Goal: Task Accomplishment & Management: Manage account settings

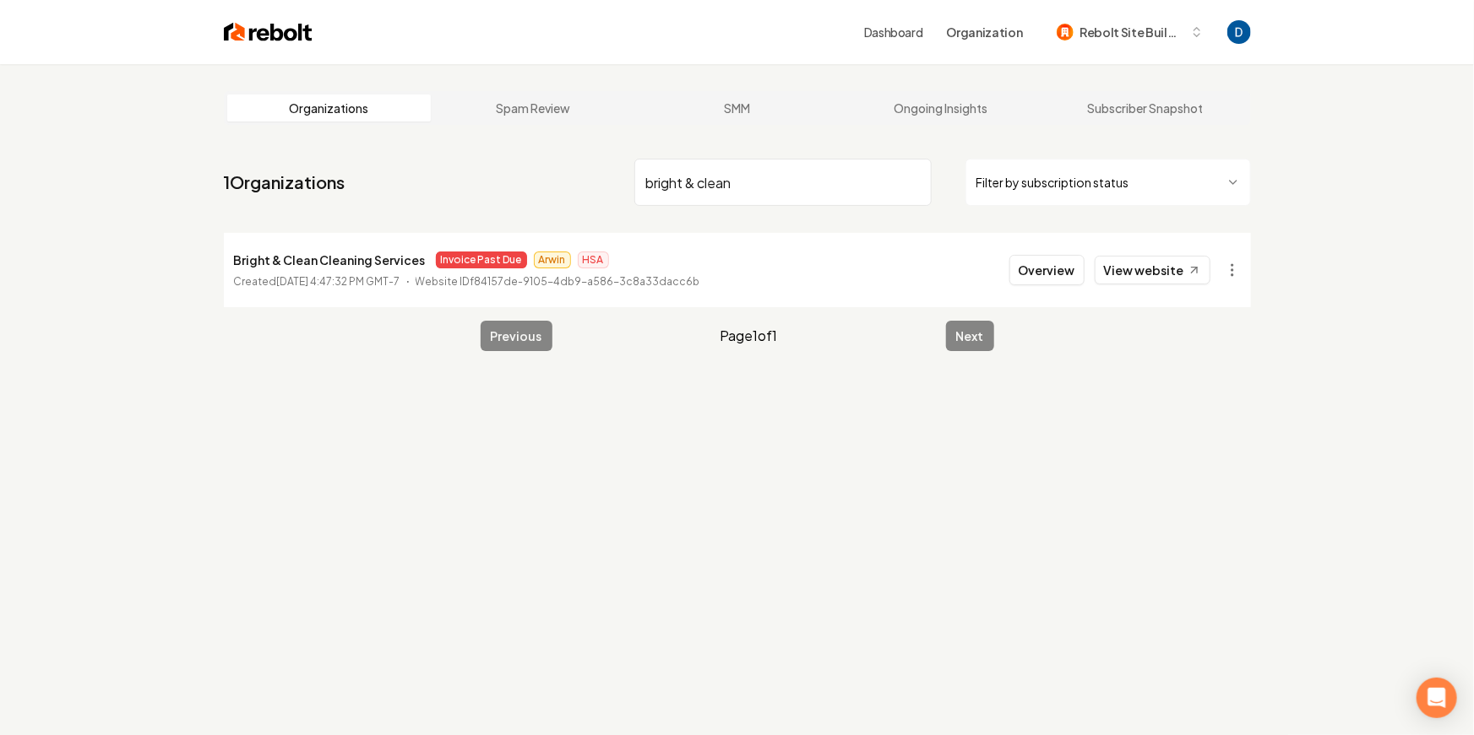
click at [809, 182] on input "bright & clean" at bounding box center [782, 182] width 297 height 47
type input "Suds city"
click at [1067, 269] on button "Overview" at bounding box center [1046, 270] width 75 height 30
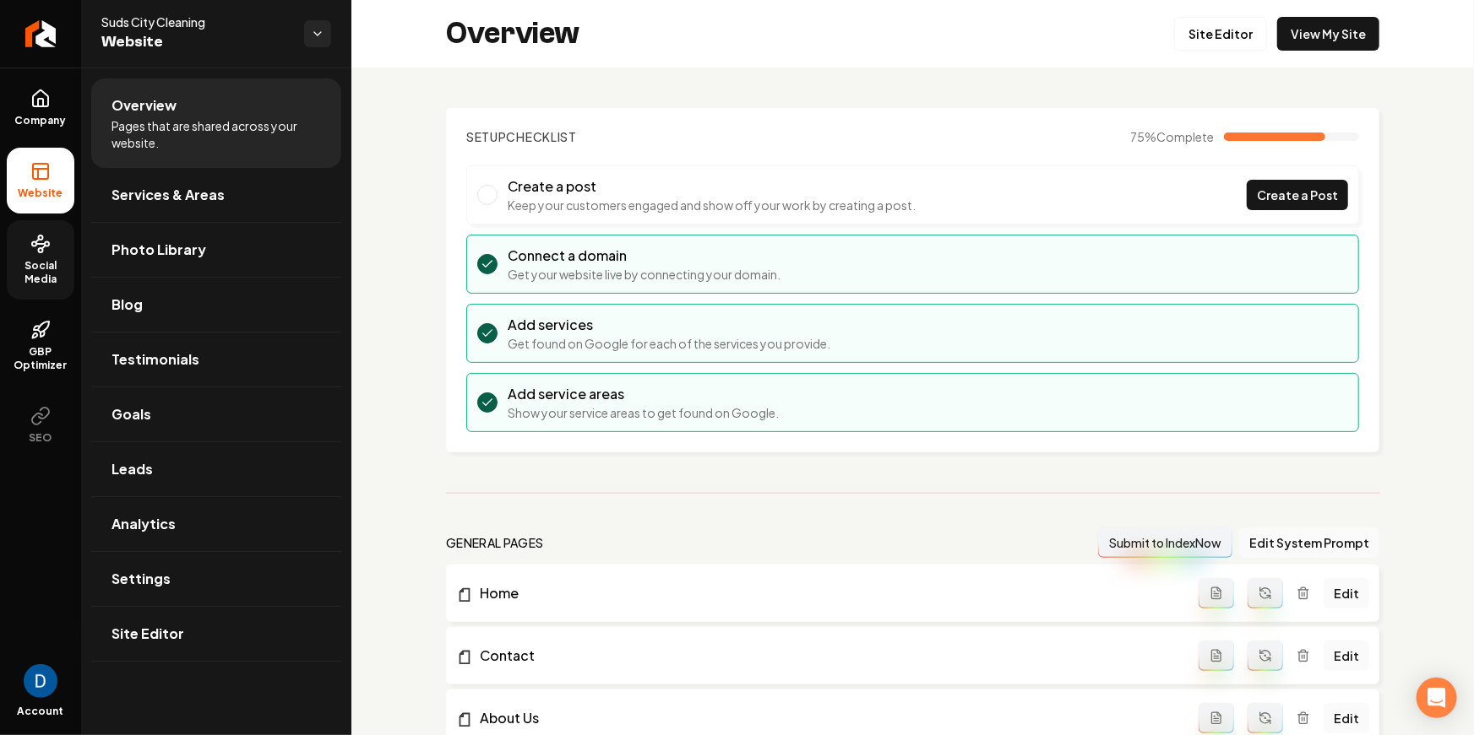
click at [52, 266] on span "Social Media" at bounding box center [41, 272] width 68 height 27
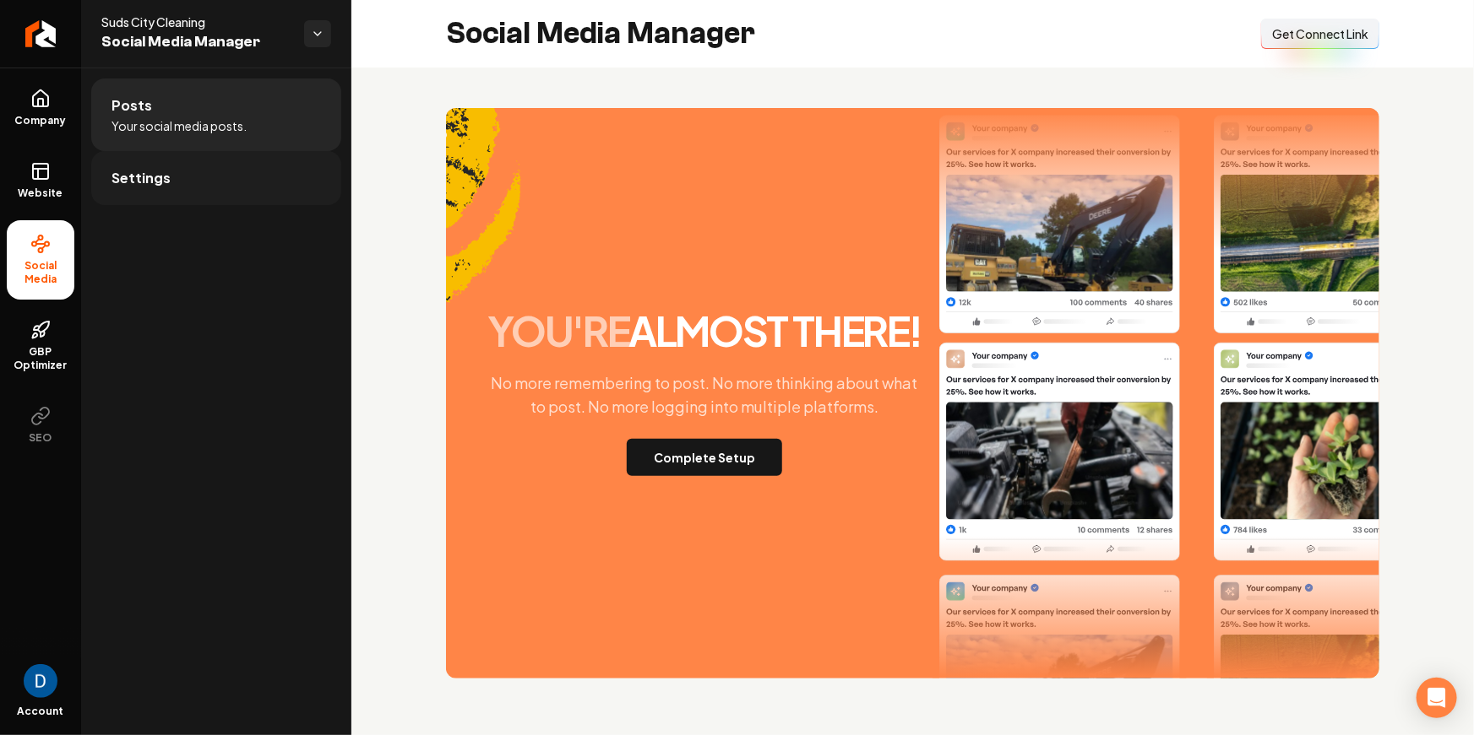
click at [144, 182] on span "Settings" at bounding box center [140, 178] width 59 height 20
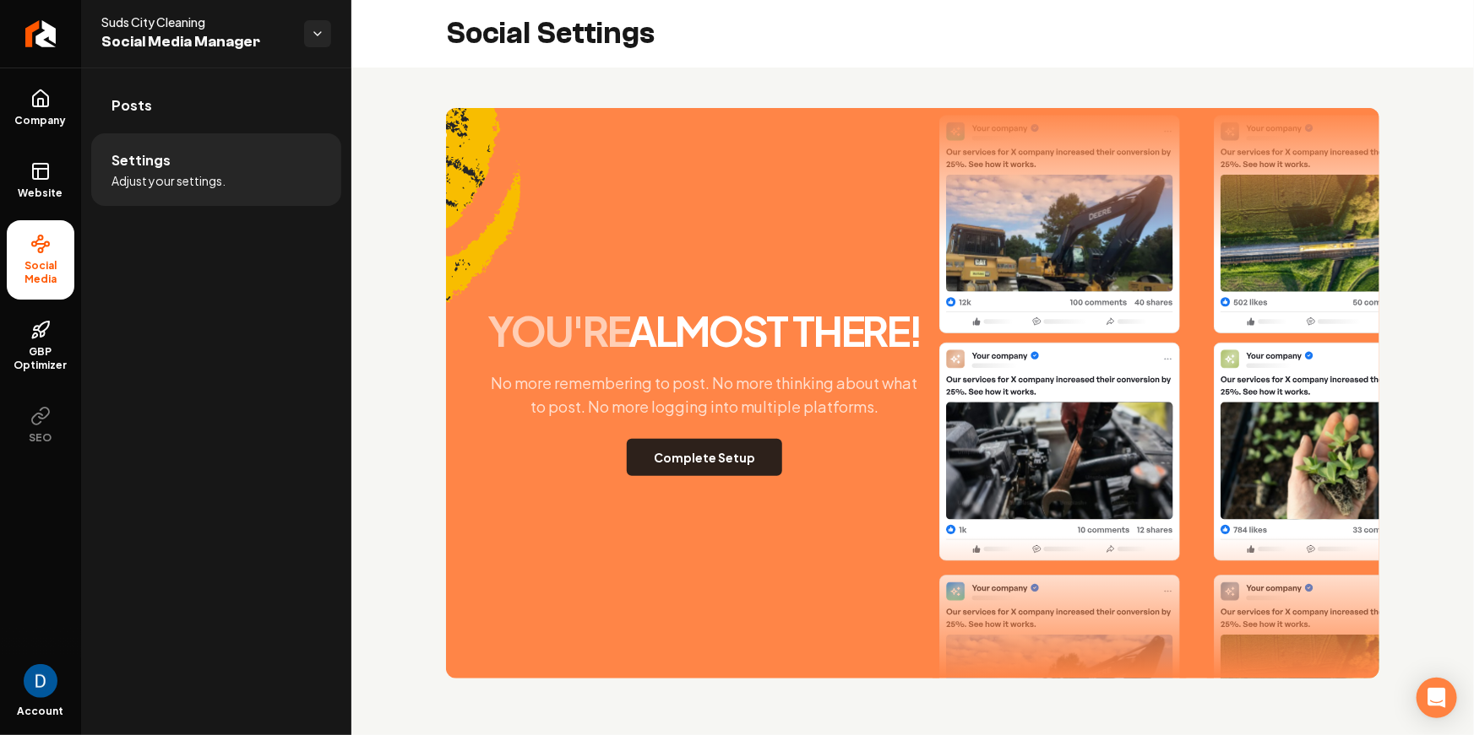
click at [746, 453] on button "Complete Setup" at bounding box center [704, 457] width 155 height 37
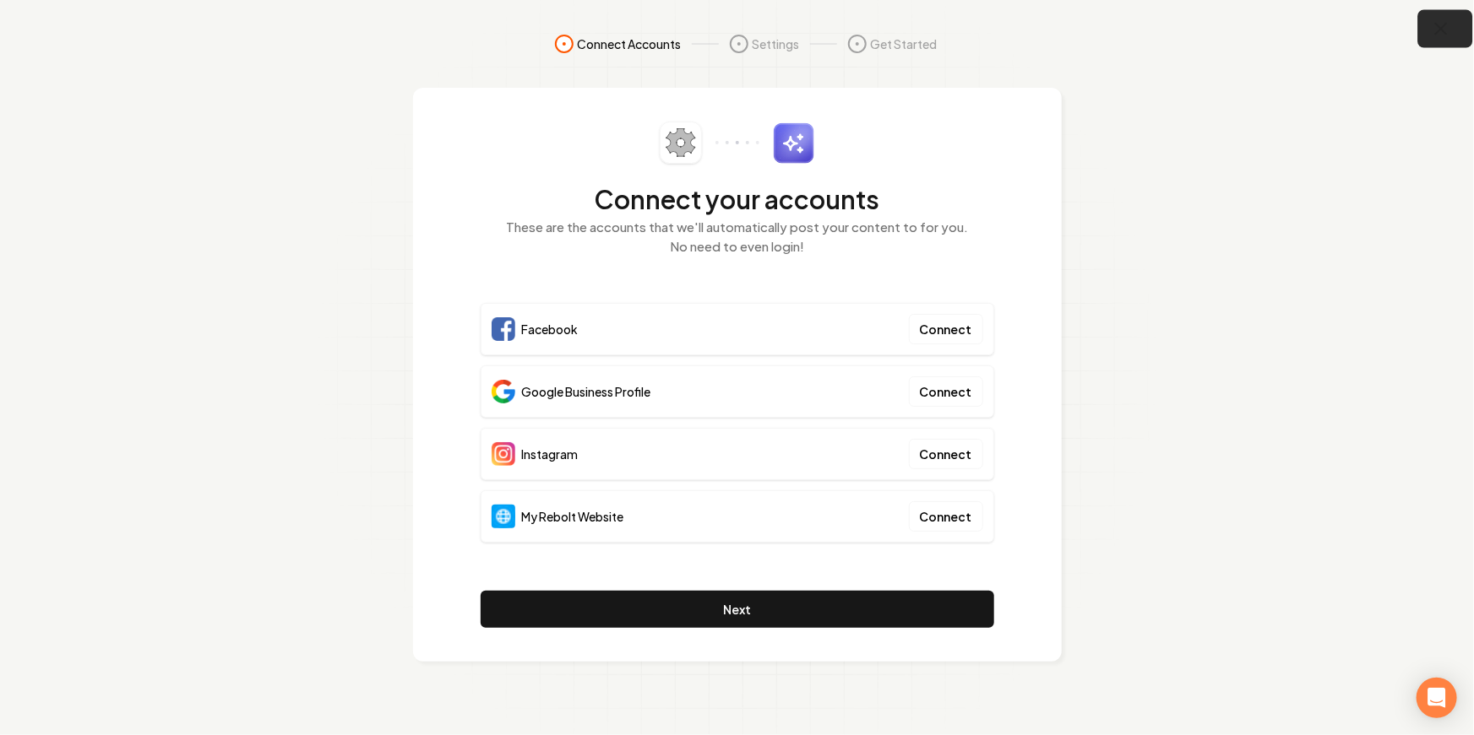
click at [1441, 27] on icon "button" at bounding box center [1441, 29] width 11 height 11
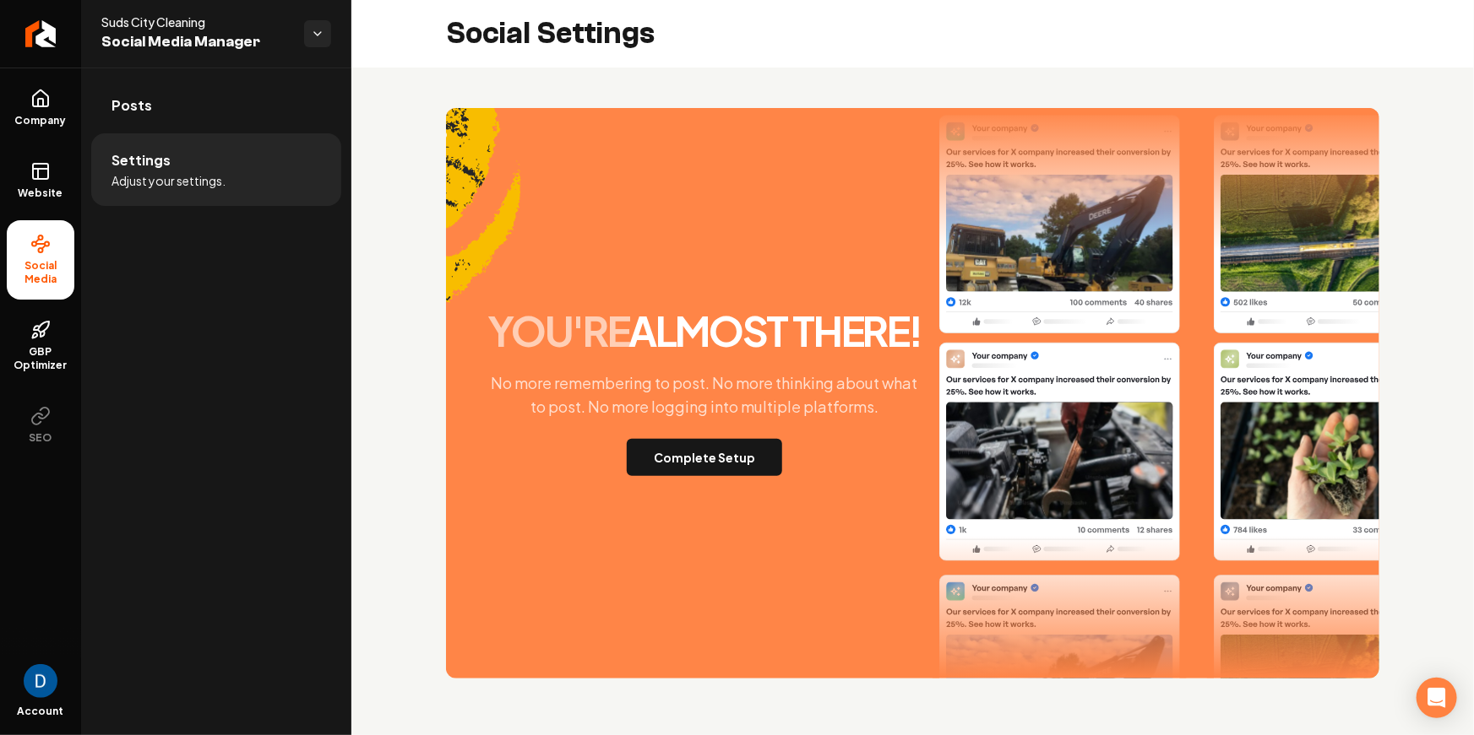
click at [800, 28] on div "Social Settings" at bounding box center [912, 34] width 1122 height 68
click at [44, 107] on icon at bounding box center [40, 99] width 20 height 20
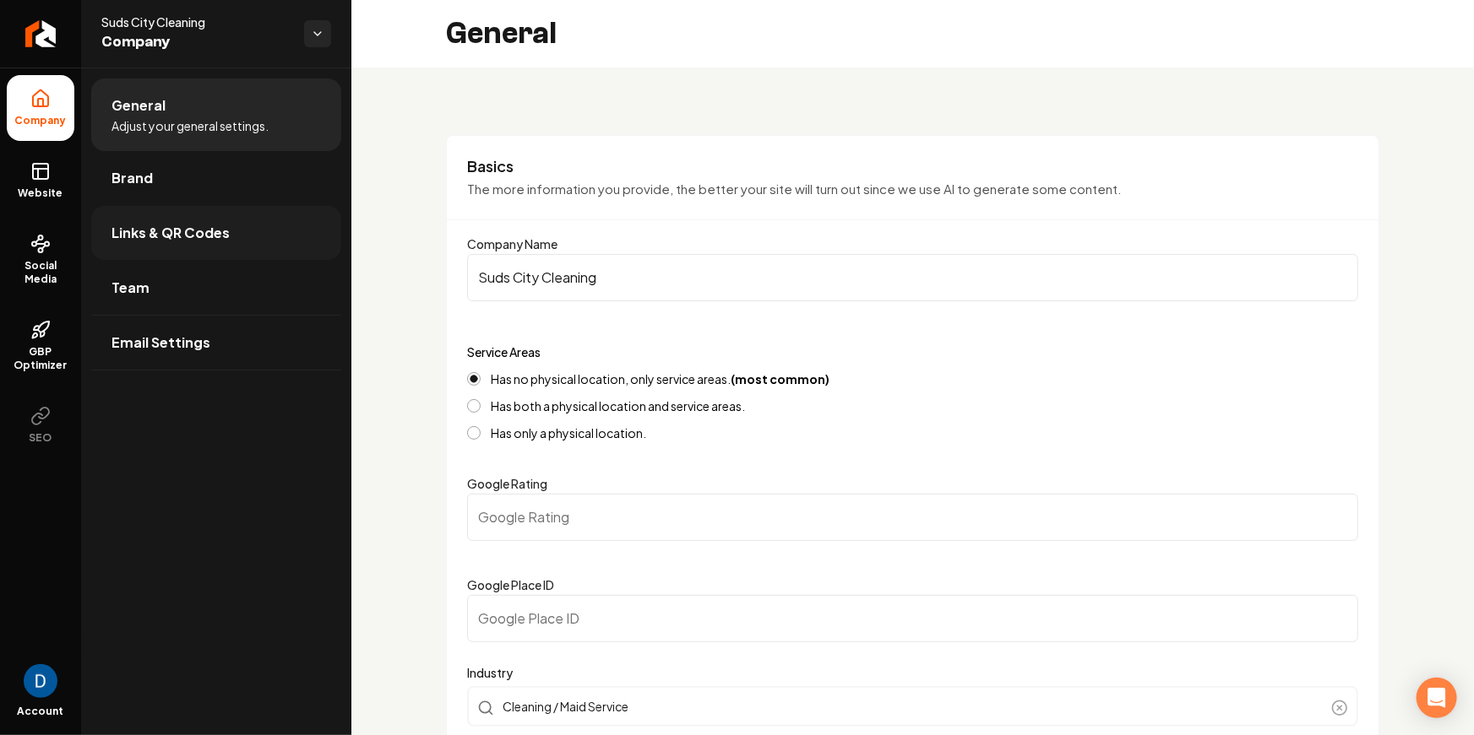
click at [182, 228] on span "Links & QR Codes" at bounding box center [170, 233] width 118 height 20
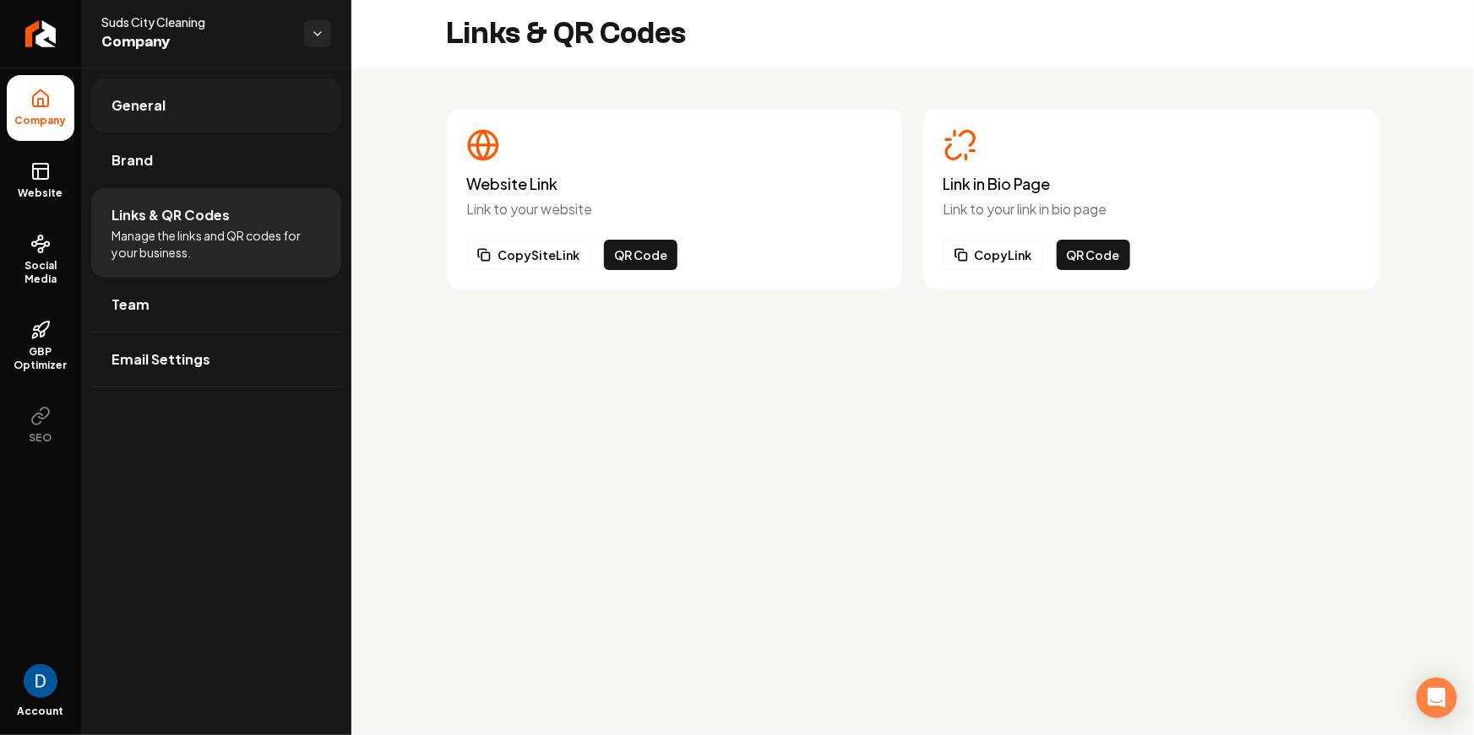
click at [182, 126] on link "General" at bounding box center [216, 106] width 250 height 54
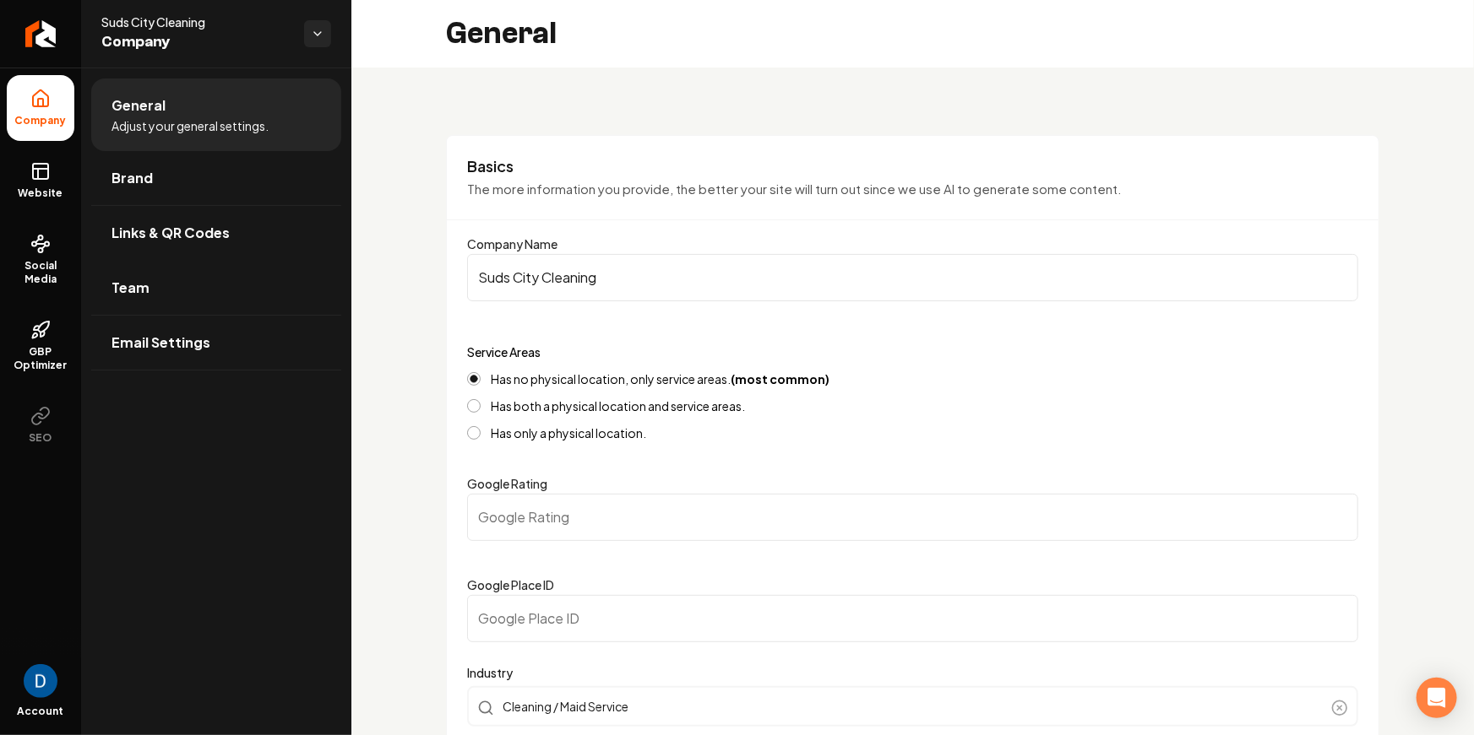
click at [183, 52] on span "Company" at bounding box center [195, 42] width 189 height 24
click at [63, 171] on link "Website" at bounding box center [41, 181] width 68 height 66
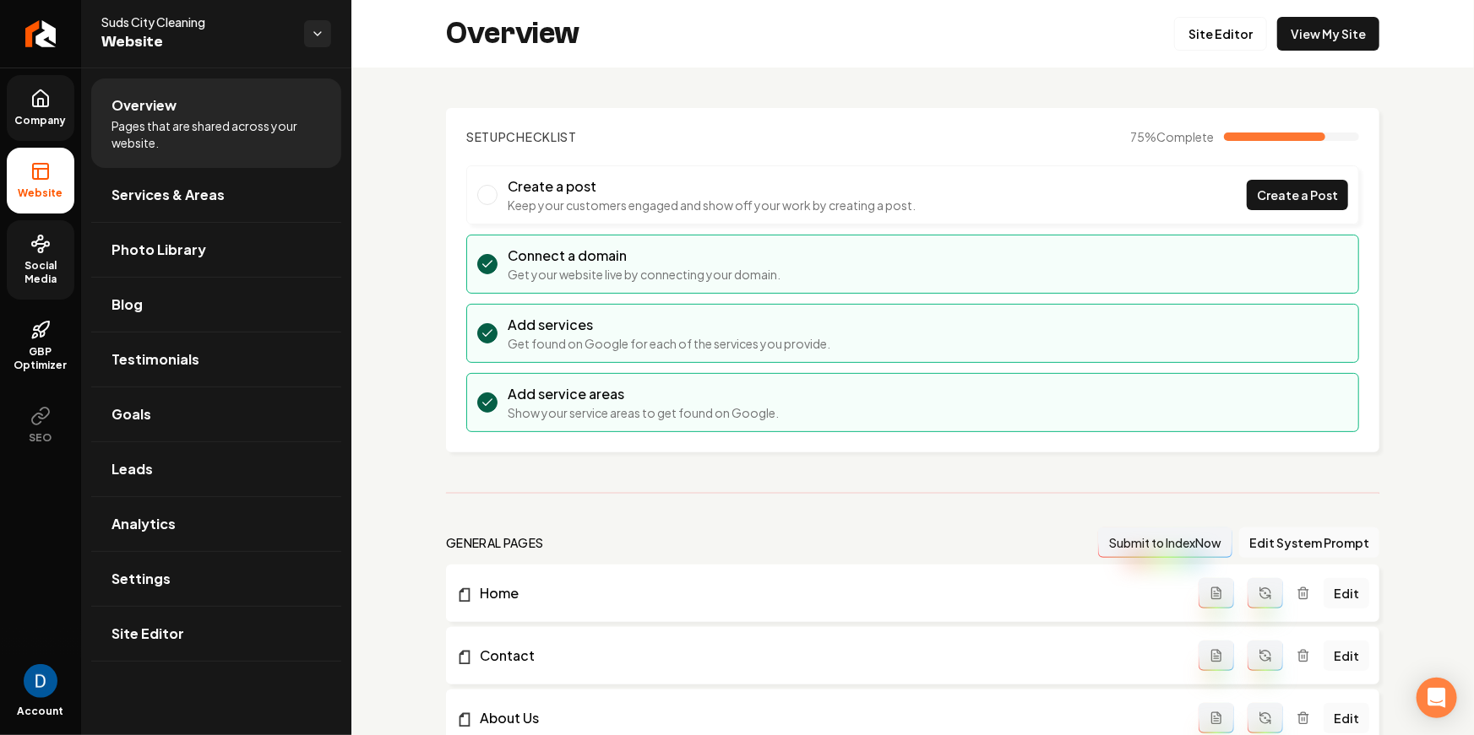
click at [46, 262] on span "Social Media" at bounding box center [41, 272] width 68 height 27
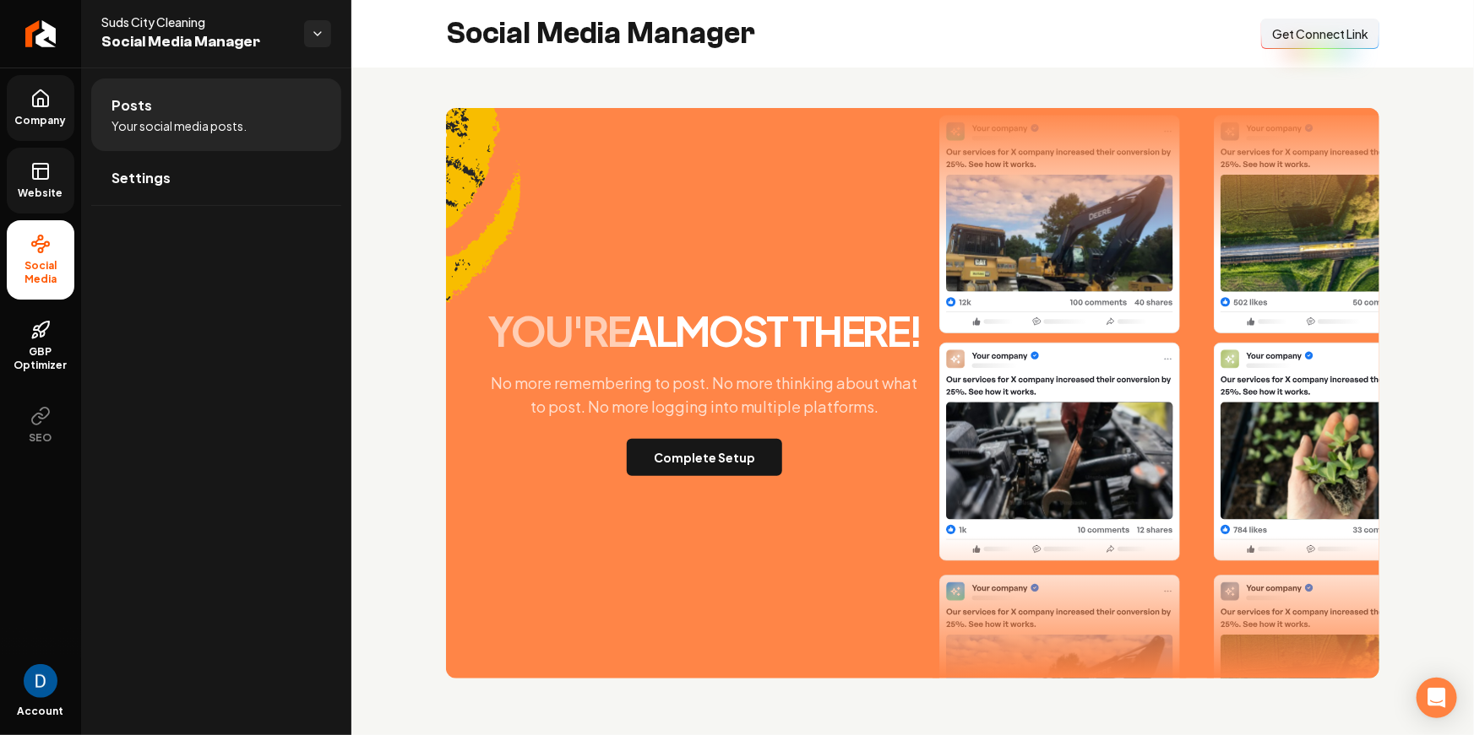
click at [50, 114] on span "Company" at bounding box center [40, 121] width 65 height 14
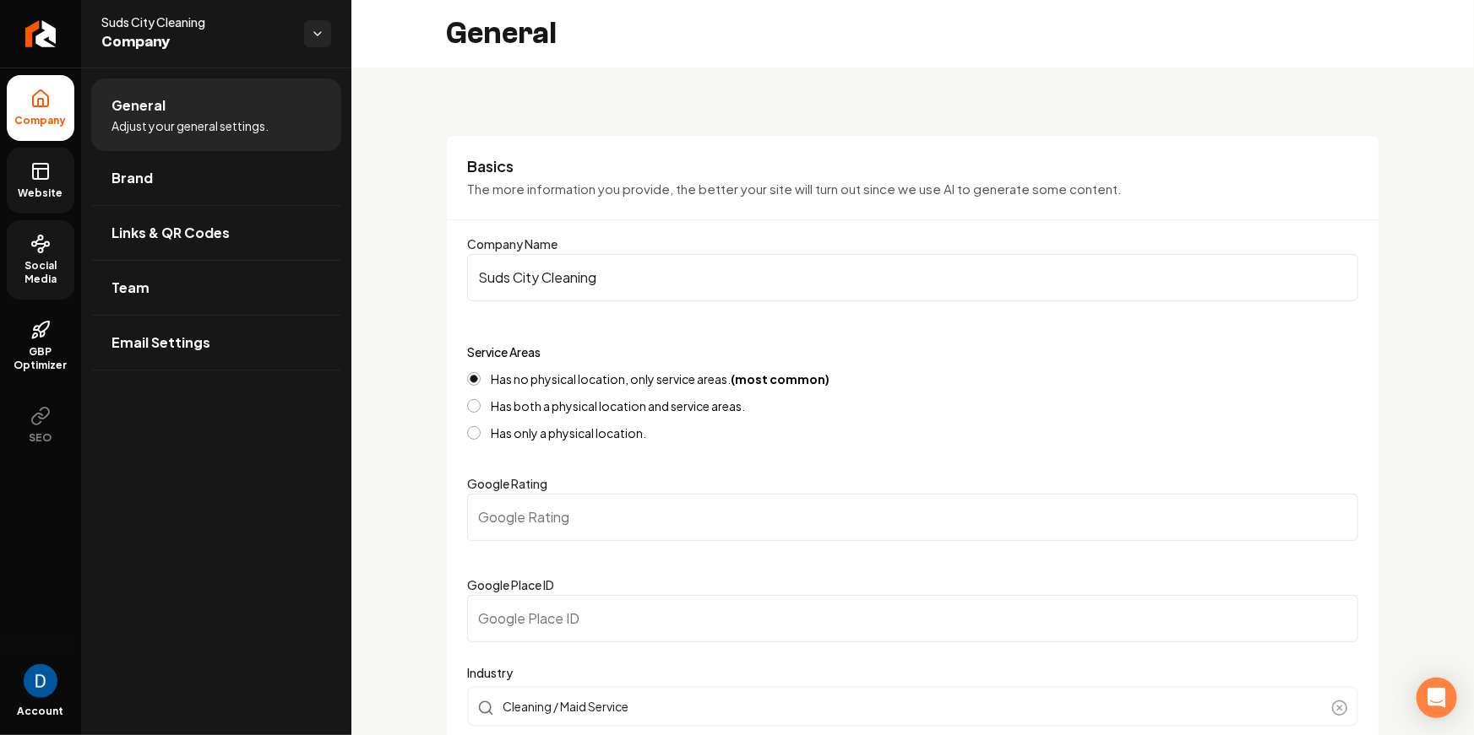
click at [42, 179] on rect at bounding box center [40, 171] width 15 height 15
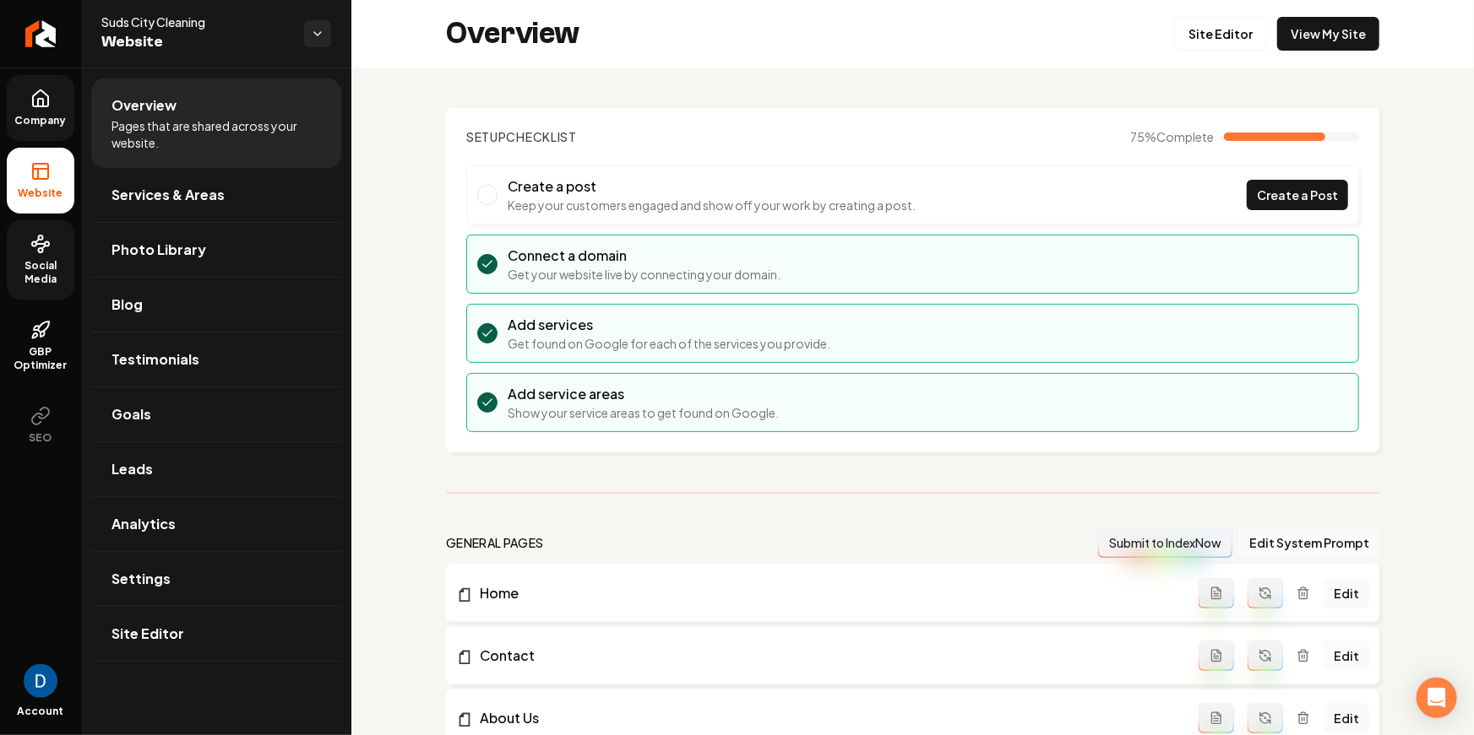
click at [41, 119] on span "Company" at bounding box center [40, 121] width 65 height 14
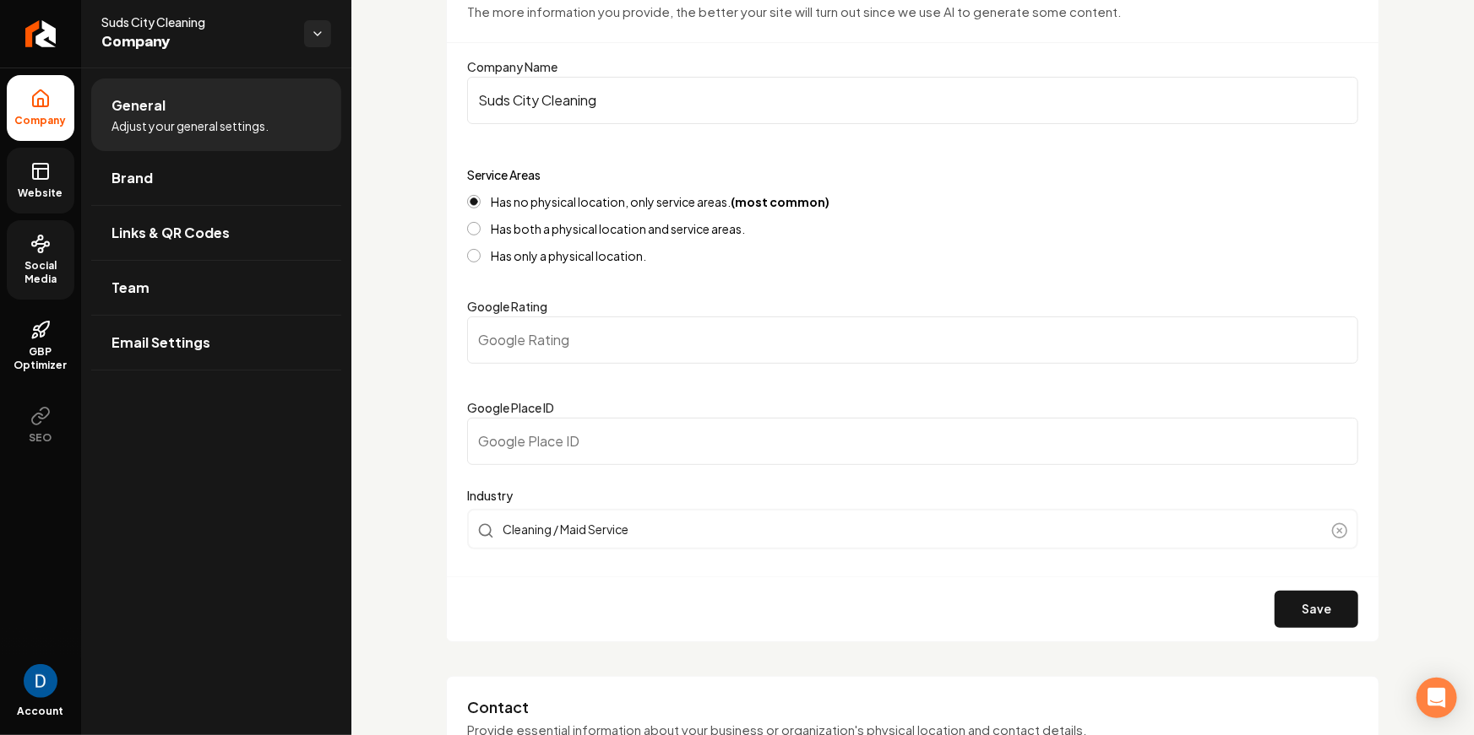
scroll to position [186, 0]
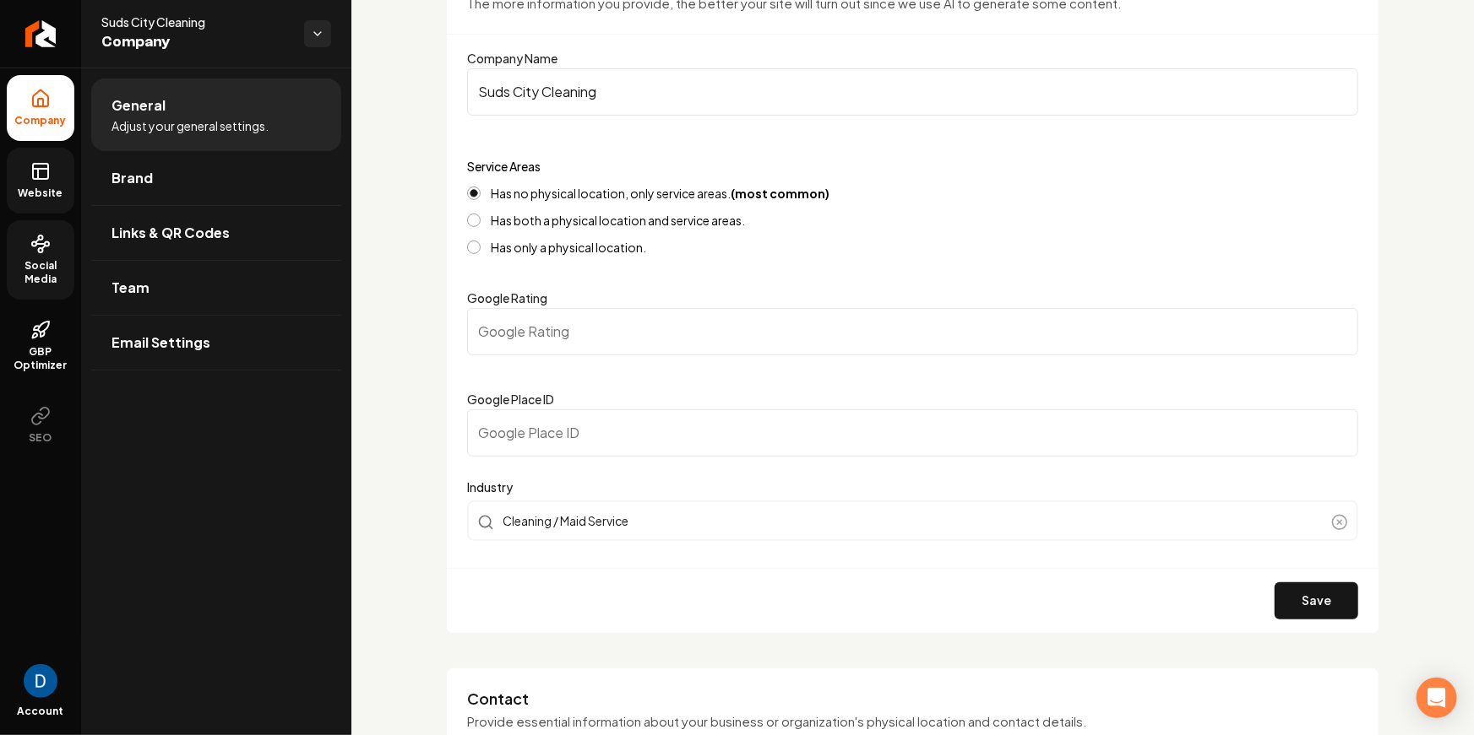
click at [60, 189] on span "Website" at bounding box center [41, 194] width 58 height 14
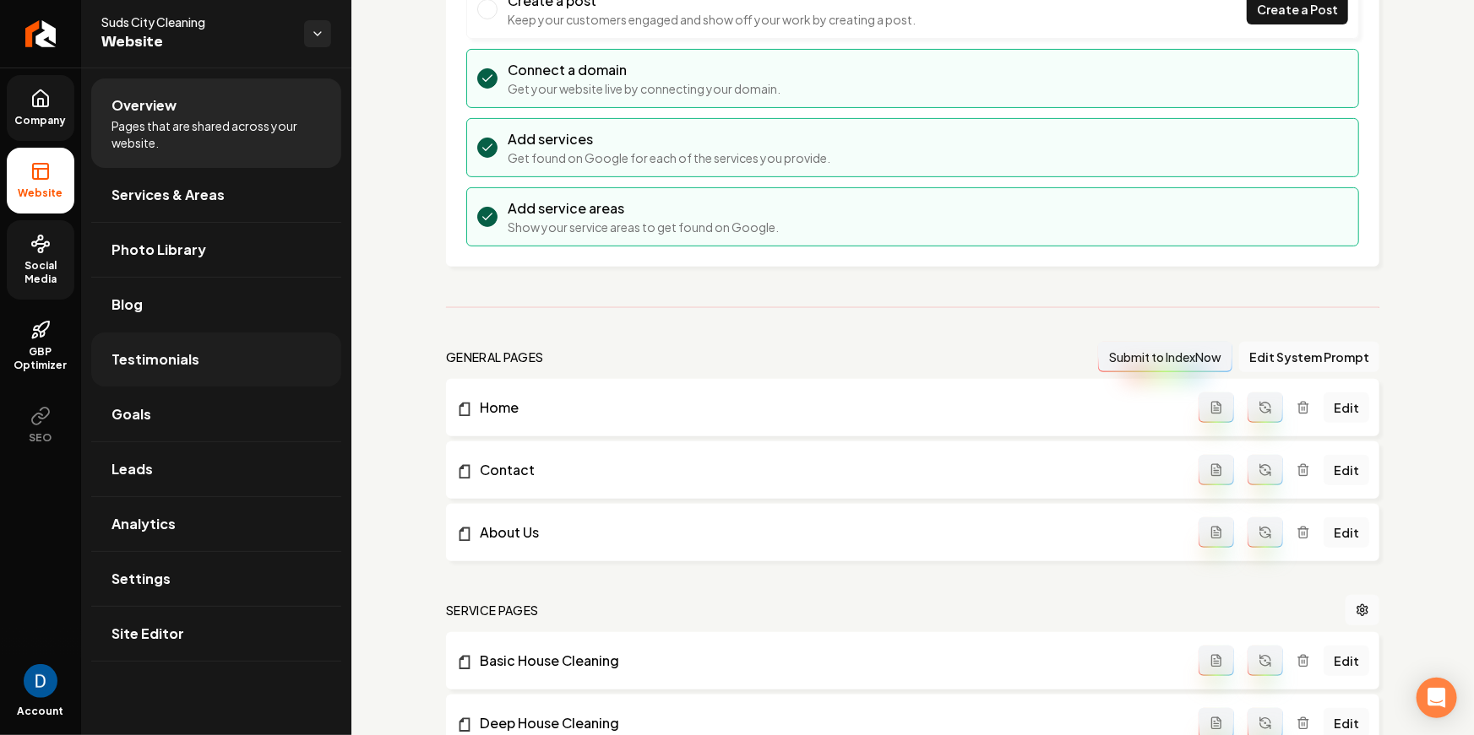
click at [180, 375] on link "Testimonials" at bounding box center [216, 360] width 250 height 54
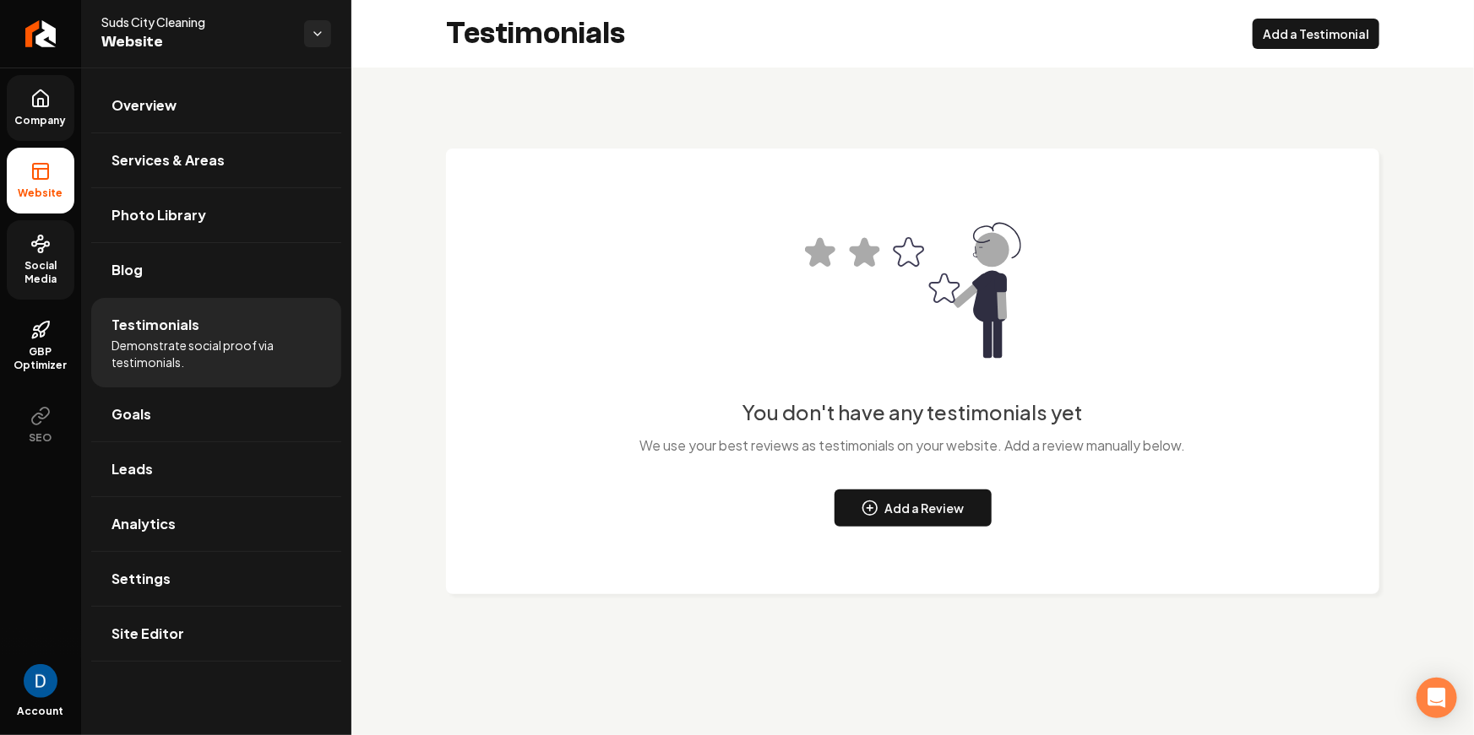
click at [128, 34] on span "Website" at bounding box center [195, 42] width 189 height 24
click at [133, 20] on span "Suds City Cleaning" at bounding box center [195, 22] width 189 height 17
copy span "Suds City Cleaning"
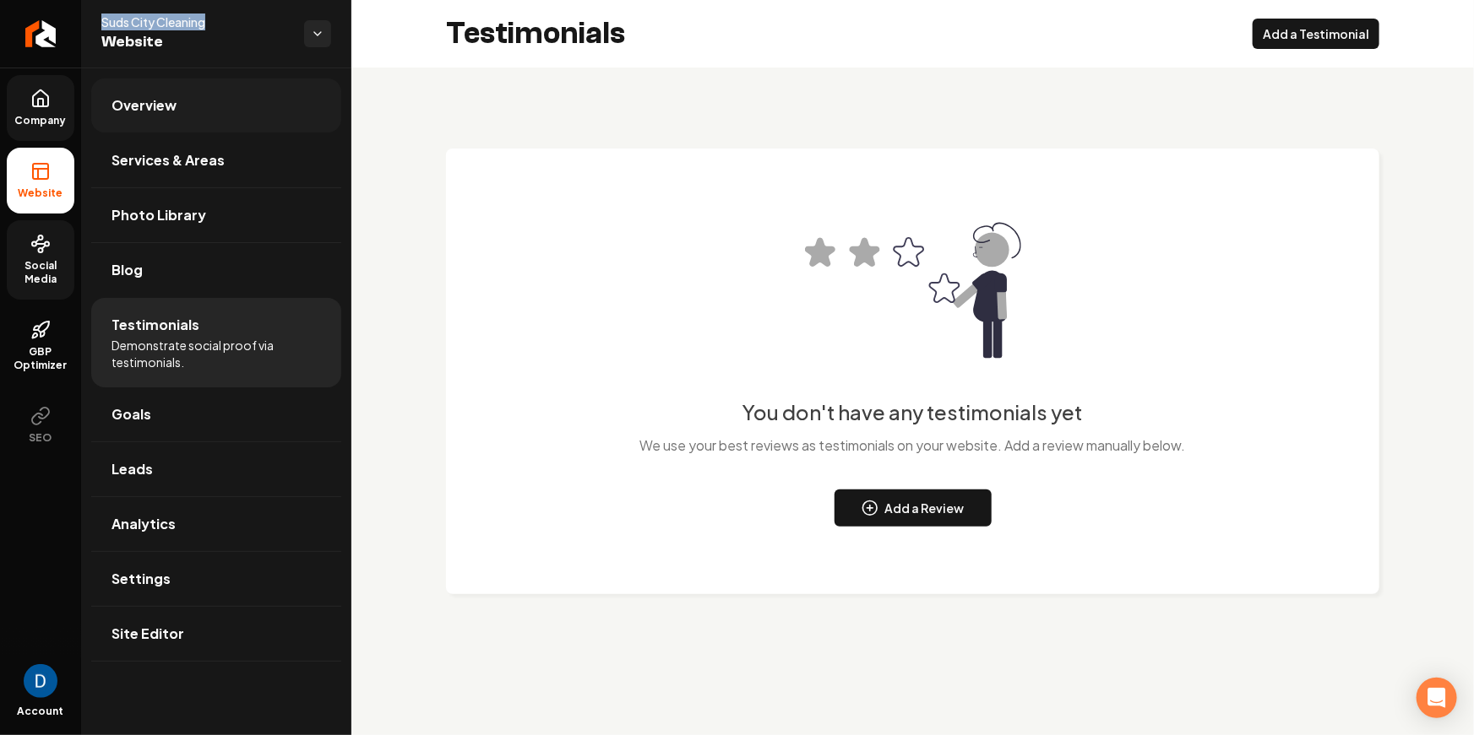
click at [200, 123] on link "Overview" at bounding box center [216, 106] width 250 height 54
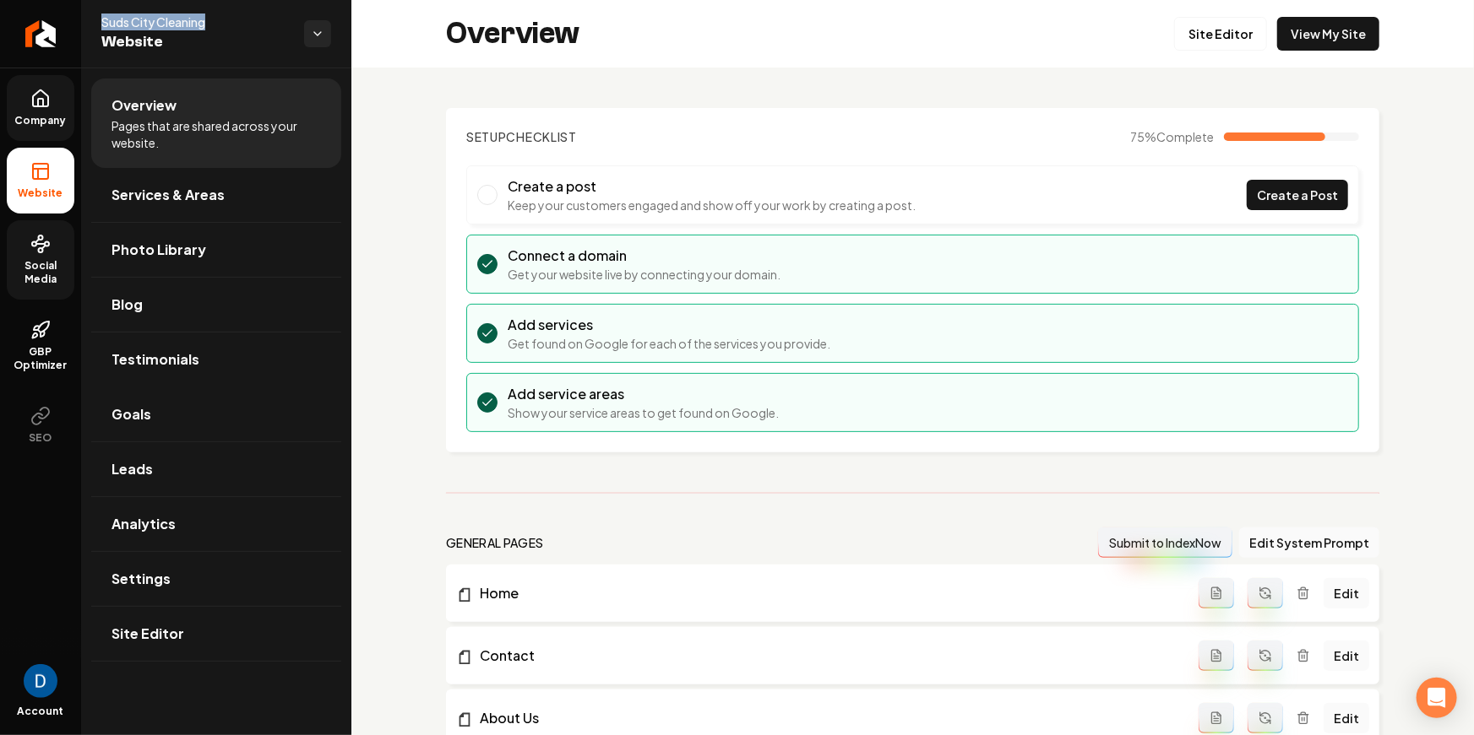
click at [9, 109] on link "Company" at bounding box center [41, 108] width 68 height 66
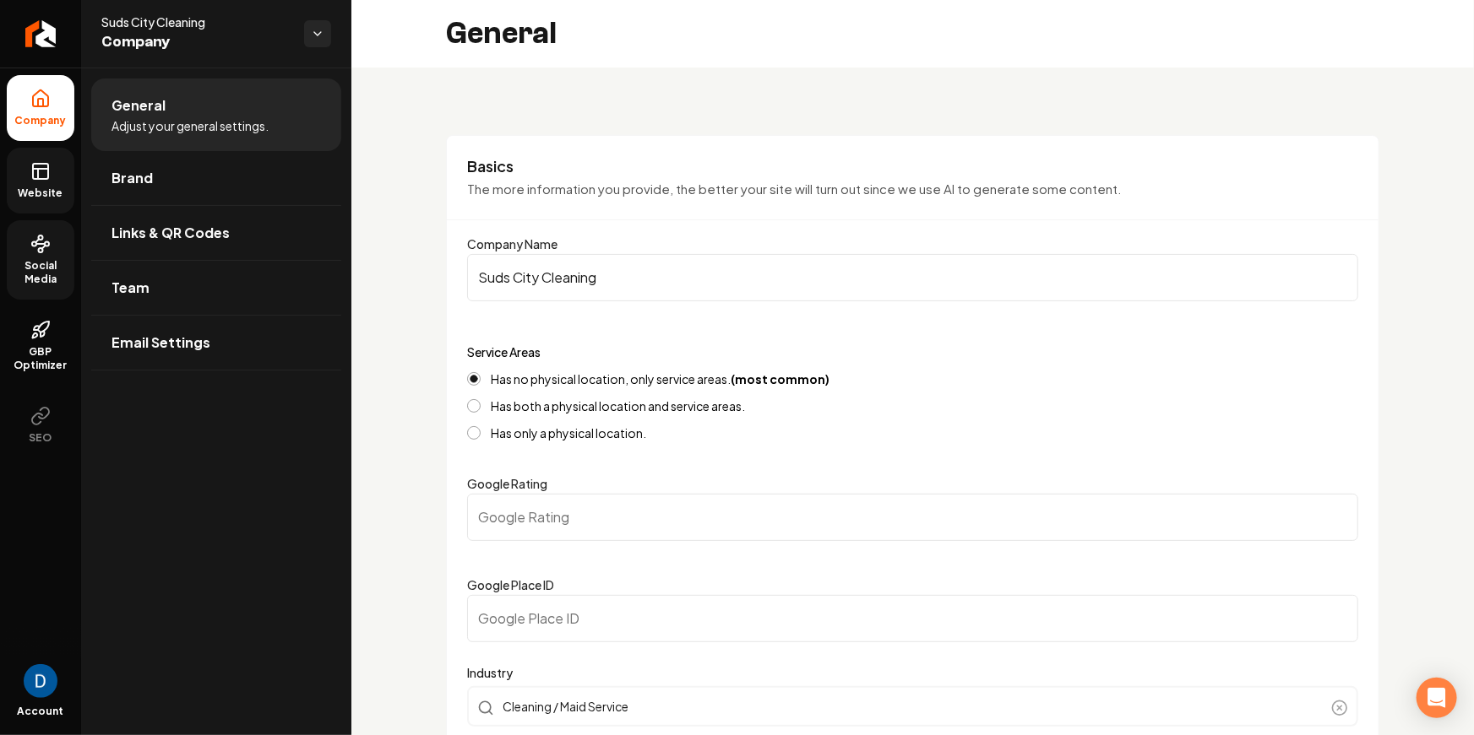
click at [494, 578] on label "Google Place ID" at bounding box center [510, 585] width 87 height 15
click at [494, 595] on input "Google Place ID" at bounding box center [912, 618] width 891 height 47
click at [494, 578] on label "Google Place ID" at bounding box center [510, 585] width 87 height 15
click at [494, 595] on input "Google Place ID" at bounding box center [912, 618] width 891 height 47
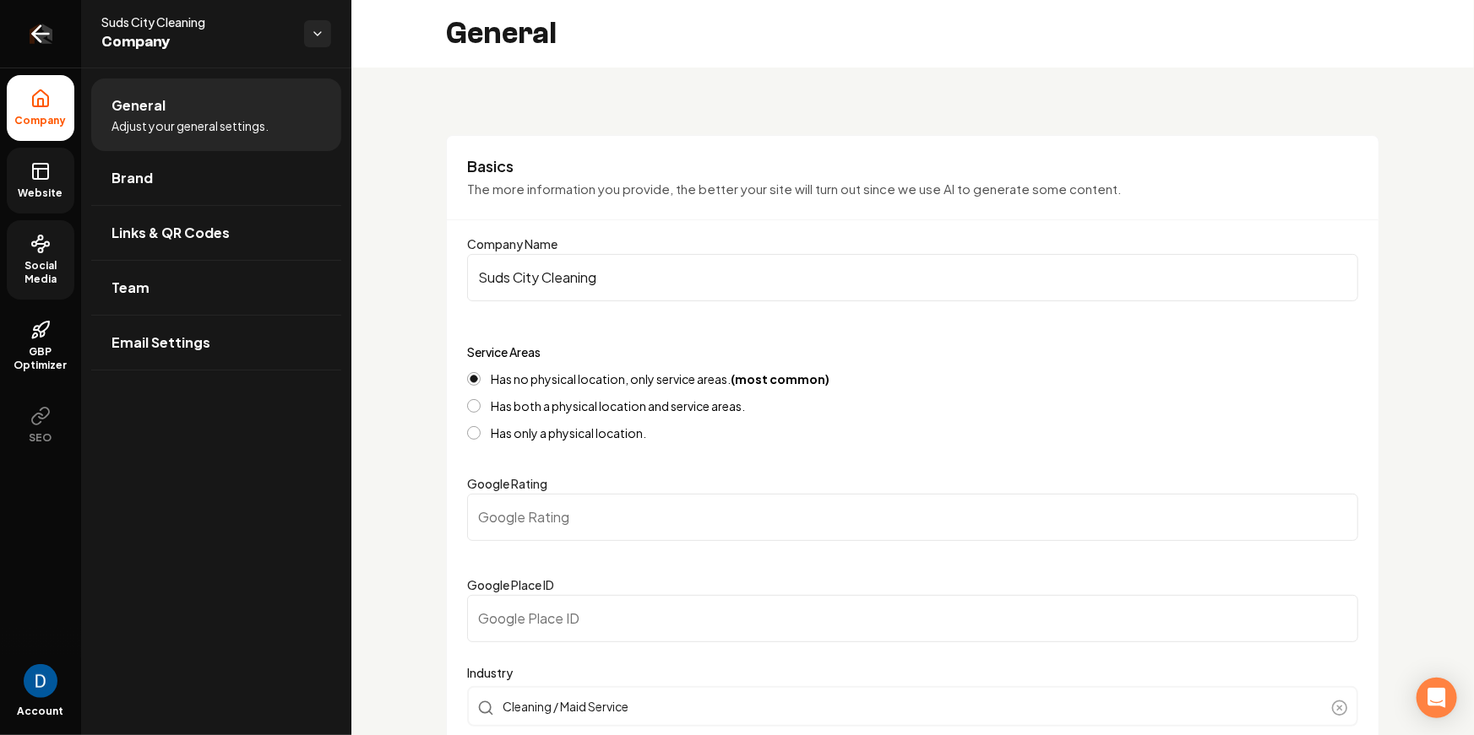
click at [28, 35] on icon "Return to dashboard" at bounding box center [40, 33] width 27 height 27
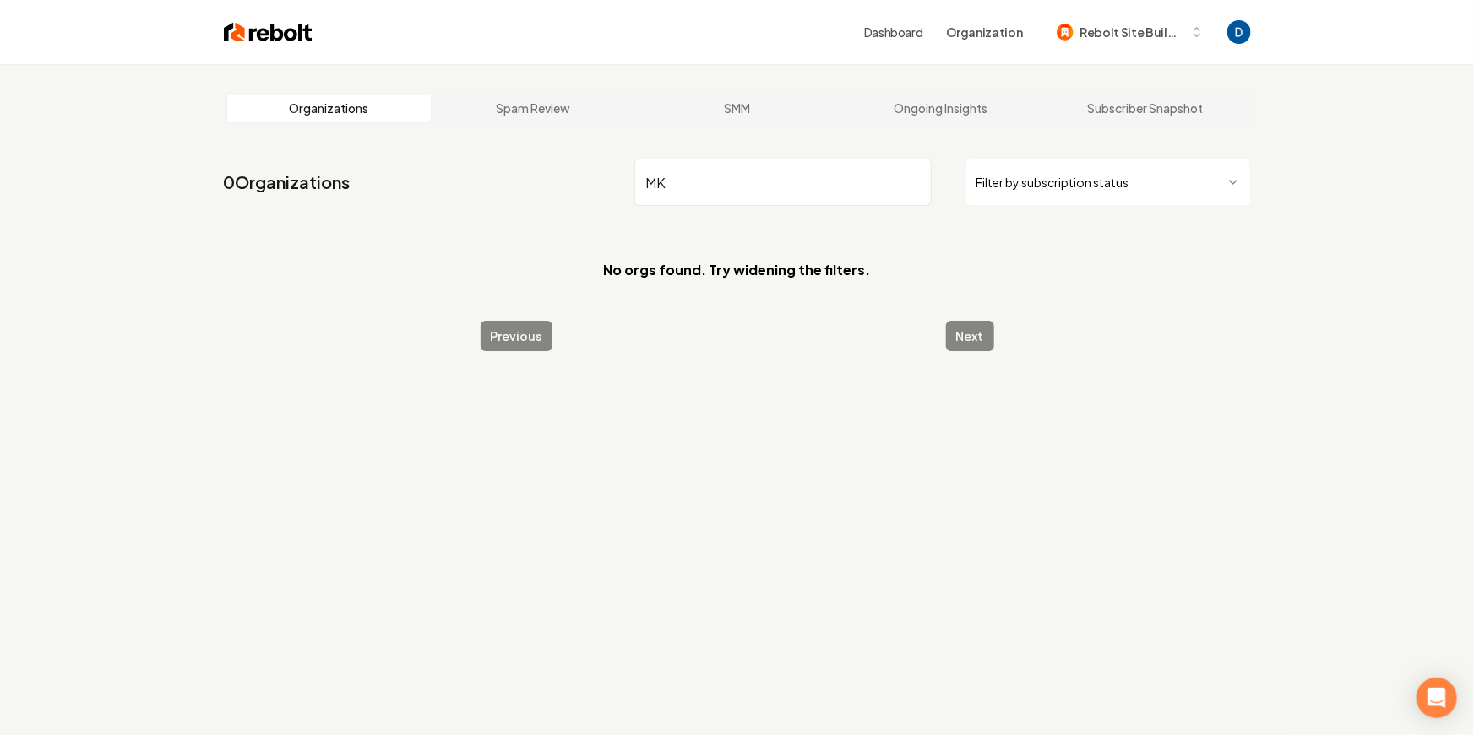
type input "M"
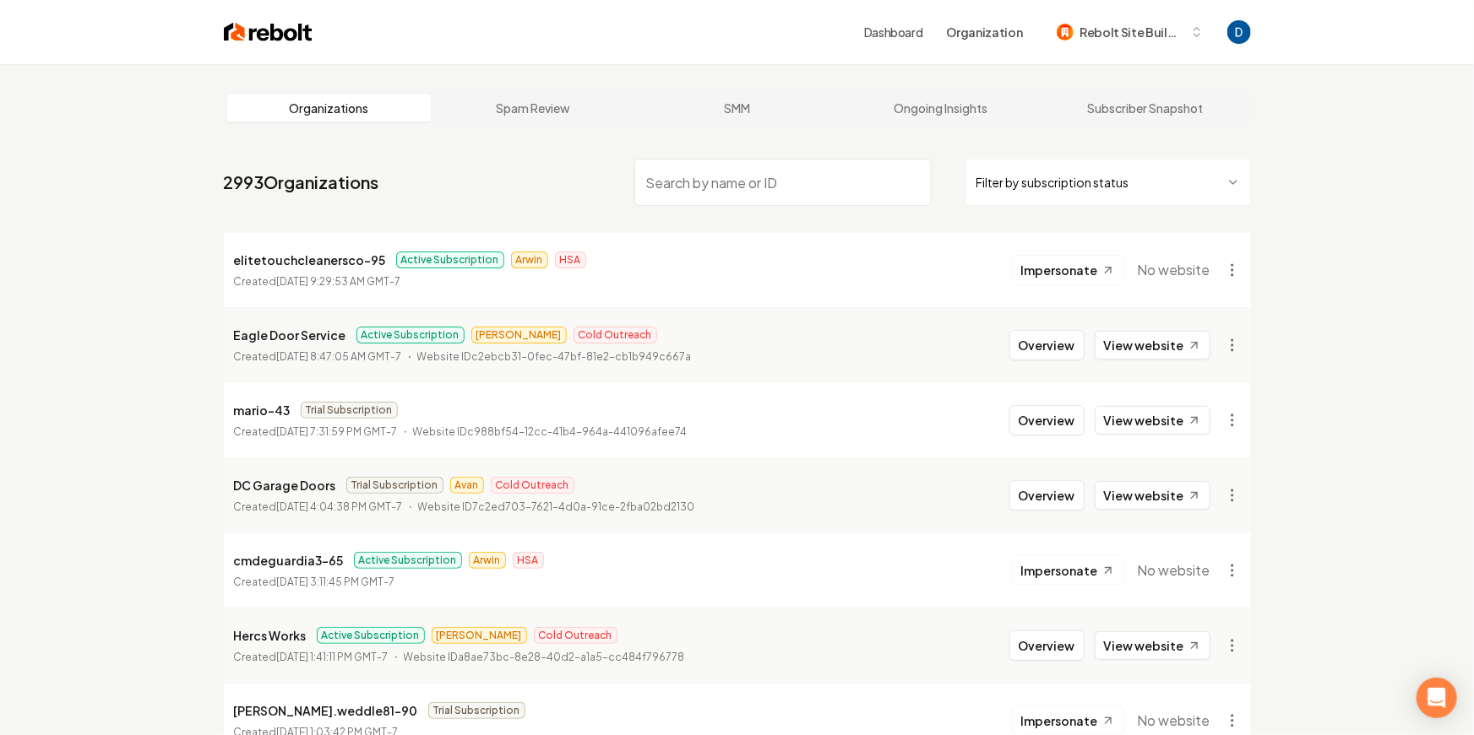
click at [711, 194] on input "search" at bounding box center [782, 182] width 297 height 47
paste input "Shuv Mitigation & Restorations"
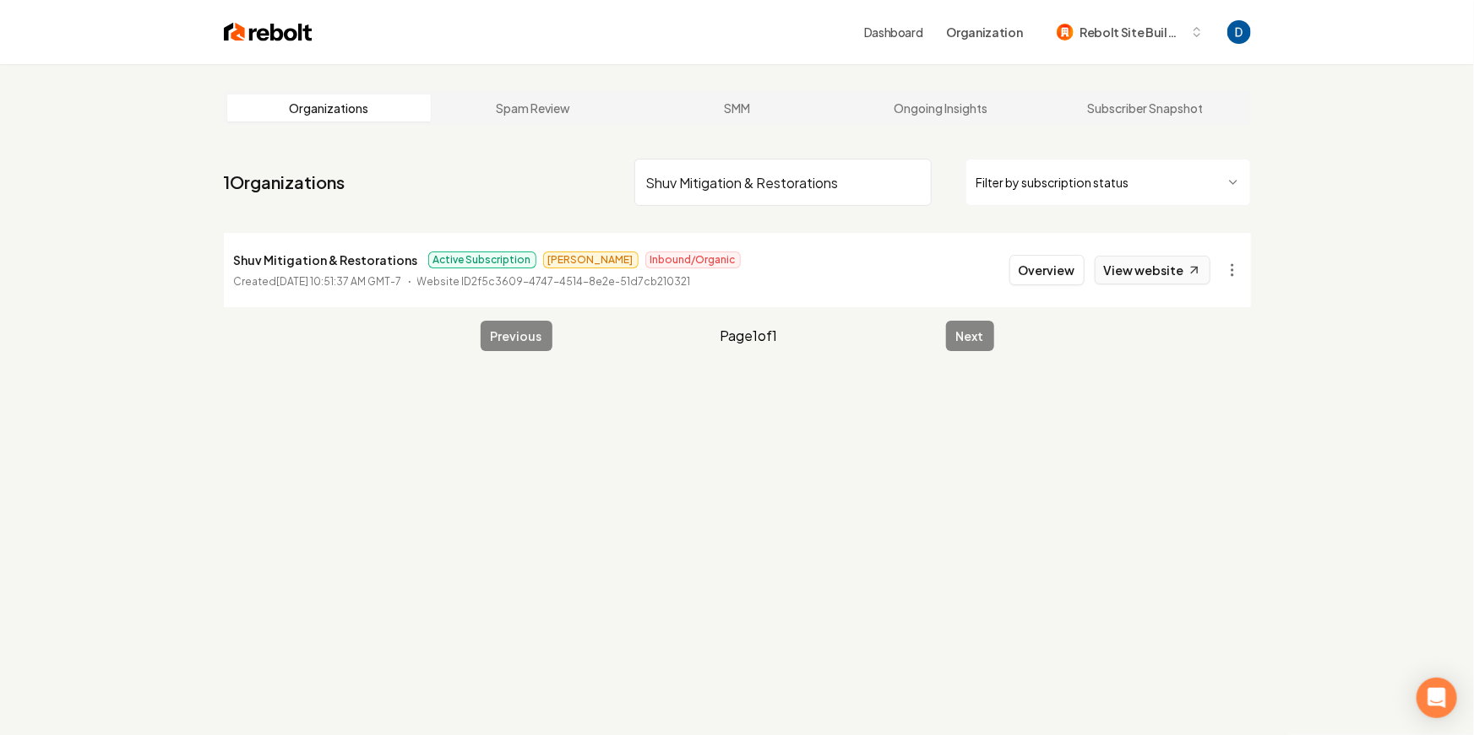
type input "Shuv Mitigation & Restorations"
click at [1150, 265] on link "View website" at bounding box center [1152, 270] width 116 height 29
click at [1045, 264] on button "Overview" at bounding box center [1046, 270] width 75 height 30
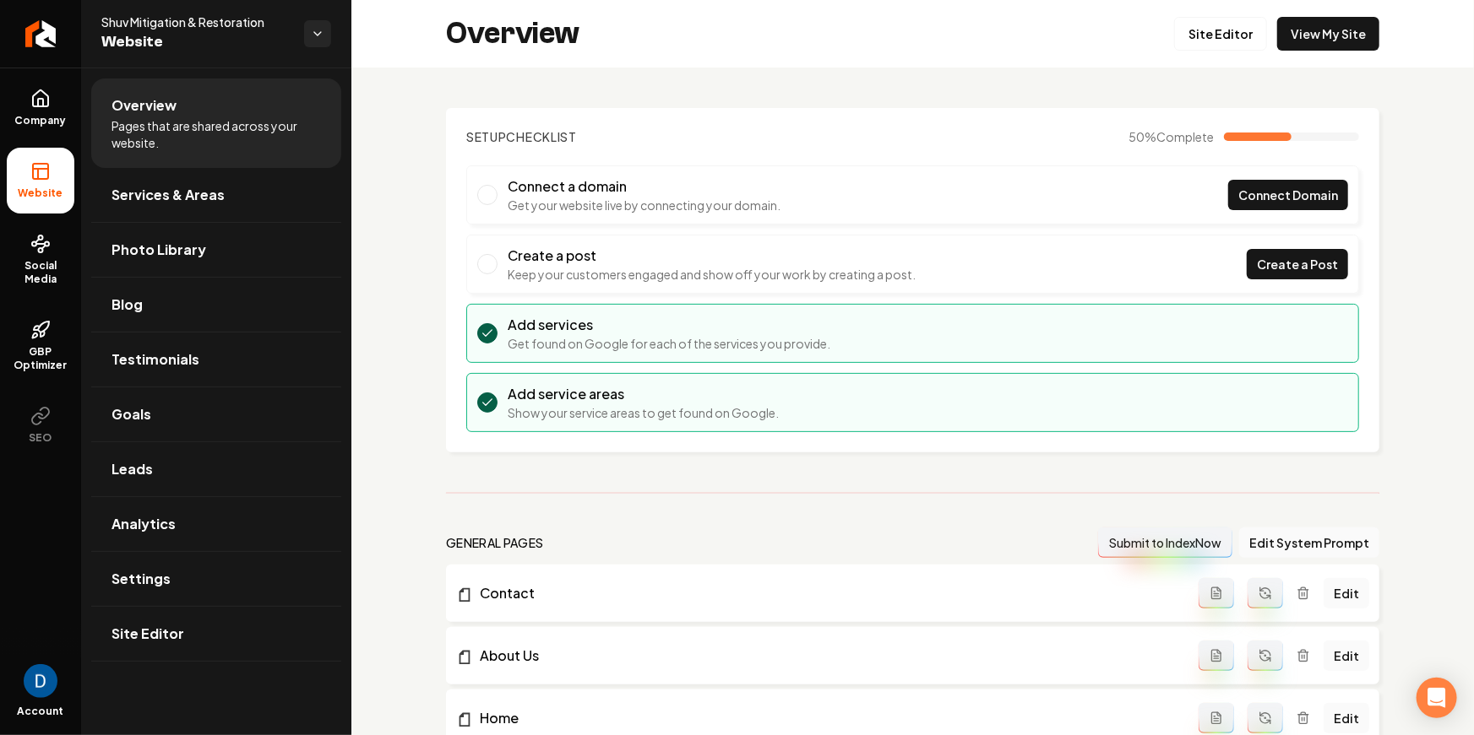
click at [247, 364] on link "Testimonials" at bounding box center [216, 360] width 250 height 54
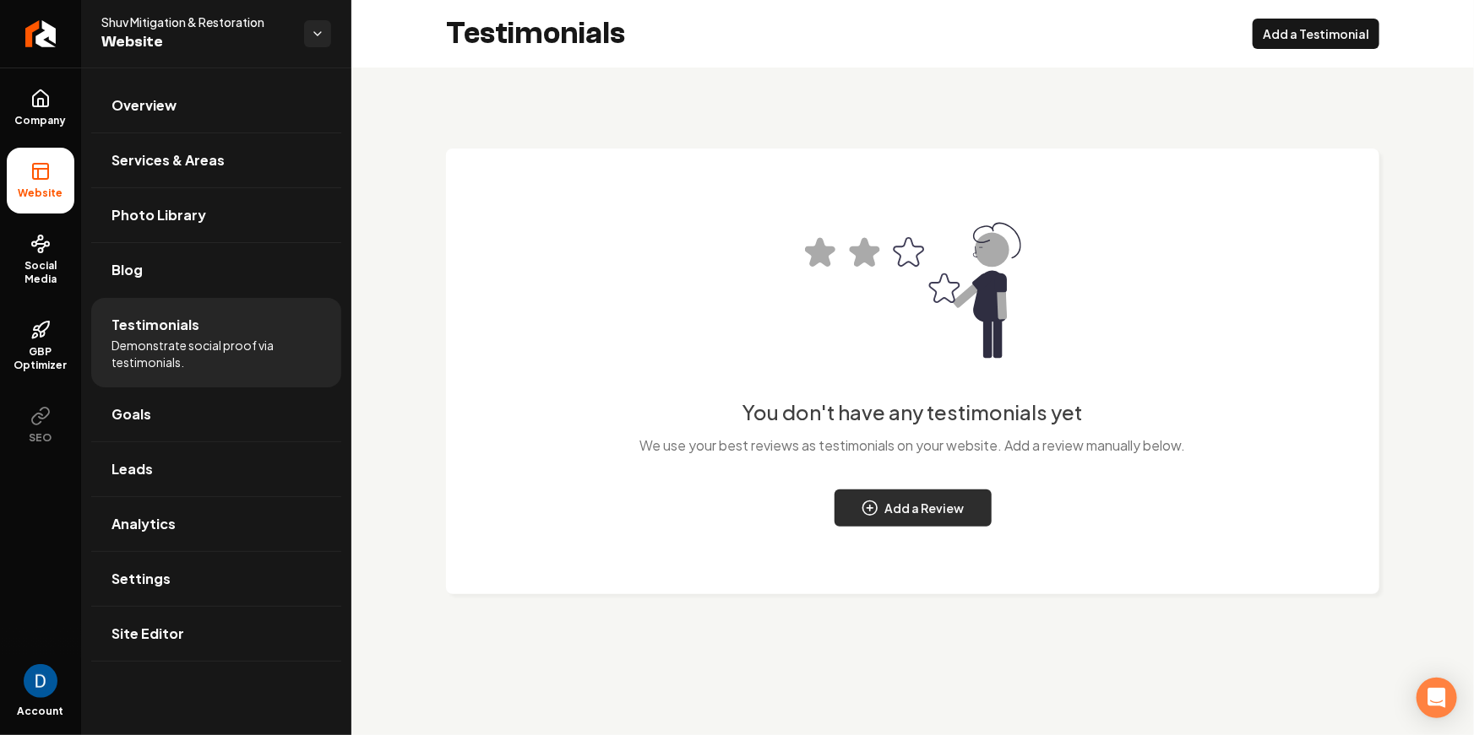
click at [949, 497] on button "Add a Review" at bounding box center [912, 508] width 157 height 37
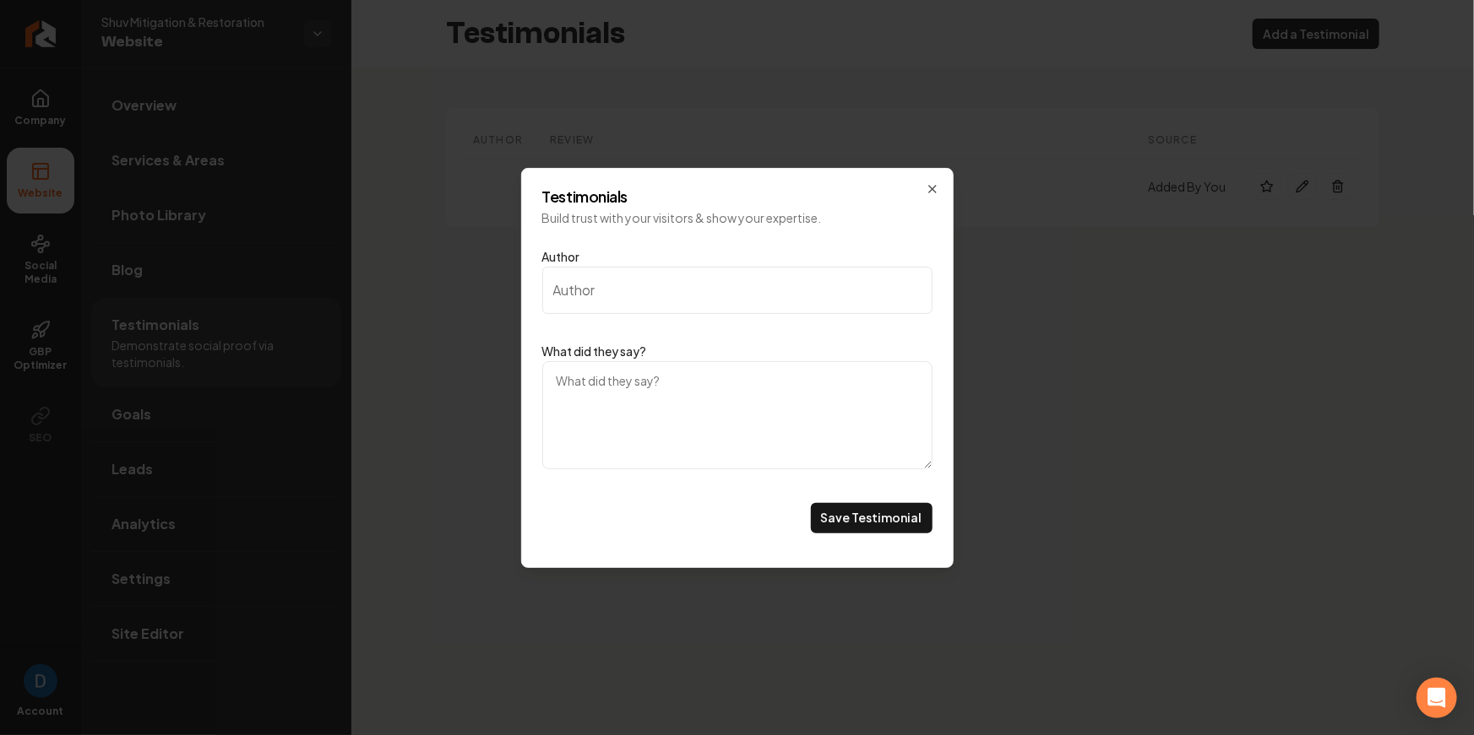
drag, startPoint x: 958, startPoint y: 181, endPoint x: 949, endPoint y: 183, distance: 9.6
click at [956, 182] on div "Main content area" at bounding box center [737, 367] width 1474 height 735
click at [939, 187] on img "Main content area" at bounding box center [913, 290] width 216 height 216
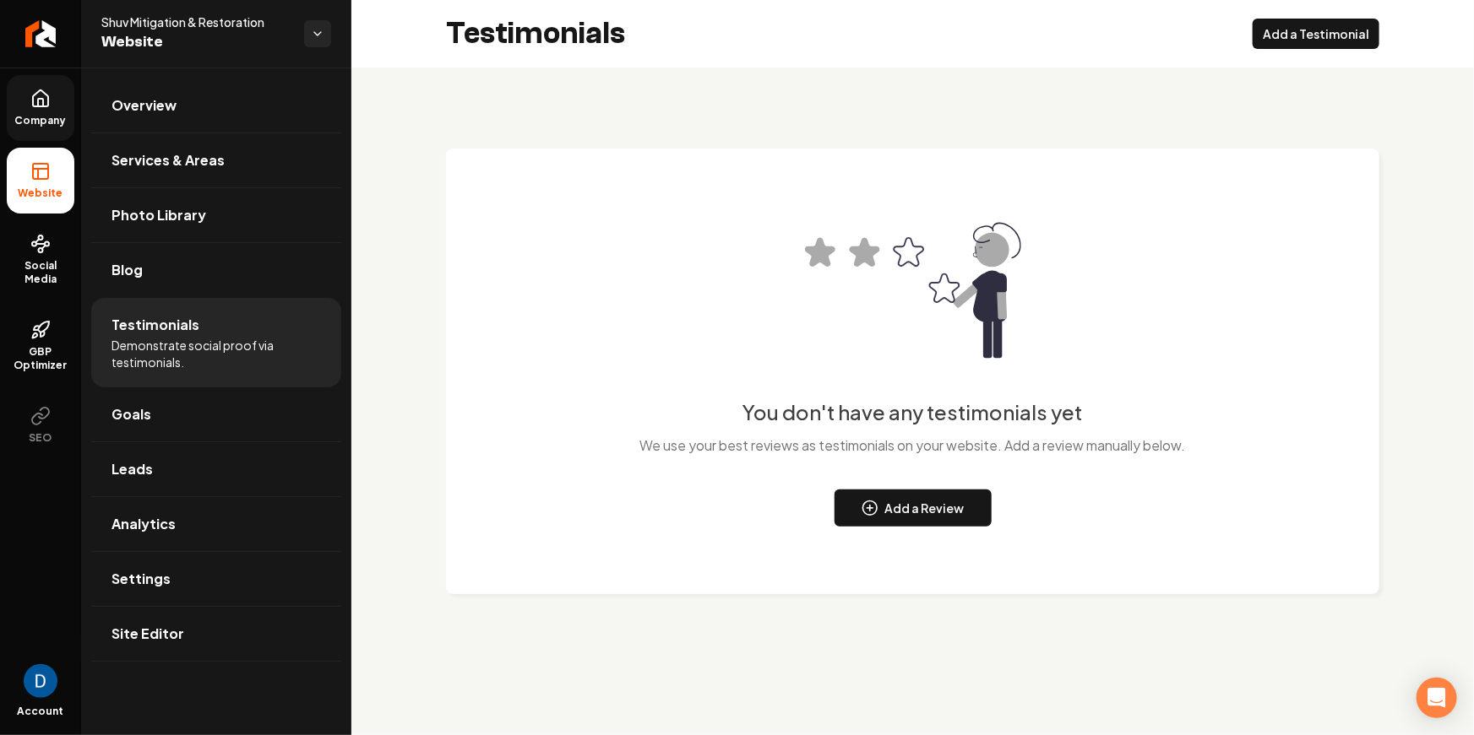
click at [48, 94] on icon at bounding box center [40, 99] width 20 height 20
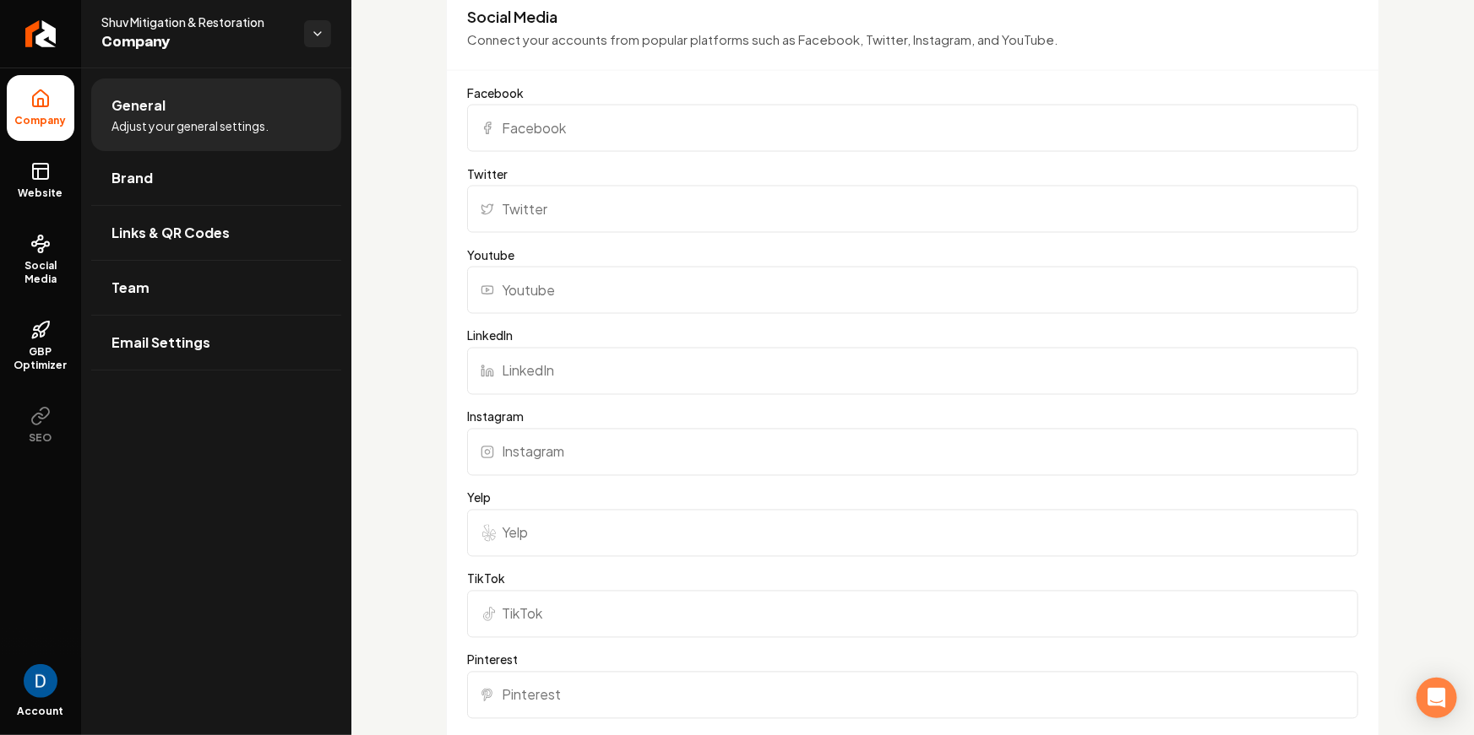
scroll to position [940, 0]
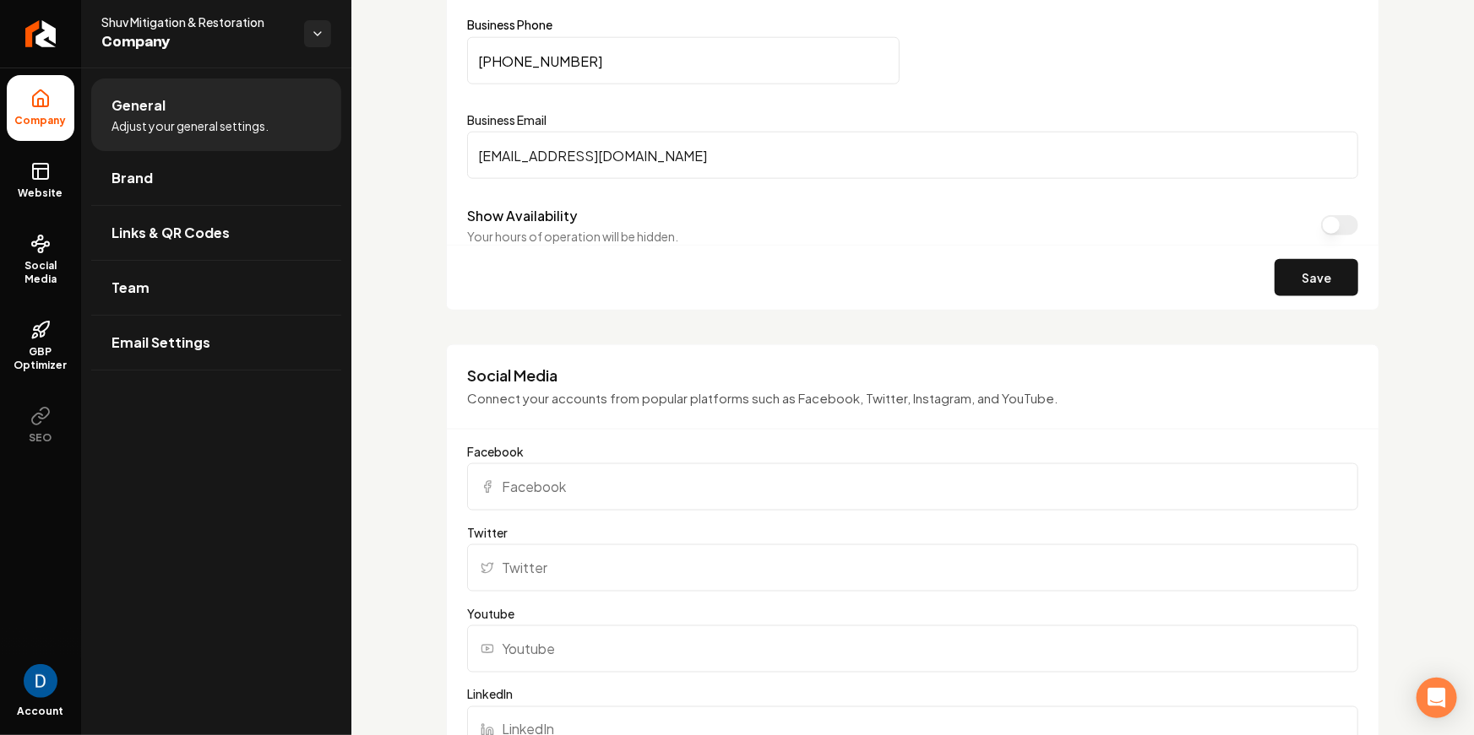
click at [1335, 220] on button "Show Availability" at bounding box center [1339, 225] width 37 height 20
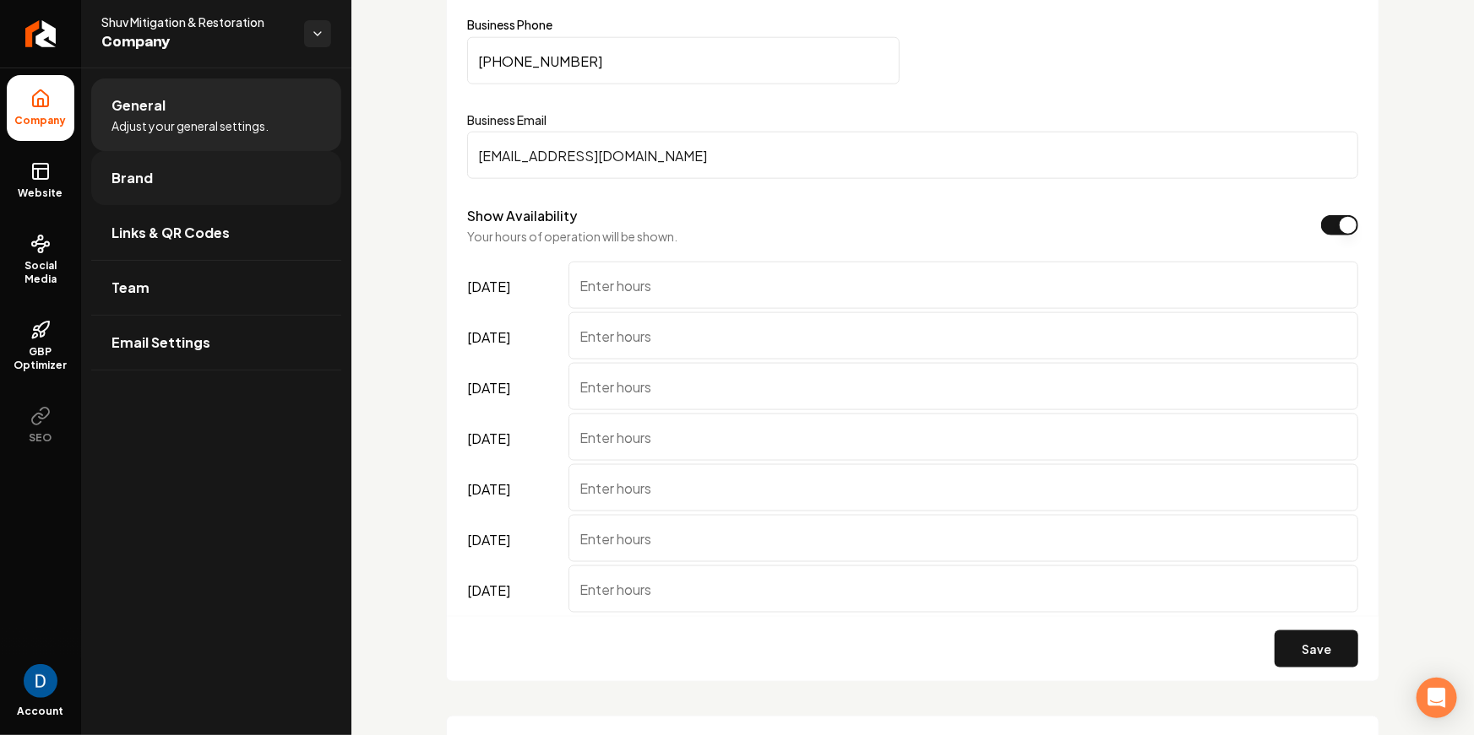
click at [240, 188] on link "Brand" at bounding box center [216, 178] width 250 height 54
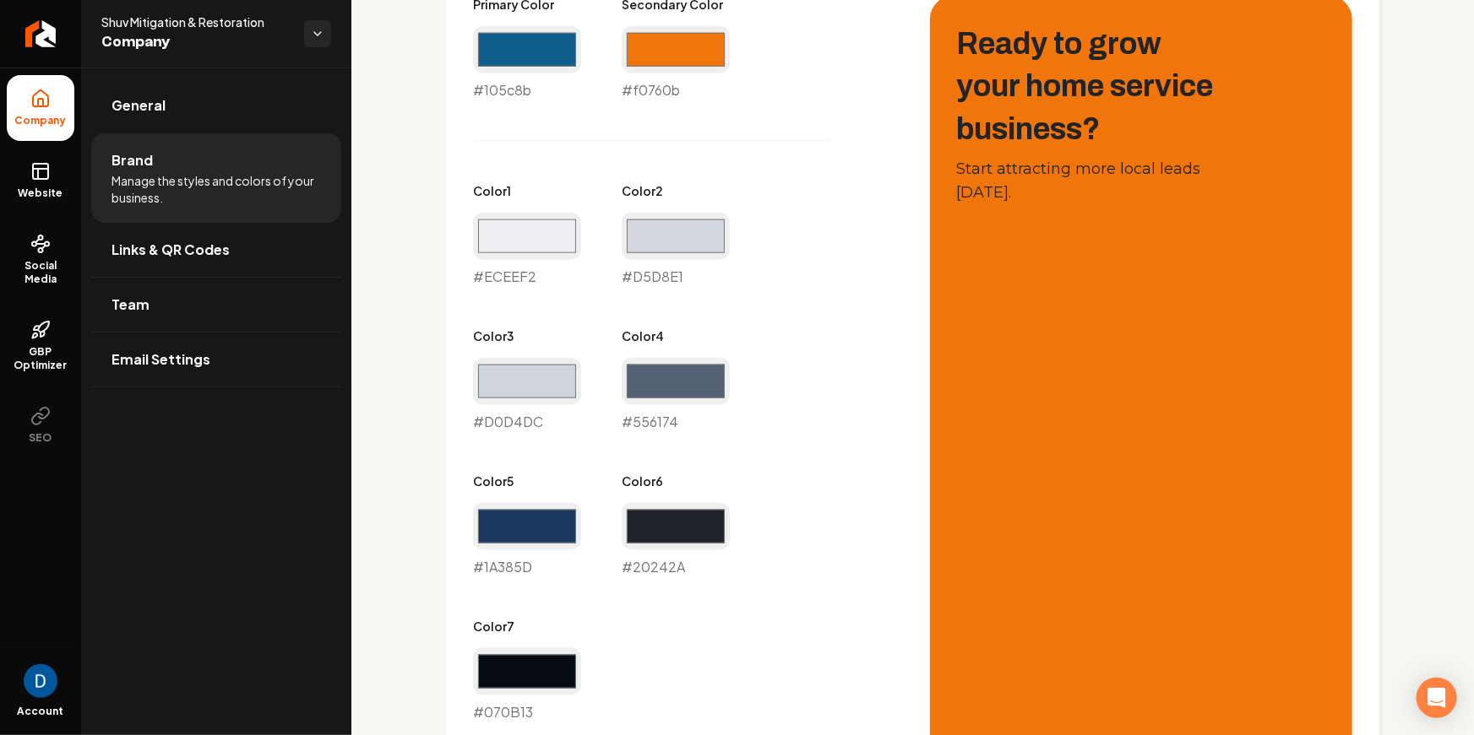
scroll to position [1360, 0]
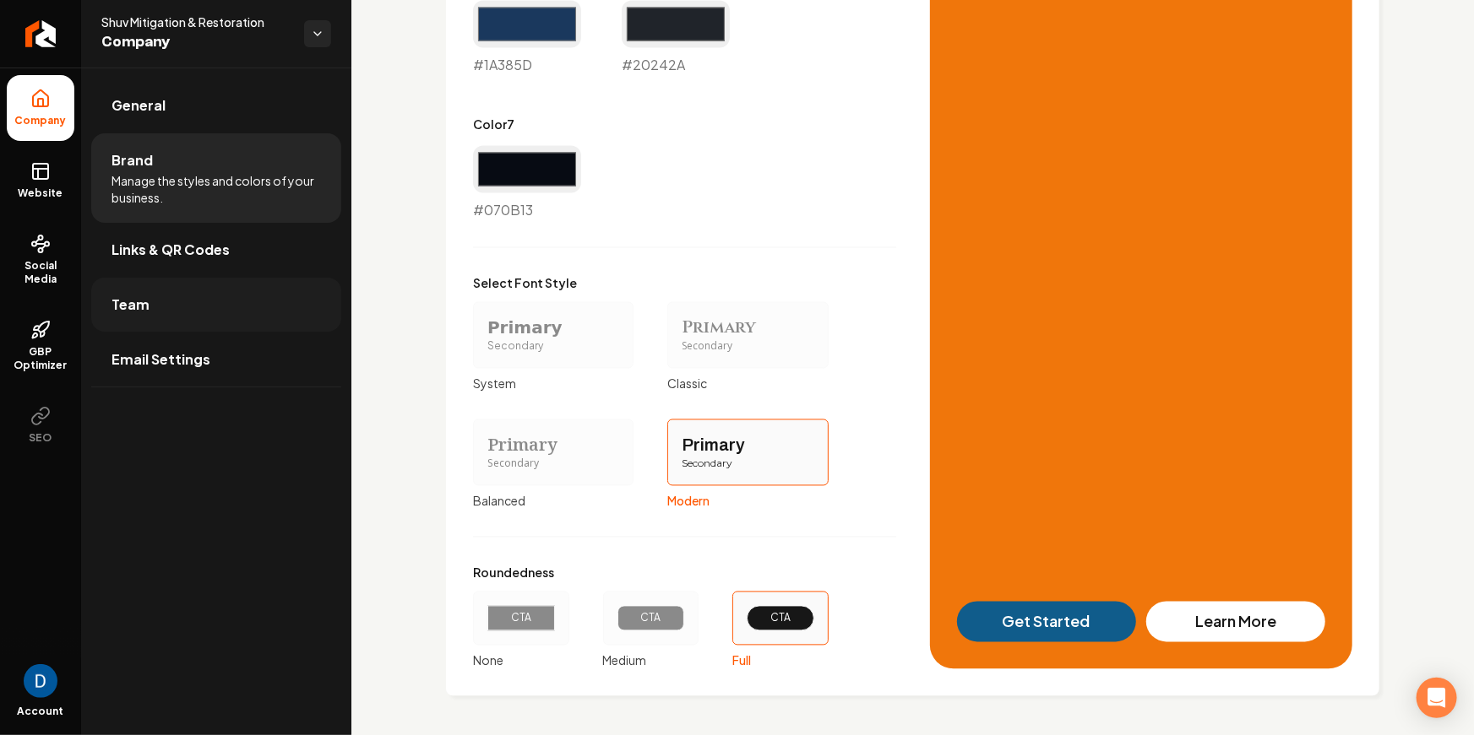
click at [194, 312] on link "Team" at bounding box center [216, 305] width 250 height 54
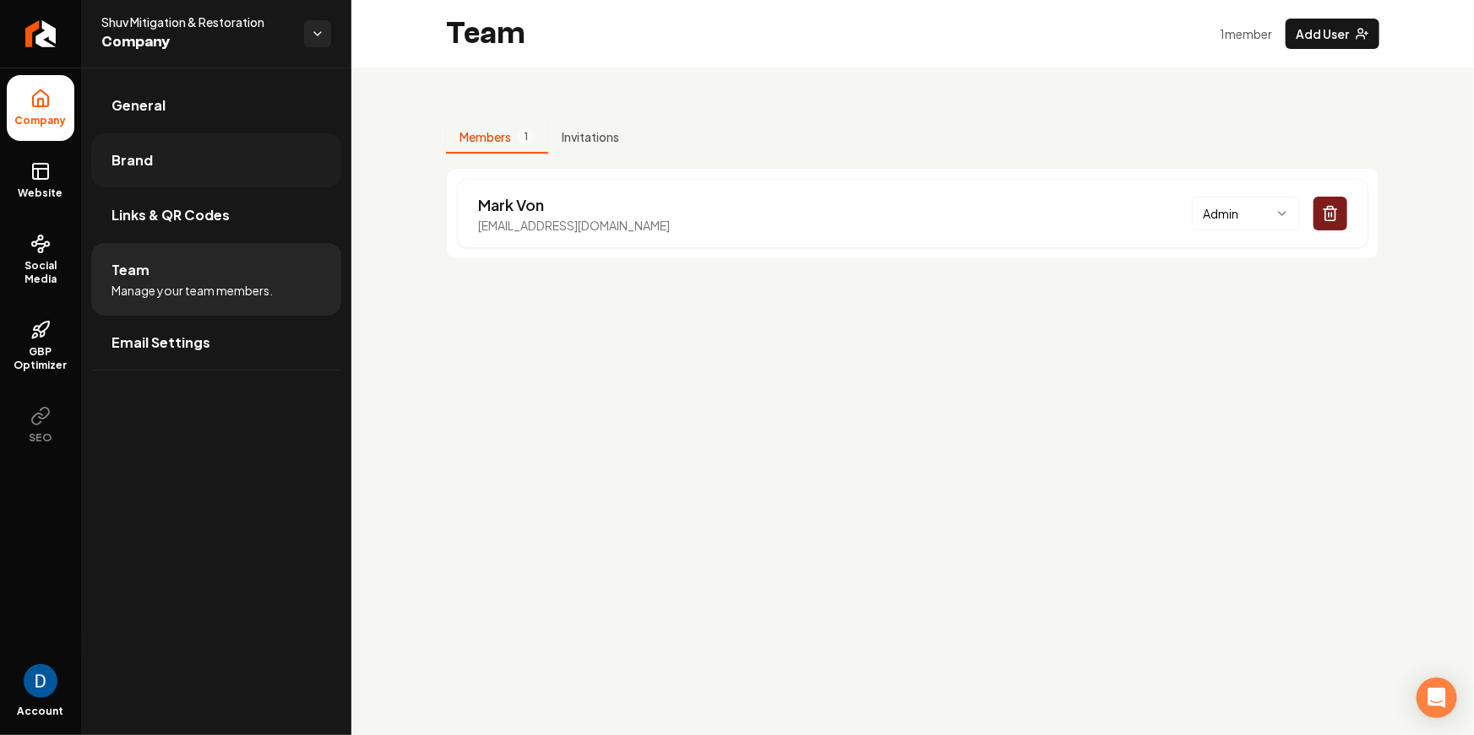
click at [204, 158] on link "Brand" at bounding box center [216, 160] width 250 height 54
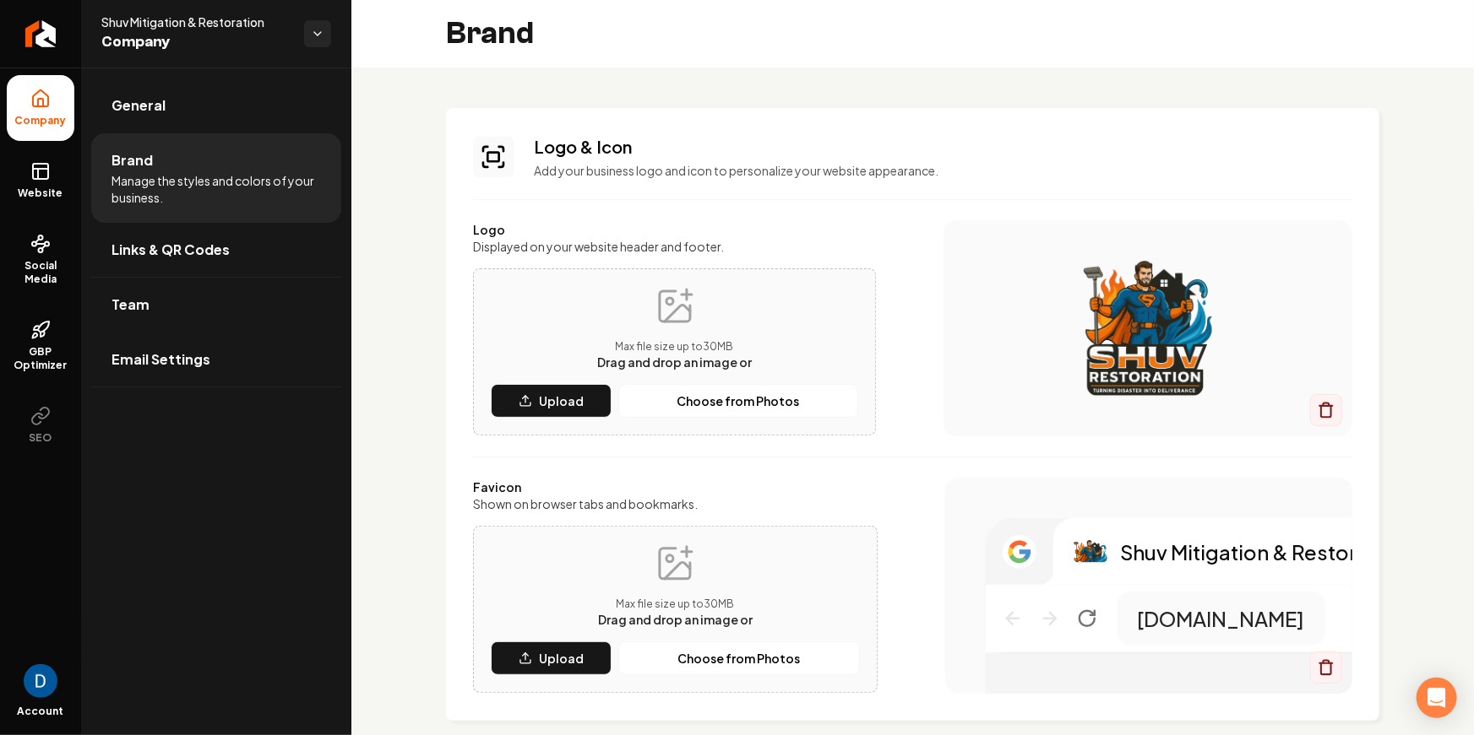
scroll to position [1044, 0]
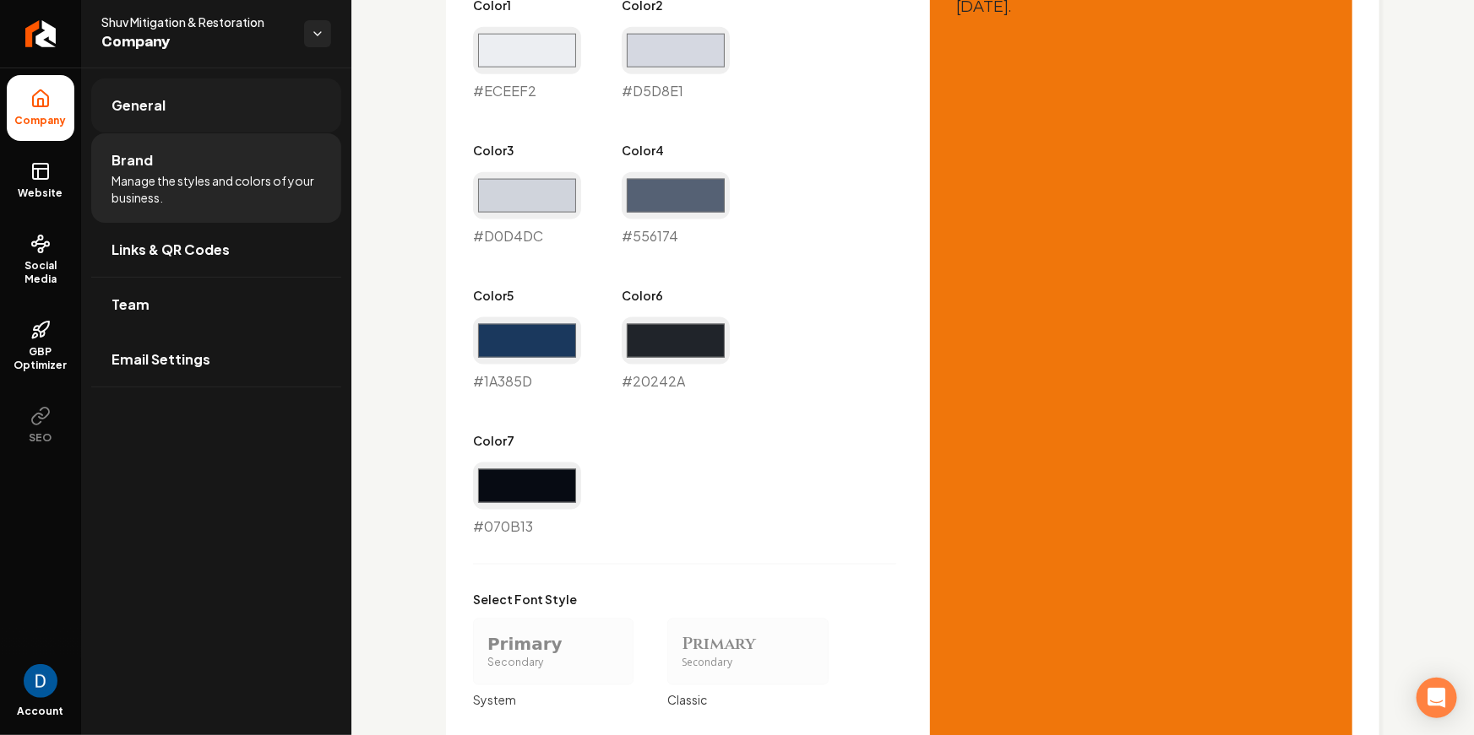
click at [138, 95] on span "General" at bounding box center [138, 105] width 54 height 20
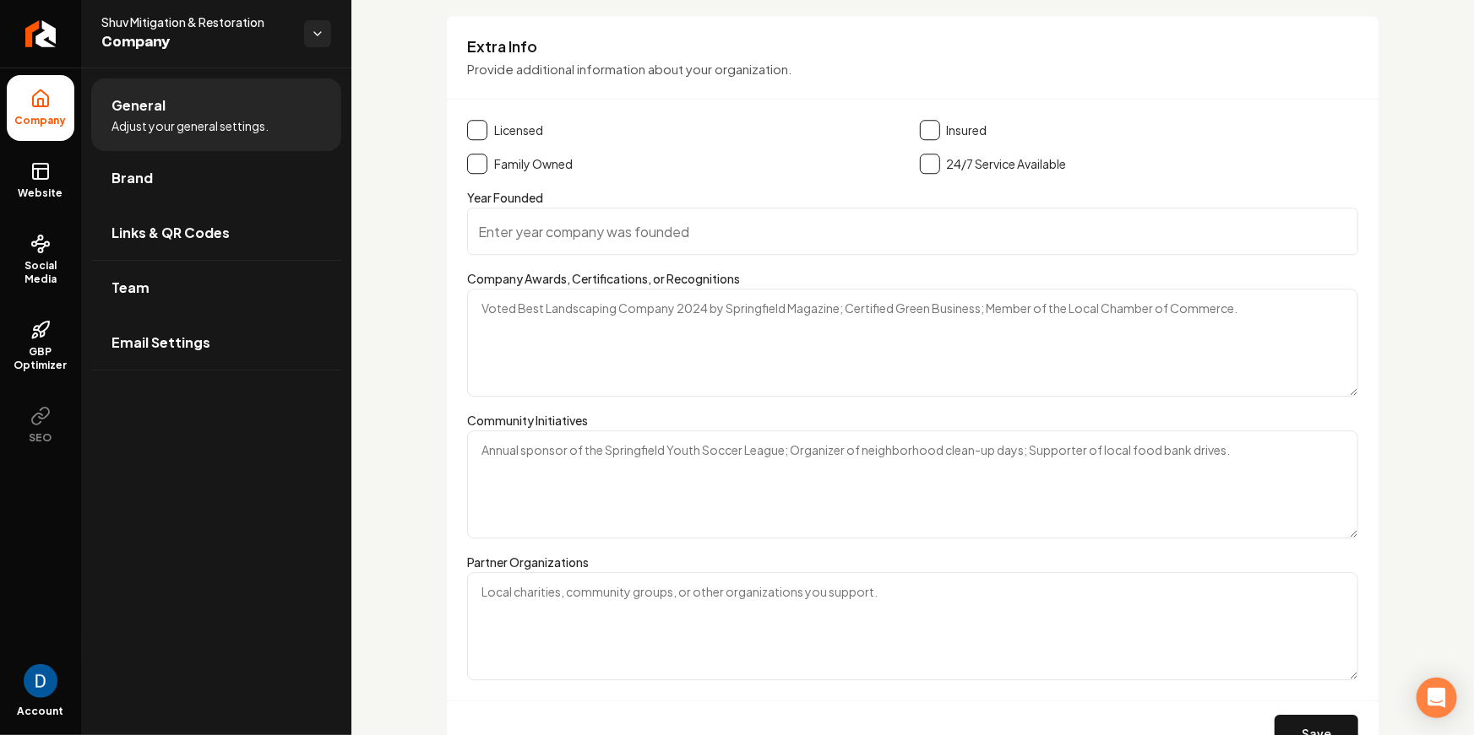
scroll to position [2242, 0]
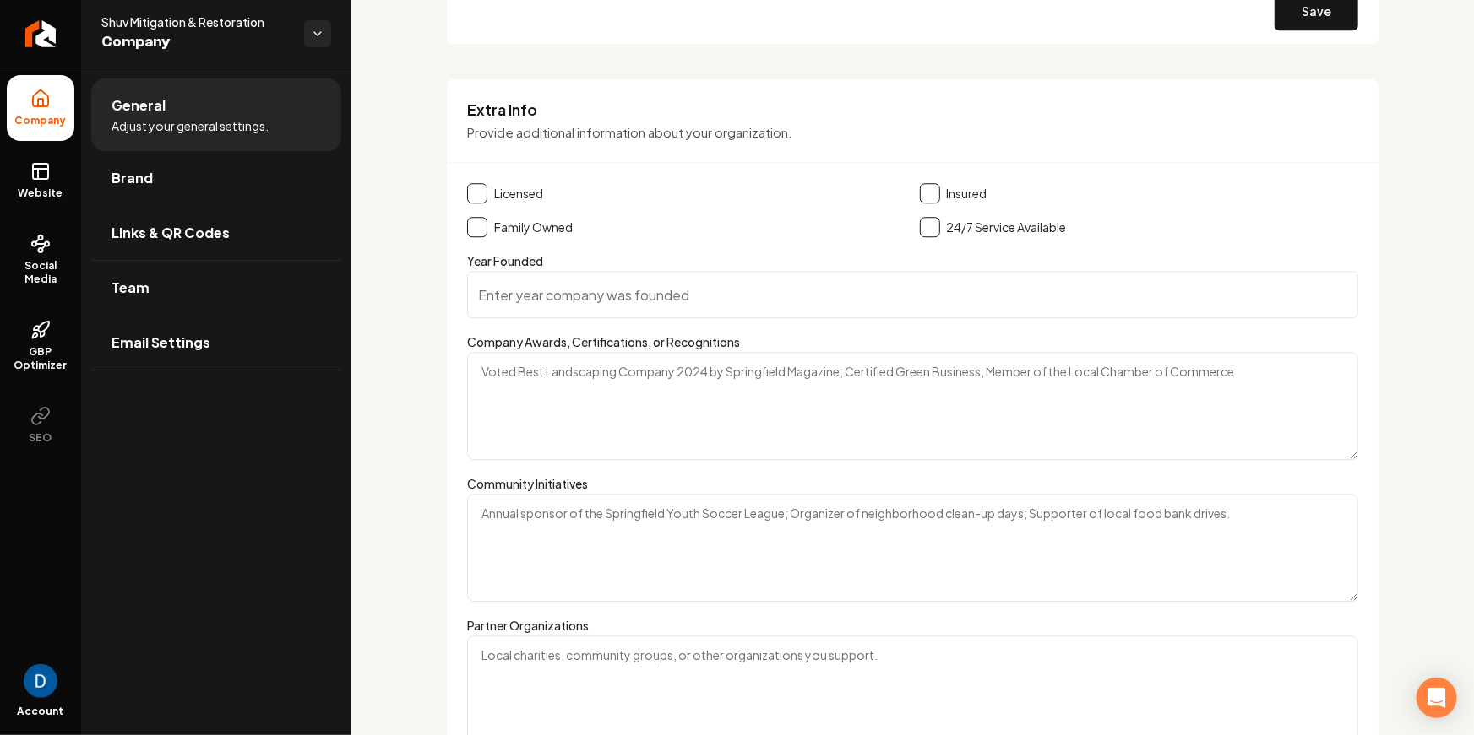
click at [937, 223] on button "Main content area" at bounding box center [930, 227] width 20 height 20
click at [478, 188] on button "Main content area" at bounding box center [477, 193] width 20 height 20
click at [948, 185] on label "Insured" at bounding box center [967, 193] width 41 height 17
click at [942, 186] on div "Insured" at bounding box center [1139, 193] width 439 height 20
click at [935, 187] on button "Main content area" at bounding box center [930, 193] width 20 height 20
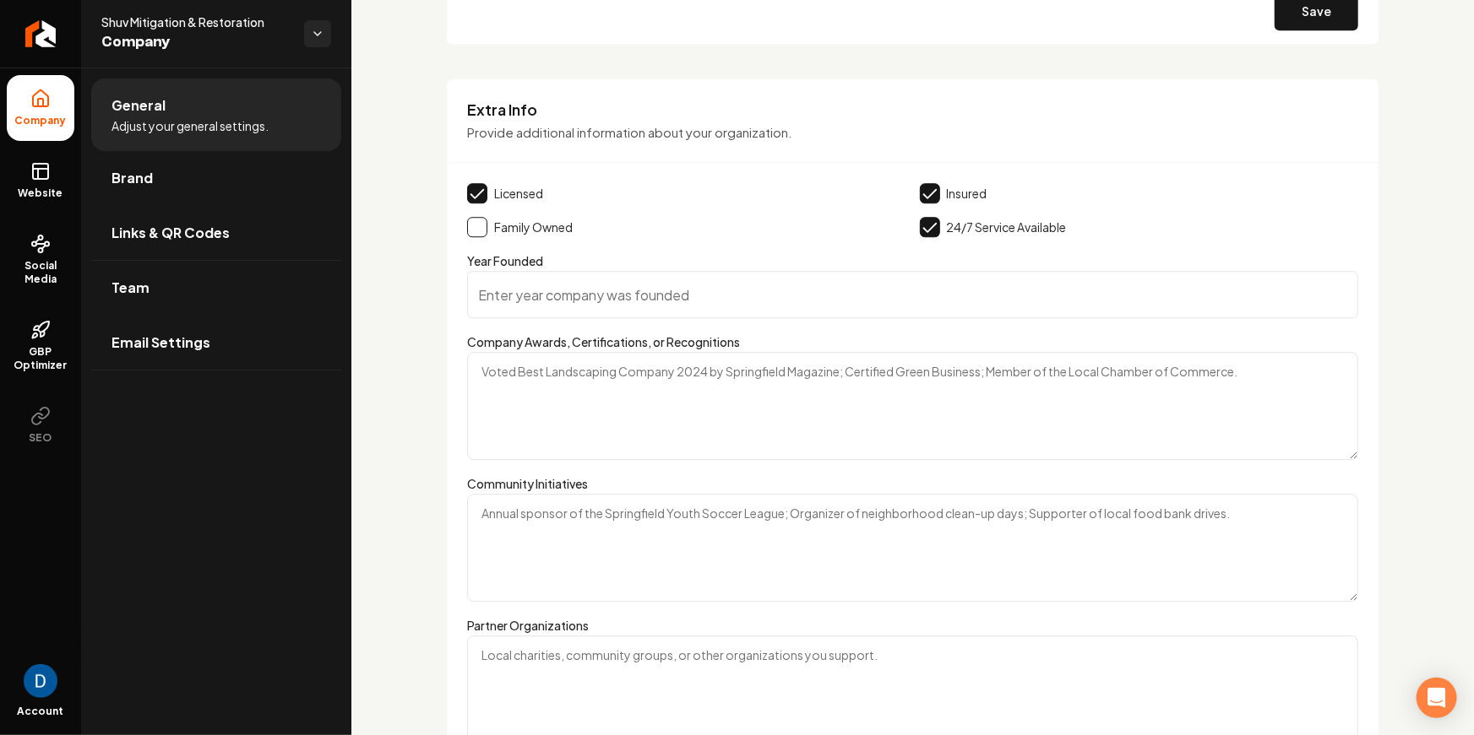
click at [472, 222] on button "Main content area" at bounding box center [477, 227] width 20 height 20
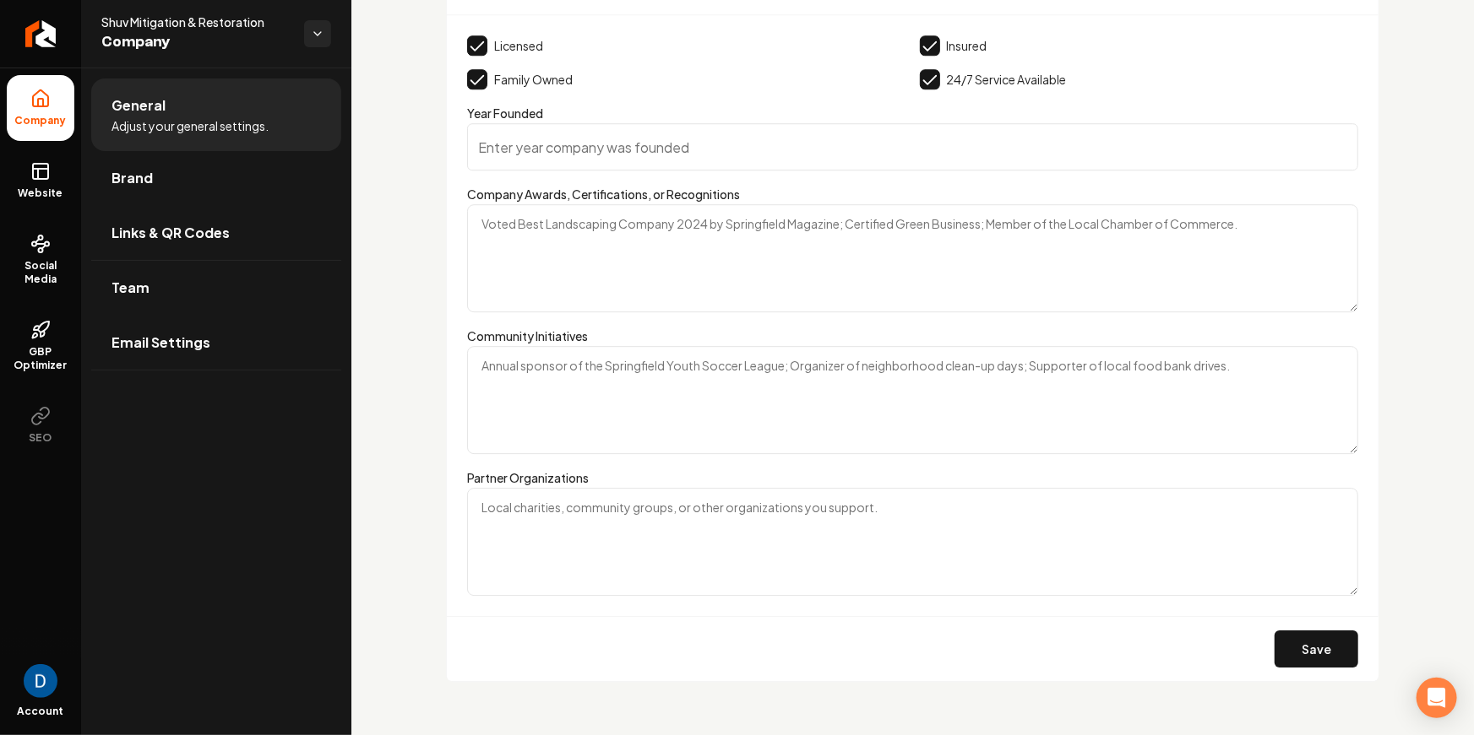
scroll to position [2402, 0]
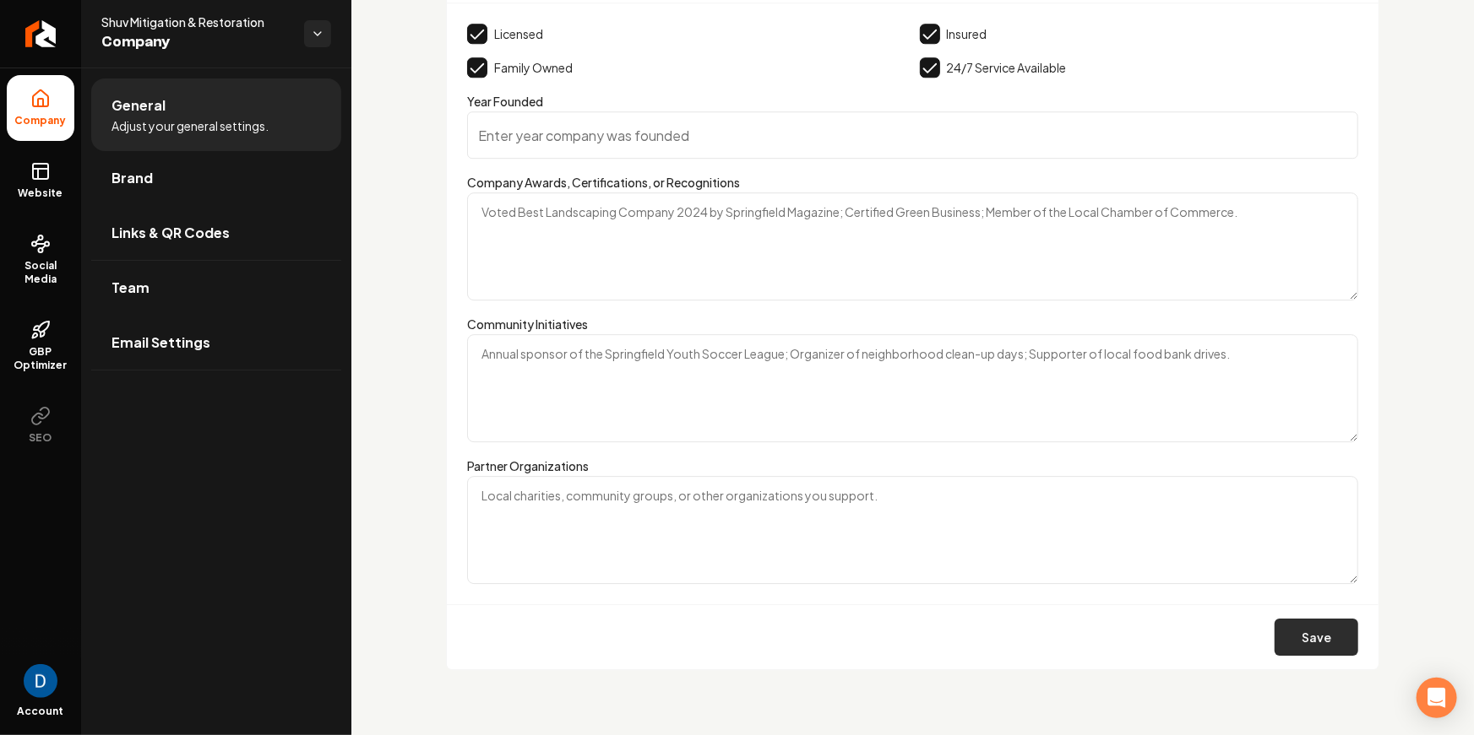
click at [1330, 643] on button "Save" at bounding box center [1316, 637] width 84 height 37
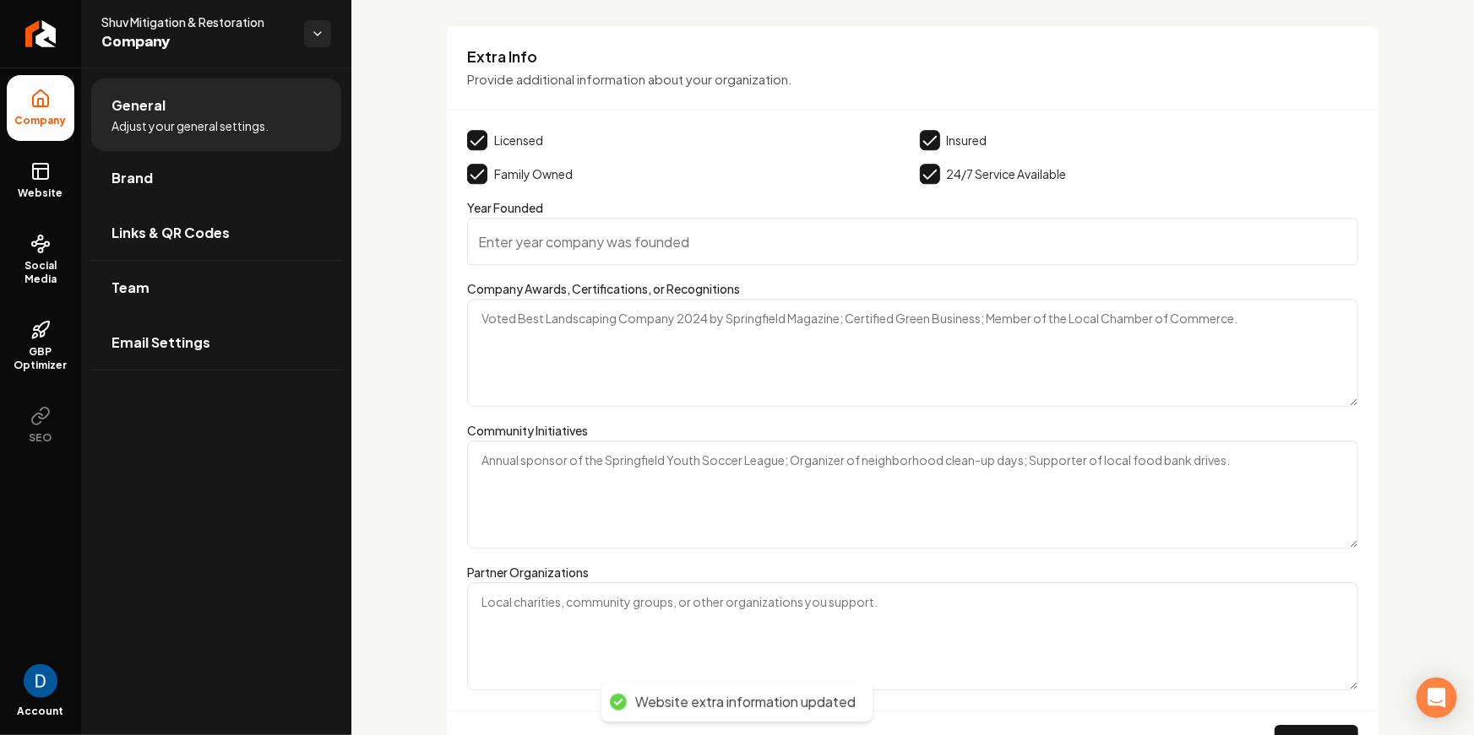
scroll to position [2293, 0]
click at [879, 171] on div "Family Owned" at bounding box center [686, 176] width 439 height 20
click at [218, 240] on span "Links & QR Codes" at bounding box center [170, 233] width 118 height 20
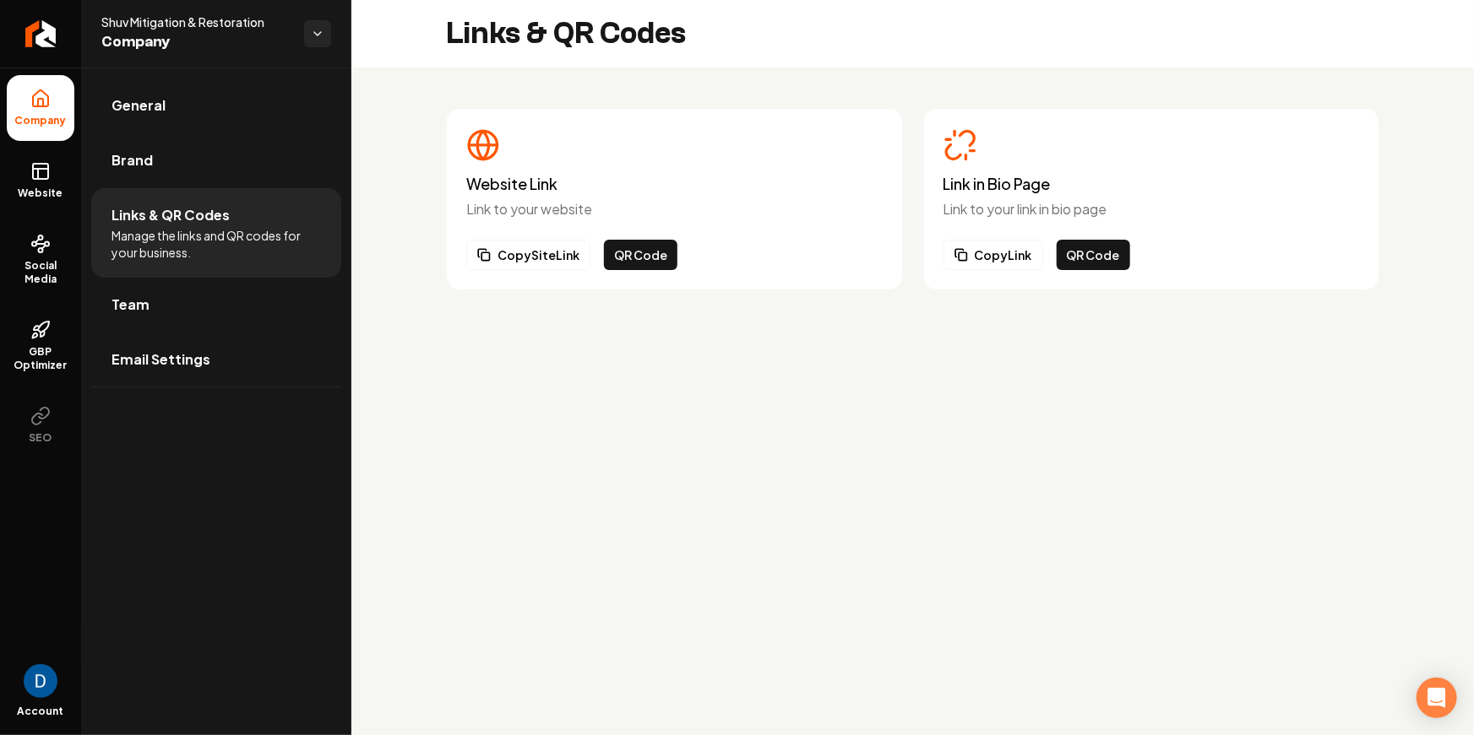
click at [1035, 176] on h3 "Link in Bio Page" at bounding box center [1151, 184] width 416 height 17
click at [1033, 181] on h3 "Link in Bio Page" at bounding box center [1151, 184] width 416 height 17
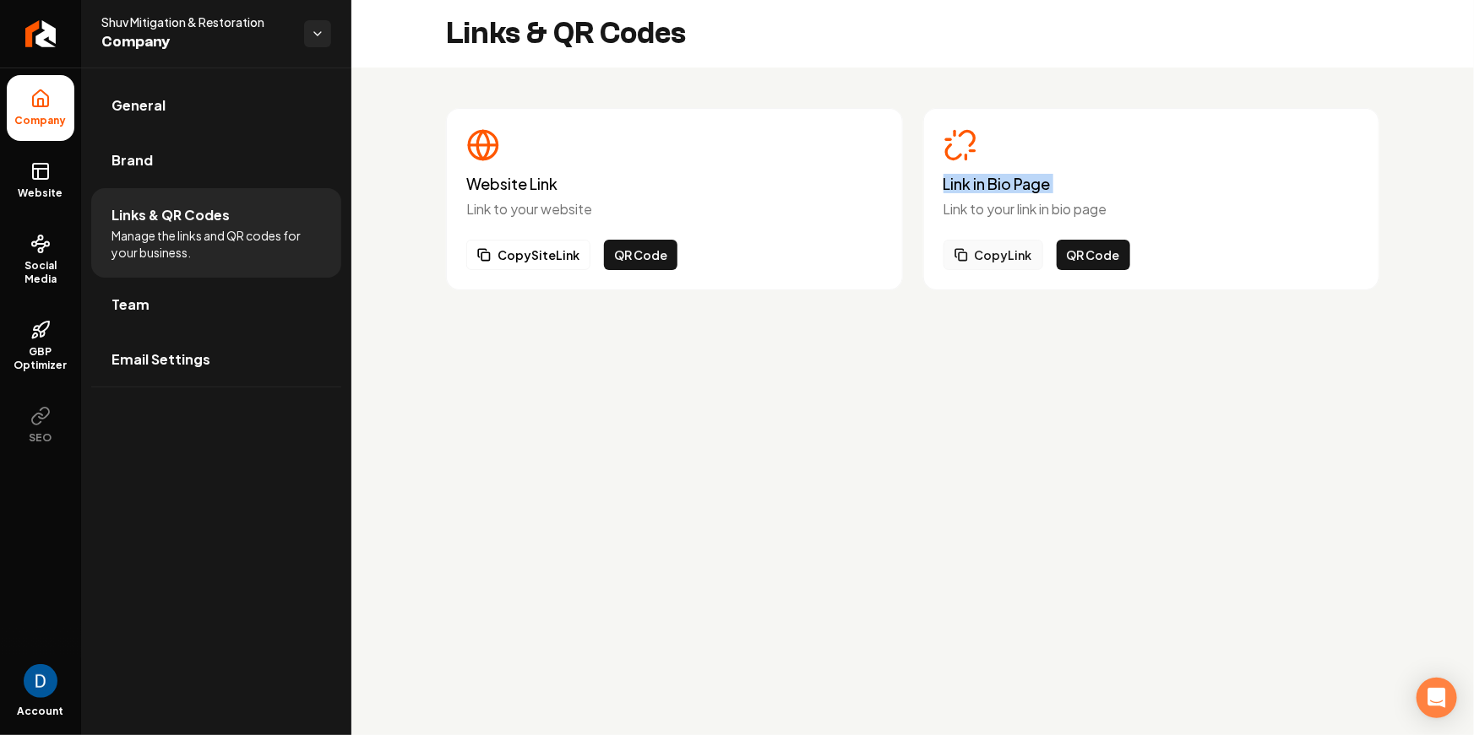
click at [972, 260] on button "Copy Link" at bounding box center [993, 255] width 100 height 30
click at [968, 257] on button "Copy Link" at bounding box center [993, 255] width 100 height 30
click at [62, 254] on link "Social Media" at bounding box center [41, 259] width 68 height 79
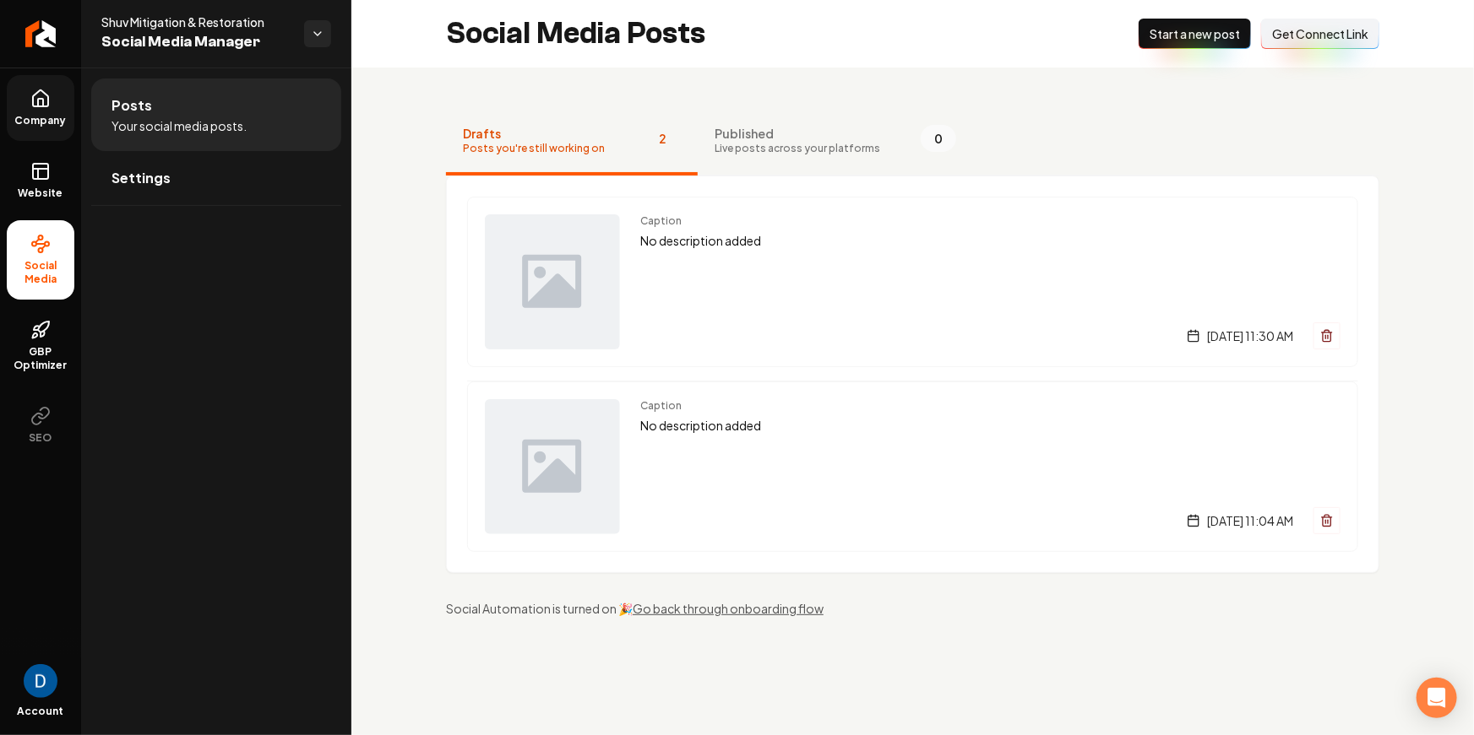
click at [1361, 19] on button "Connect Link Get Connect Link" at bounding box center [1320, 34] width 118 height 30
click at [1191, 37] on span "Start a new post" at bounding box center [1194, 33] width 90 height 17
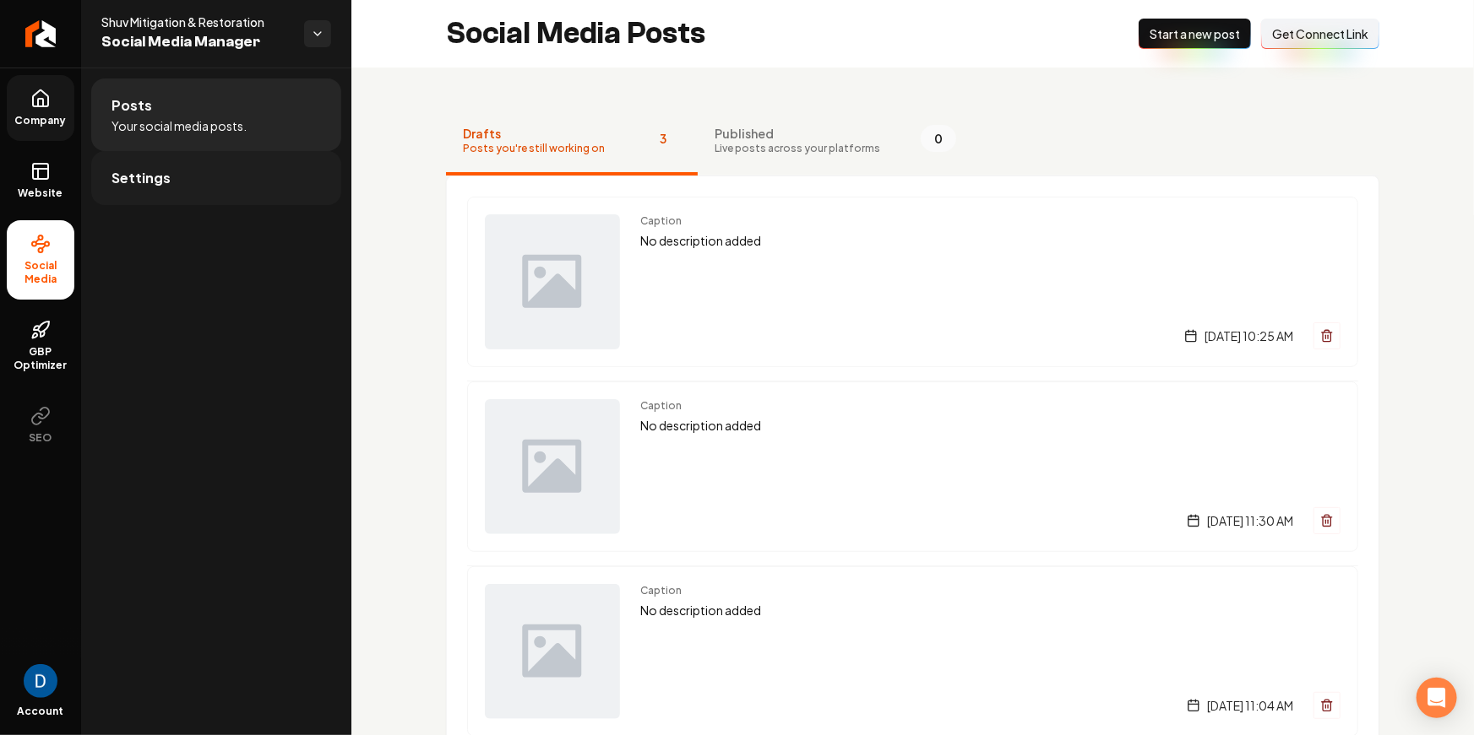
click at [189, 186] on link "Settings" at bounding box center [216, 178] width 250 height 54
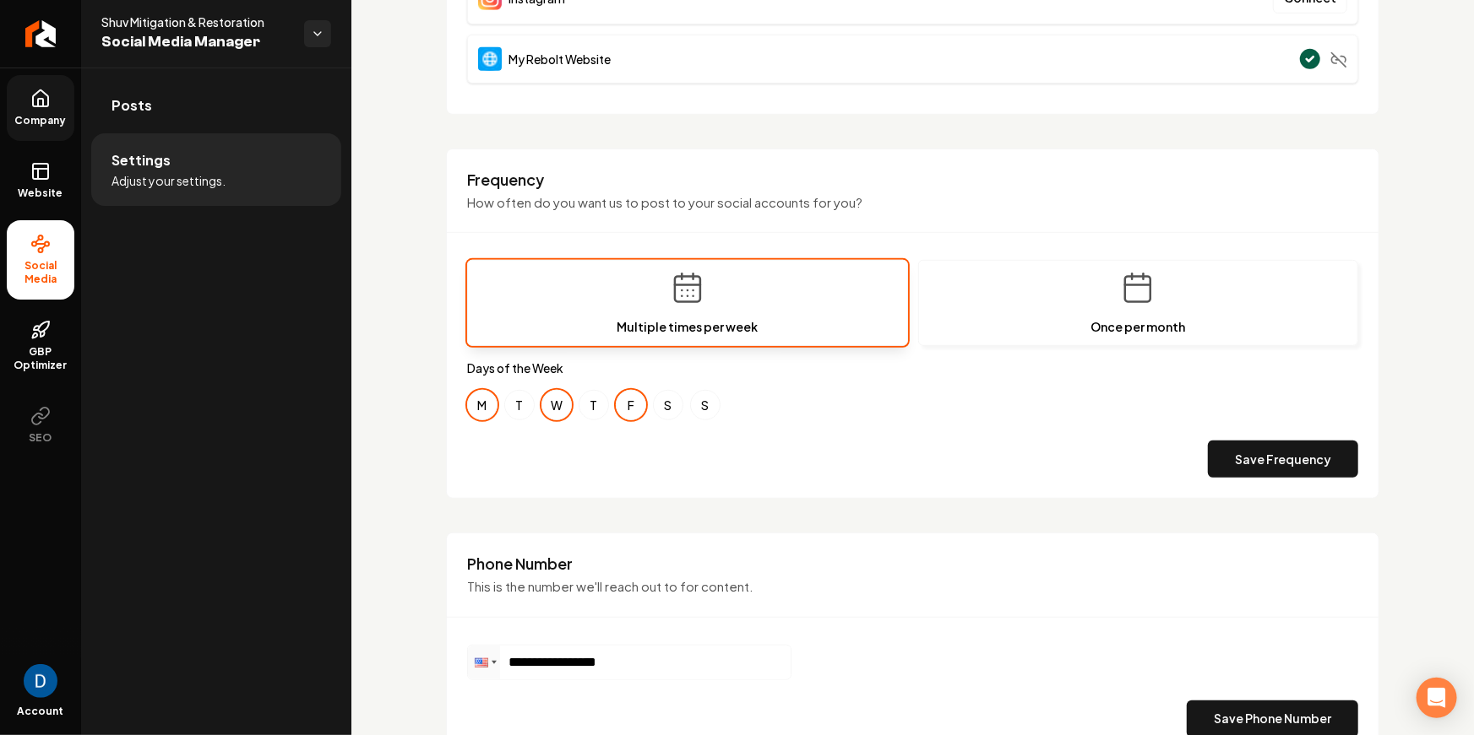
scroll to position [41, 0]
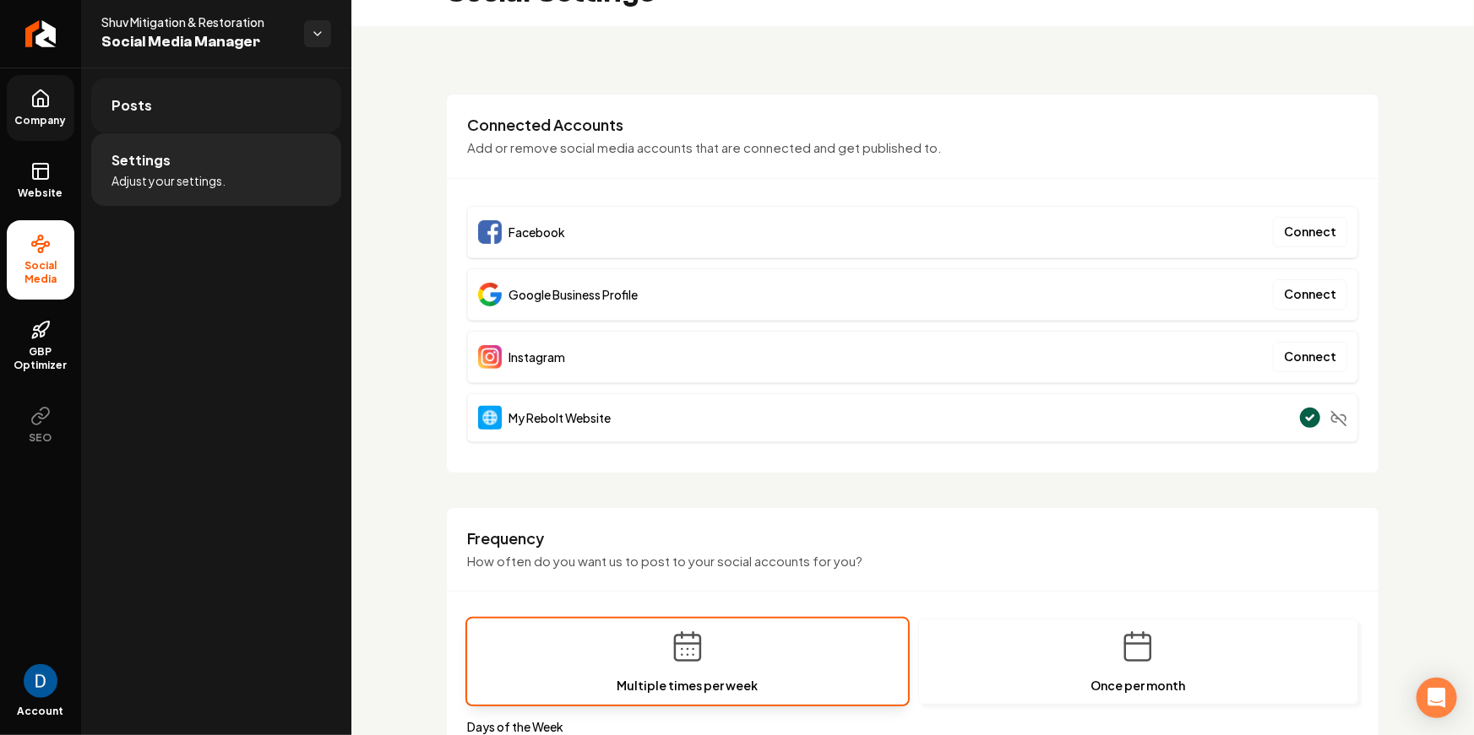
click at [210, 117] on link "Posts" at bounding box center [216, 106] width 250 height 54
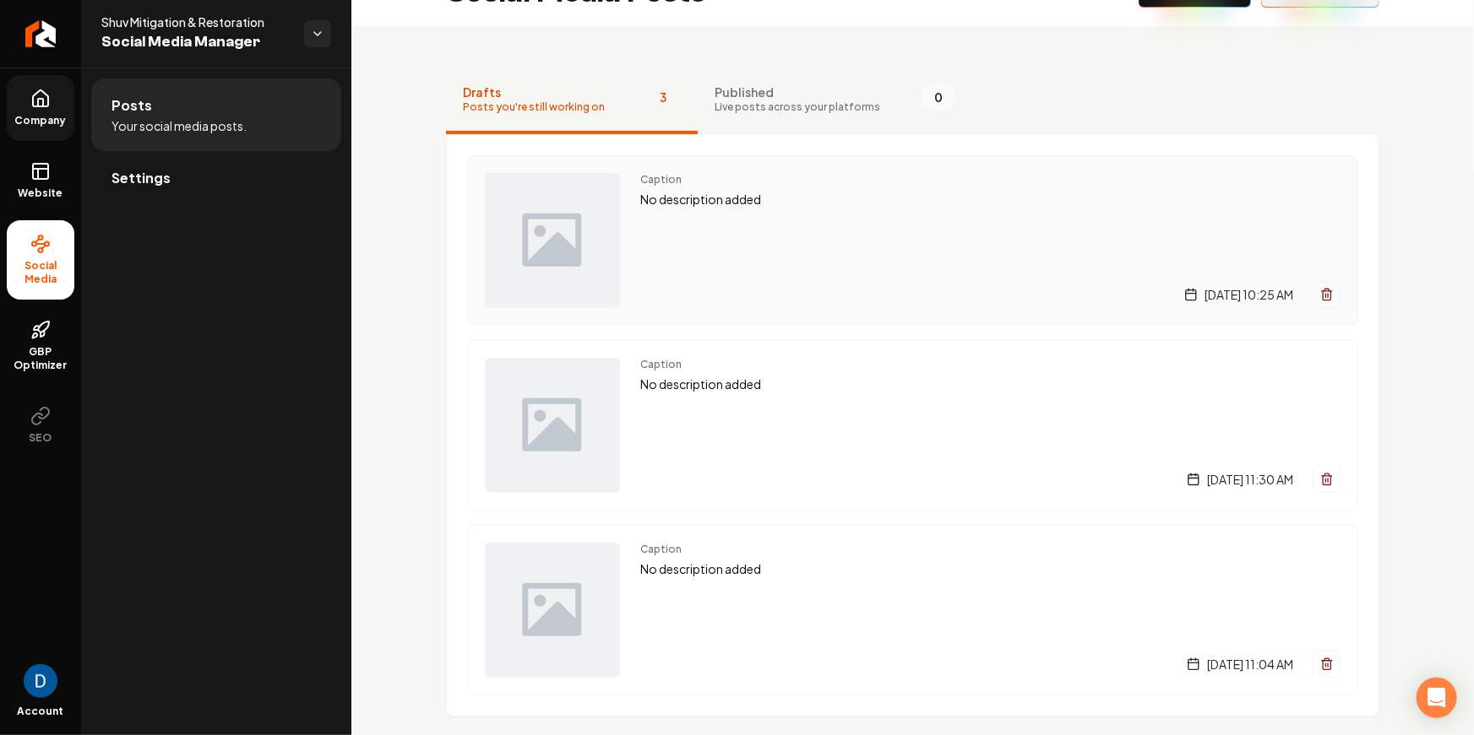
click at [836, 201] on p "No description added" at bounding box center [990, 199] width 700 height 19
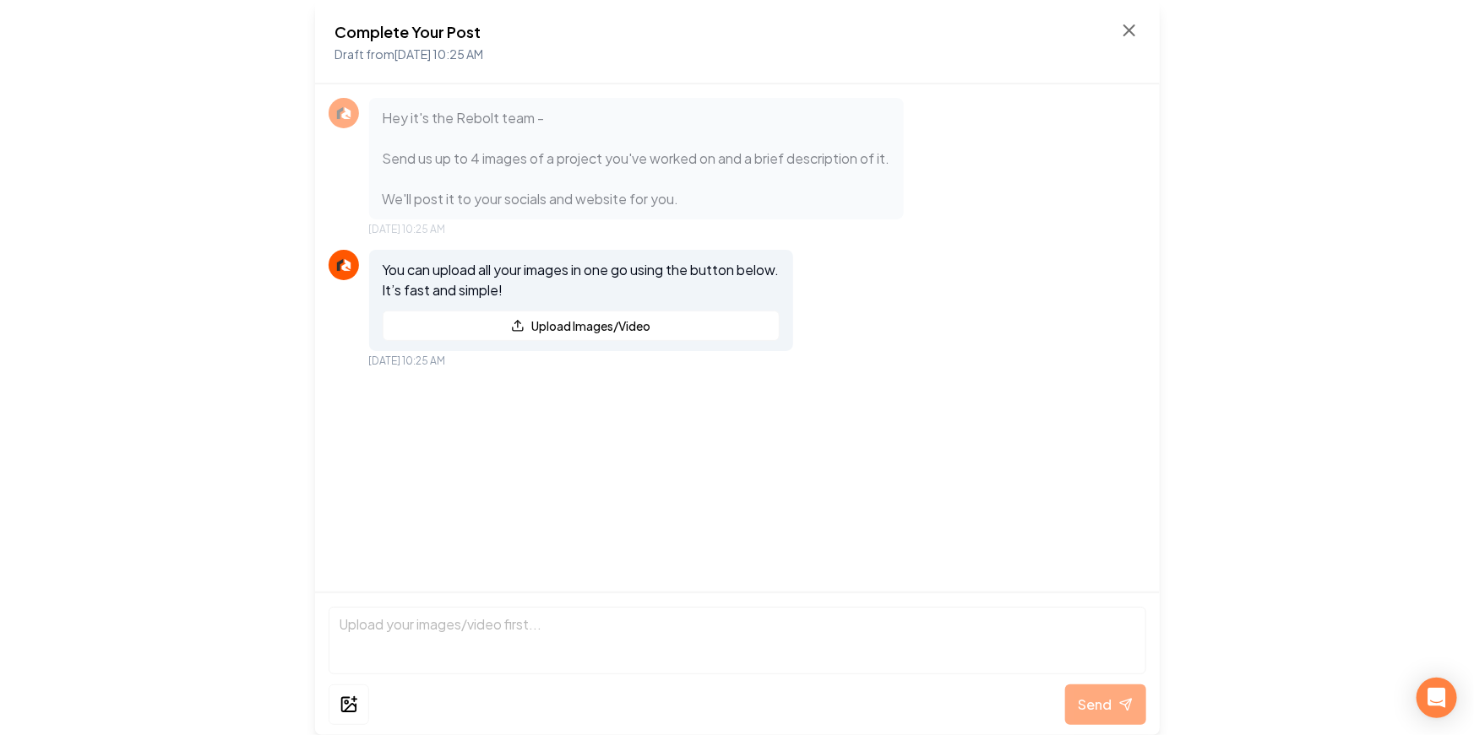
click at [537, 144] on p "Hey it's the Rebolt team - Send us up to 4 images of a project you've worked on…" at bounding box center [637, 158] width 508 height 101
click at [529, 149] on p "Hey it's the Rebolt team - Send us up to 4 images of a project you've worked on…" at bounding box center [637, 158] width 508 height 101
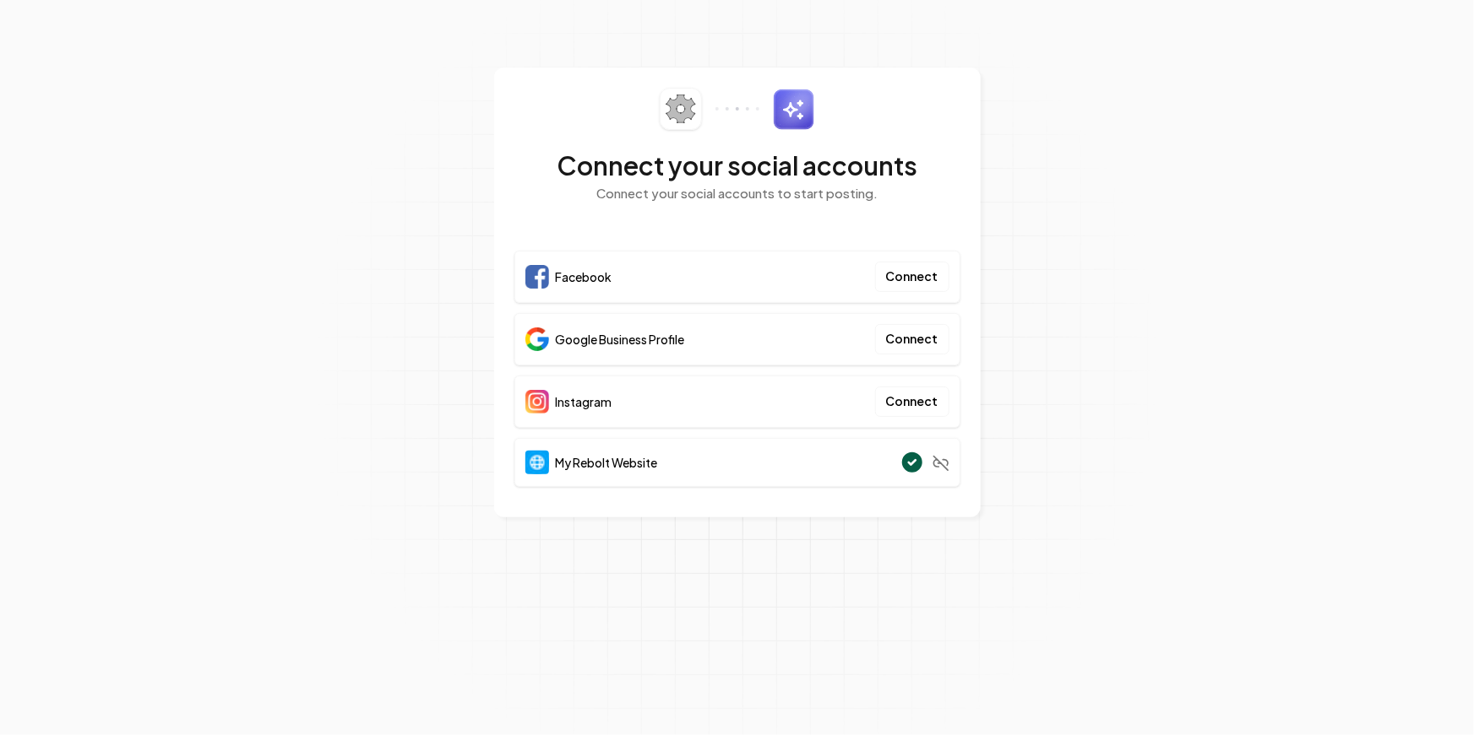
click at [592, 459] on span "My Rebolt Website" at bounding box center [607, 462] width 102 height 17
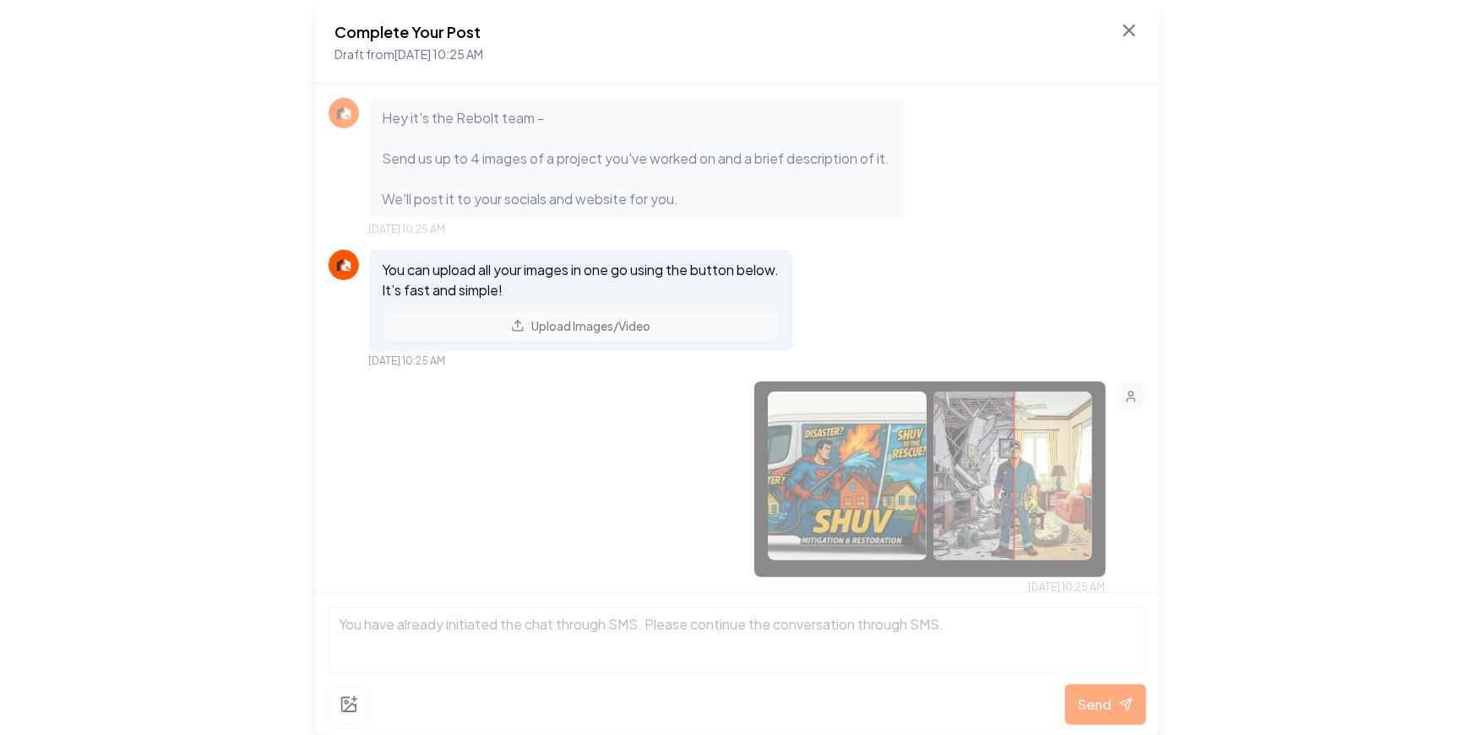
scroll to position [157, 0]
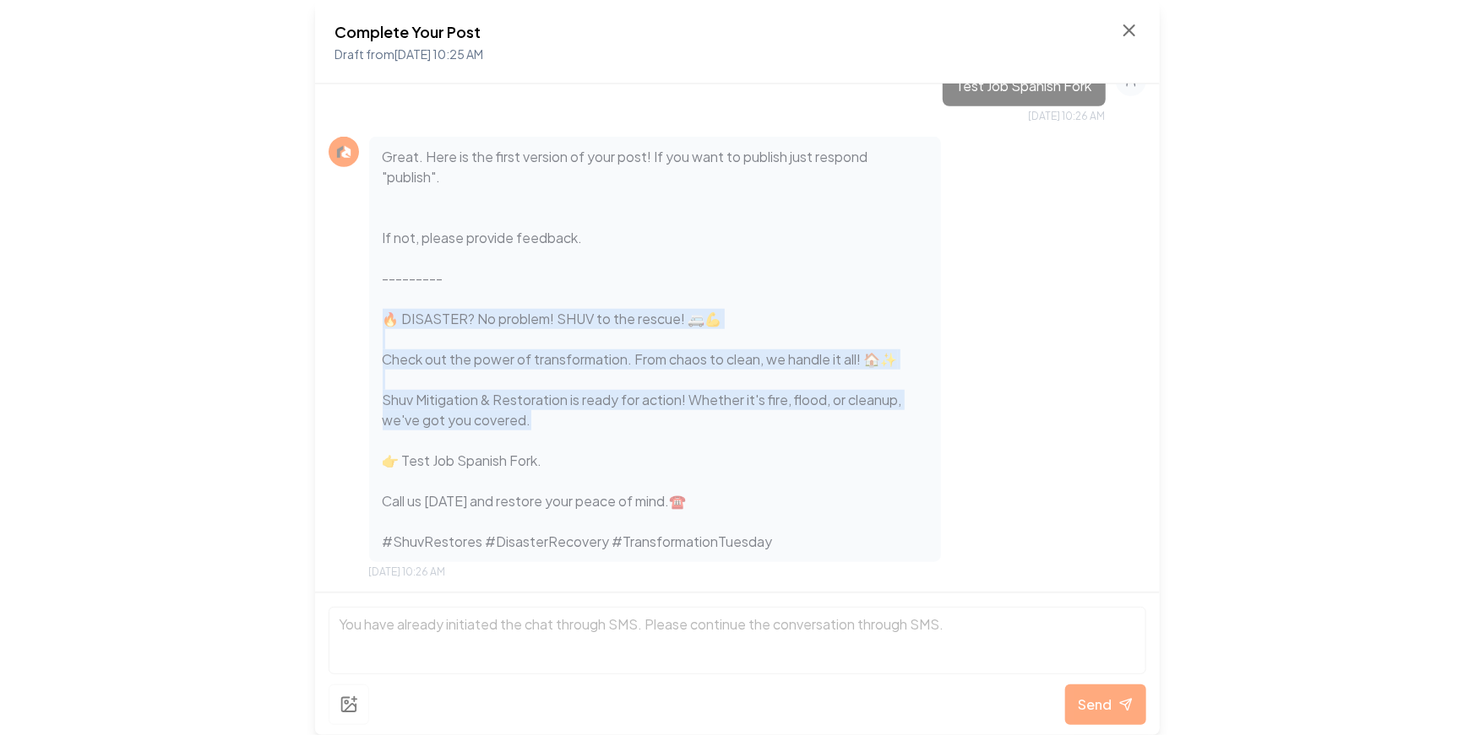
drag, startPoint x: 387, startPoint y: 321, endPoint x: 643, endPoint y: 415, distance: 272.5
click at [643, 415] on p "Great. Here is the first version of your post! If you want to publish just resp…" at bounding box center [655, 349] width 545 height 405
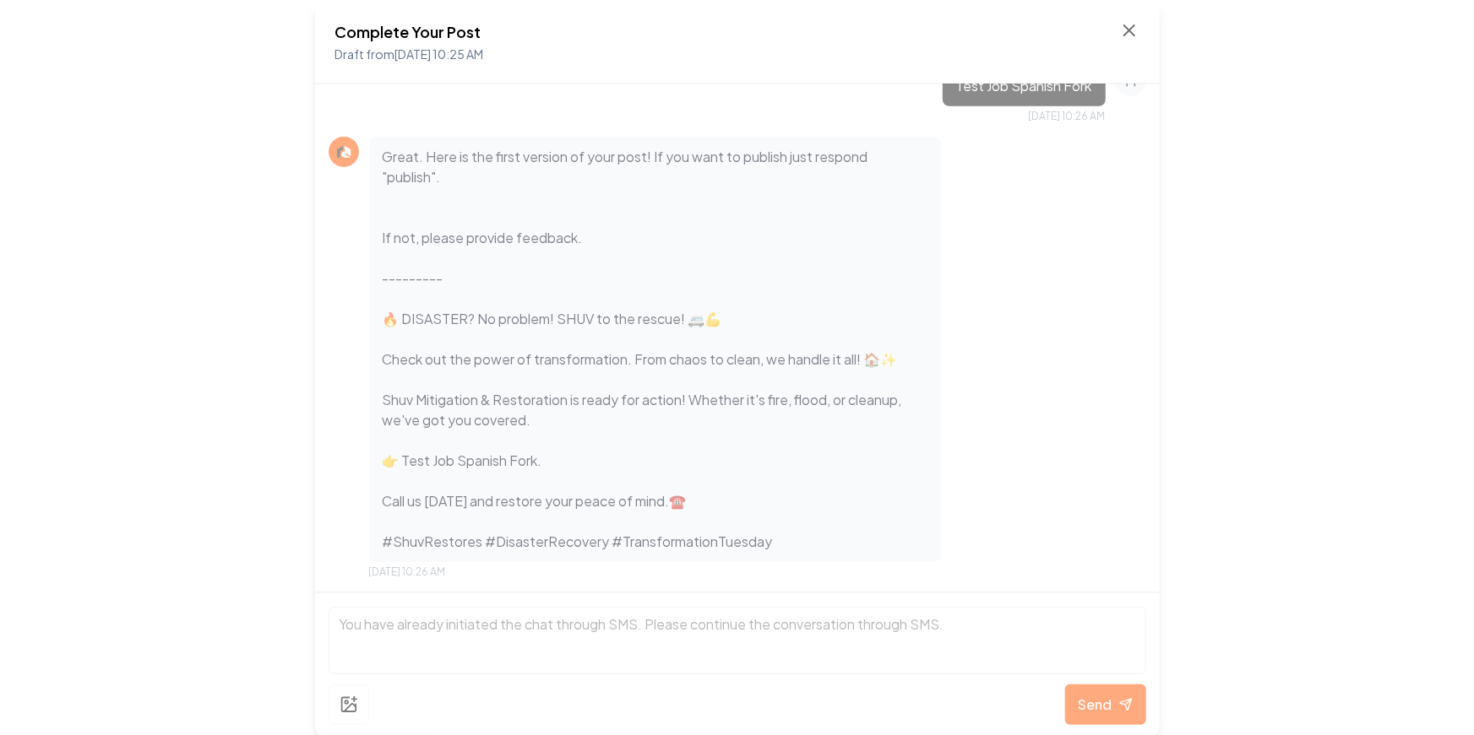
click at [410, 178] on p "Great. Here is the first version of your post! If you want to publish just resp…" at bounding box center [655, 349] width 545 height 405
click at [409, 178] on p "Great. Here is the first version of your post! If you want to publish just resp…" at bounding box center [655, 349] width 545 height 405
click at [570, 155] on p "Great. Here is the first version of your post! If you want to publish just resp…" at bounding box center [655, 349] width 545 height 405
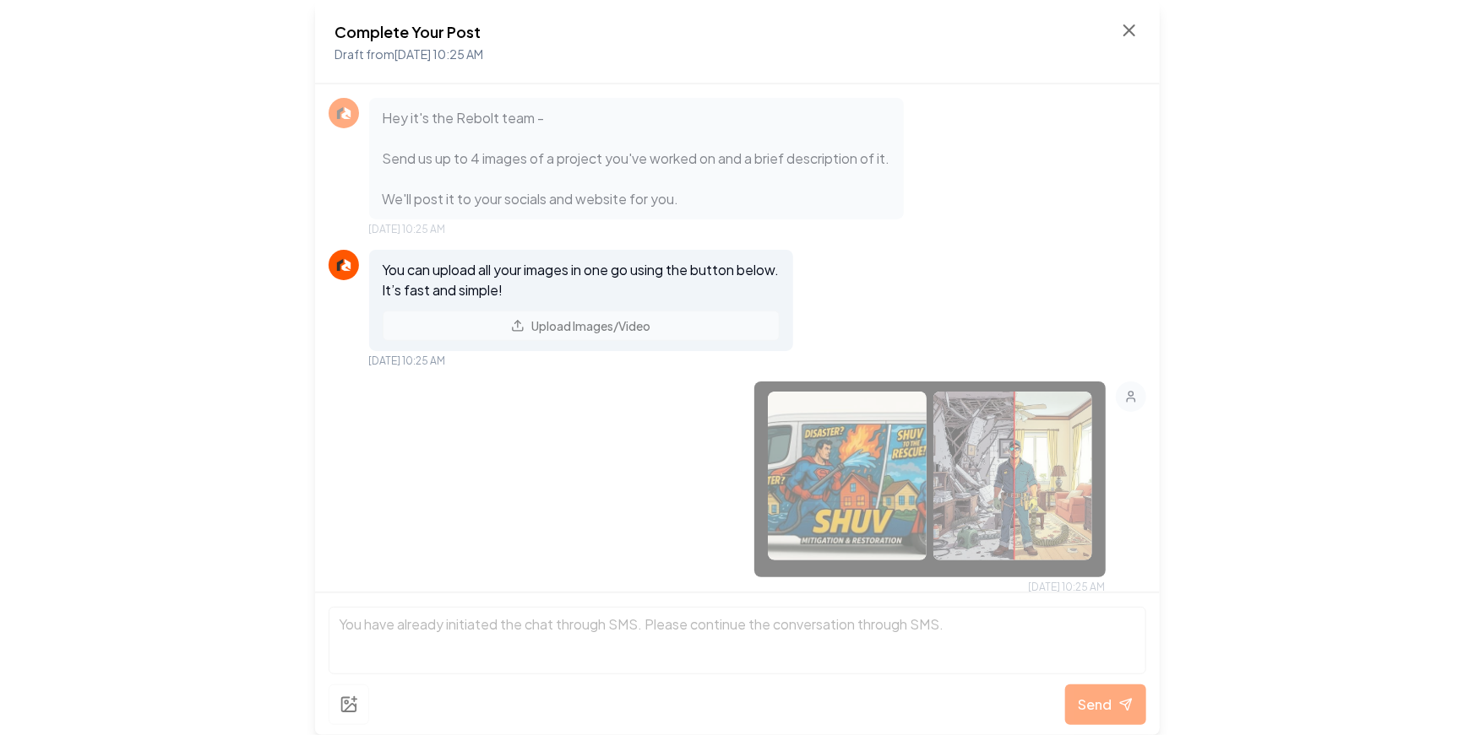
scroll to position [613, 0]
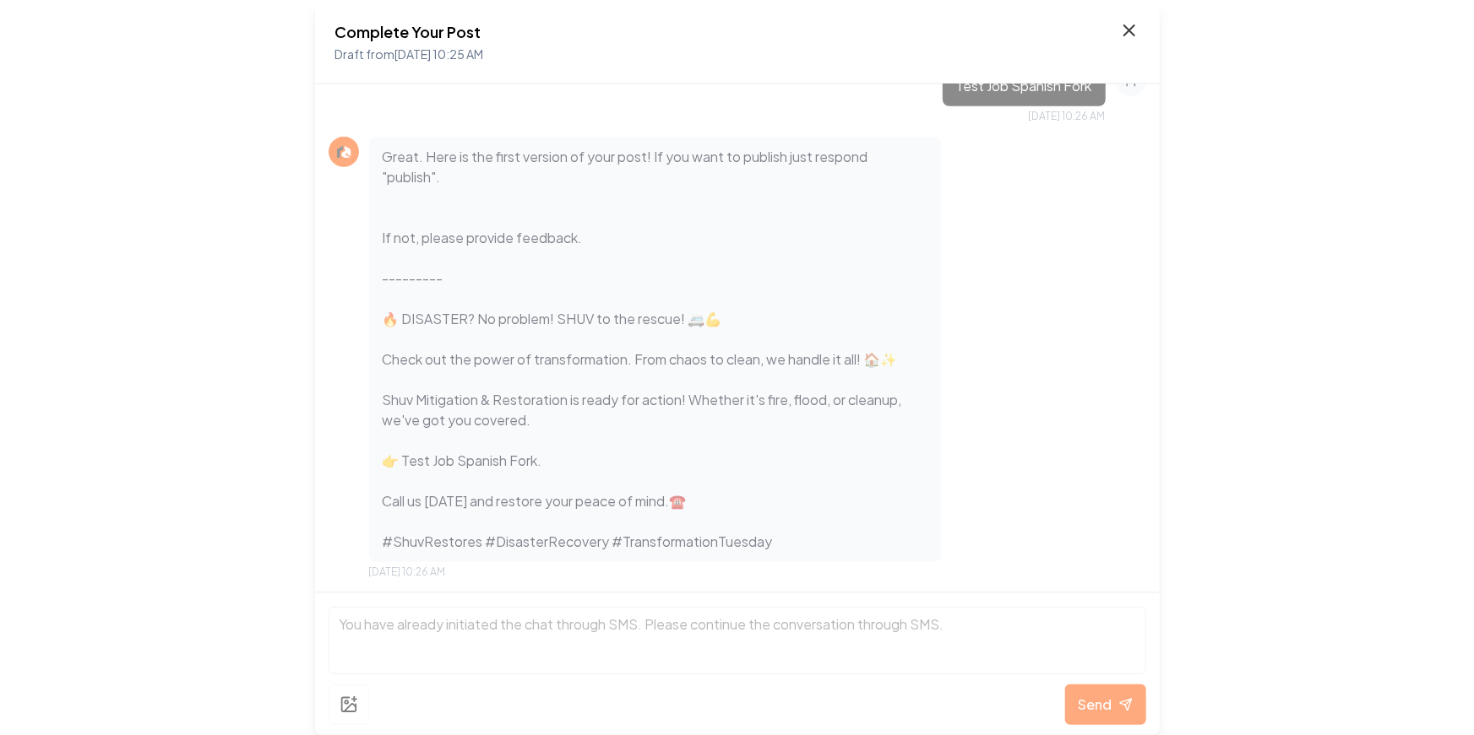
drag, startPoint x: 1110, startPoint y: 19, endPoint x: 1119, endPoint y: 22, distance: 9.9
click at [1110, 19] on div "Complete Your Post Draft from Aug 22, 2025 10:25 AM" at bounding box center [737, 42] width 844 height 84
click at [1119, 22] on icon at bounding box center [1129, 30] width 20 height 20
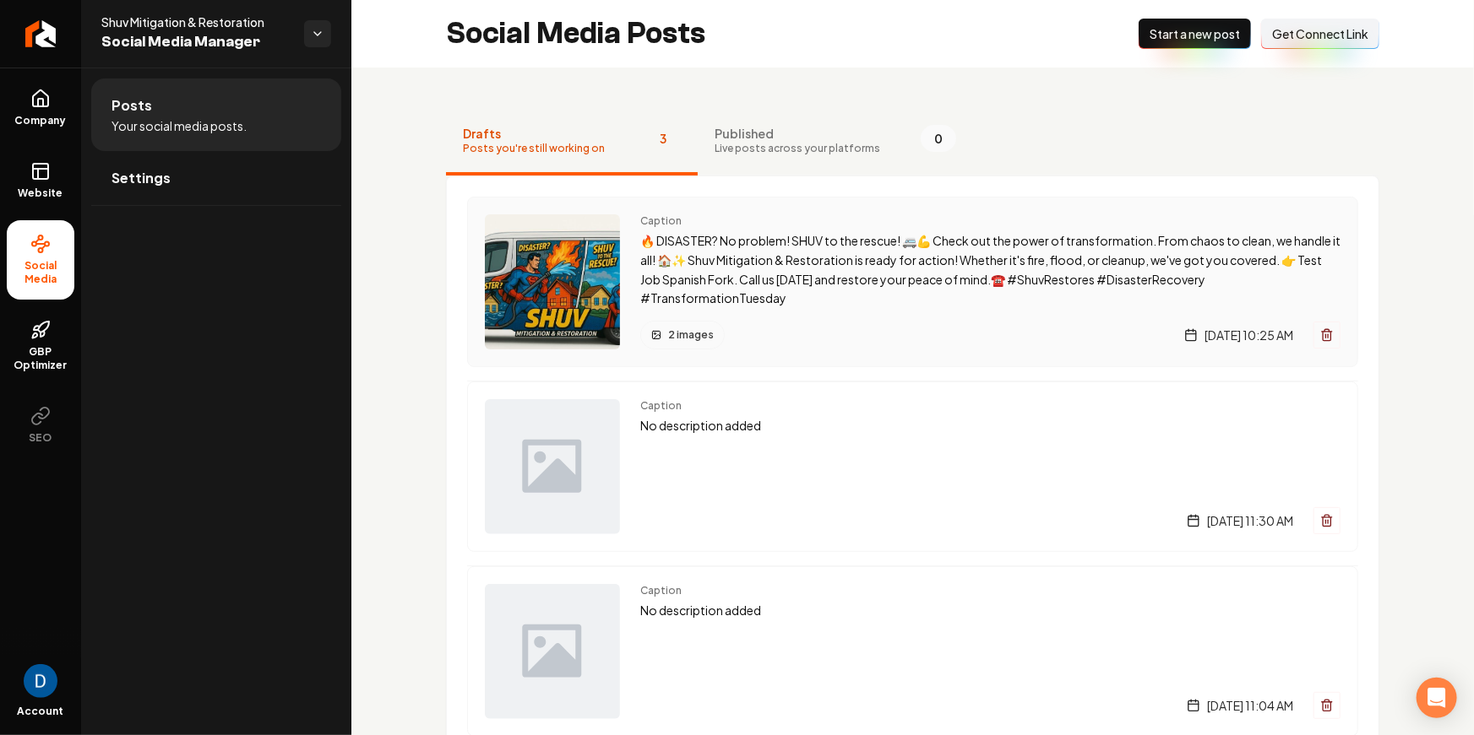
click at [862, 272] on p "🔥 DISASTER? No problem! SHUV to the rescue! 🚐💪 Check out the power of transform…" at bounding box center [990, 269] width 700 height 77
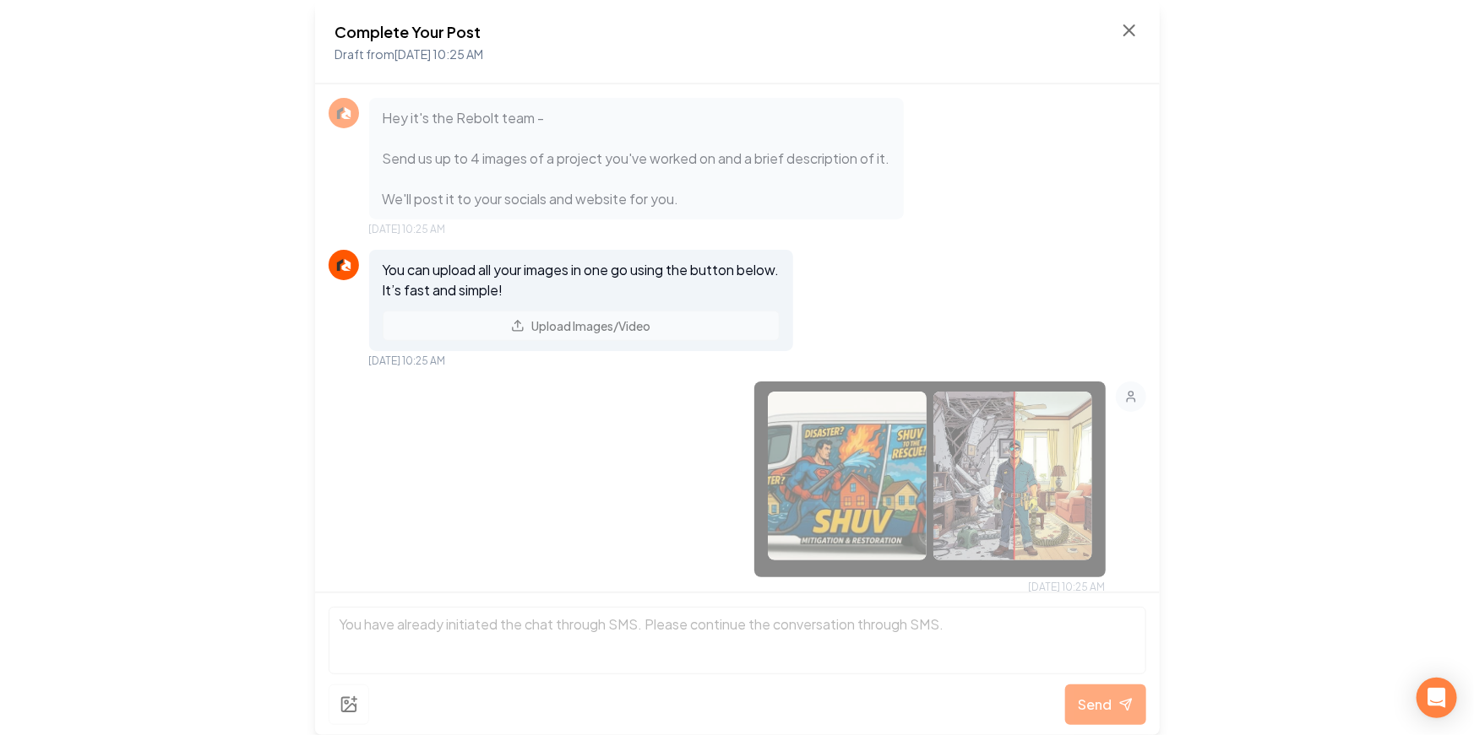
scroll to position [684, 0]
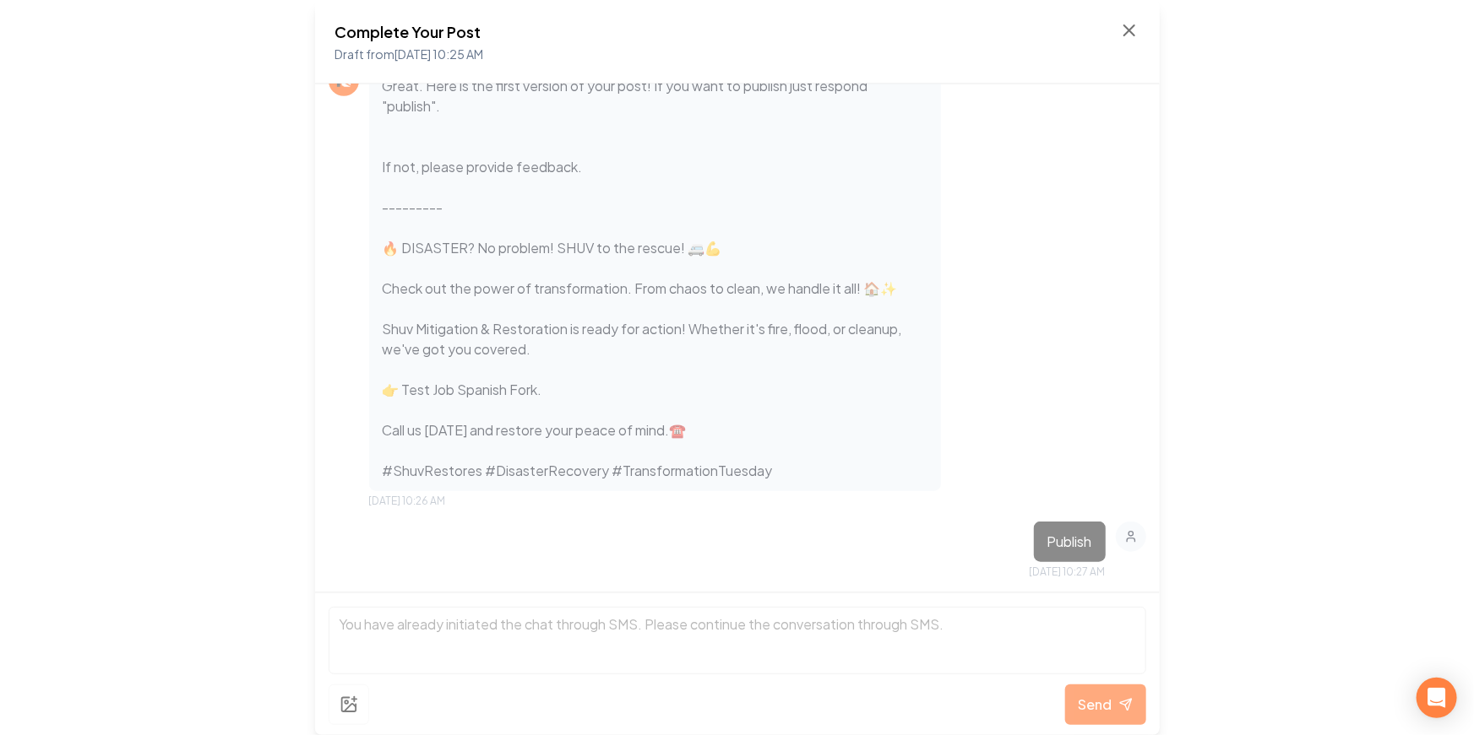
click at [1112, 27] on div "Complete Your Post Draft from Aug 22, 2025 10:25 AM" at bounding box center [737, 42] width 804 height 44
click at [1123, 27] on icon at bounding box center [1129, 30] width 20 height 20
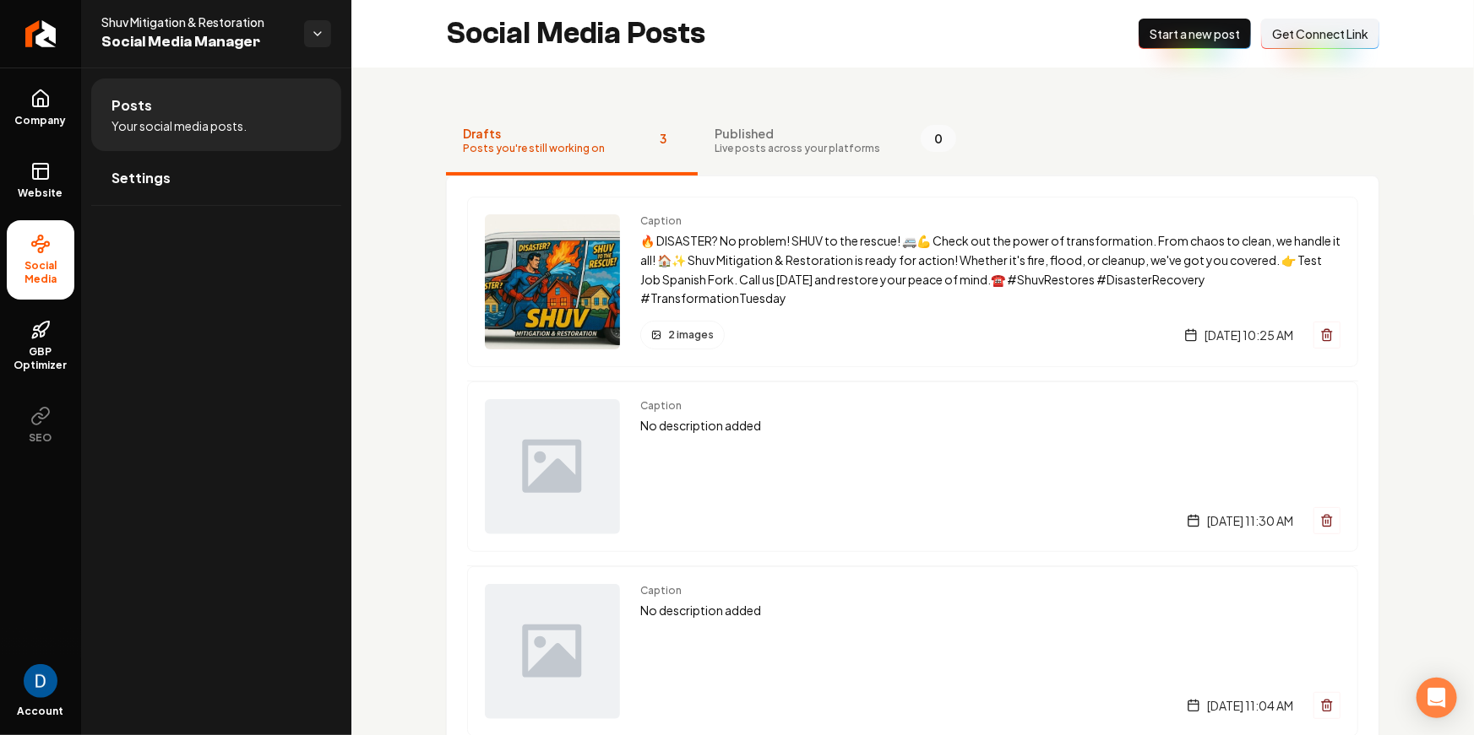
click at [1341, 31] on span "Get Connect Link" at bounding box center [1320, 33] width 96 height 17
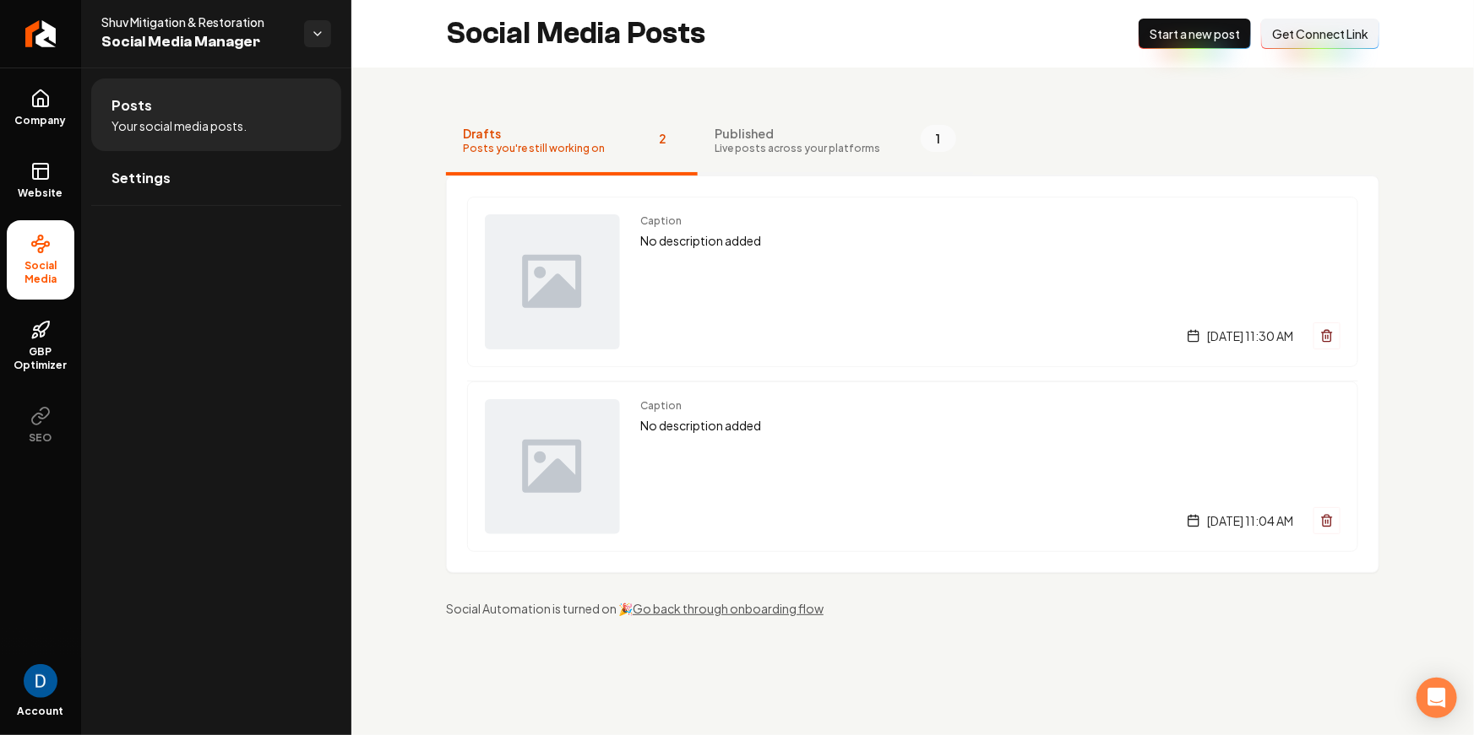
click at [768, 137] on span "Published" at bounding box center [797, 133] width 166 height 17
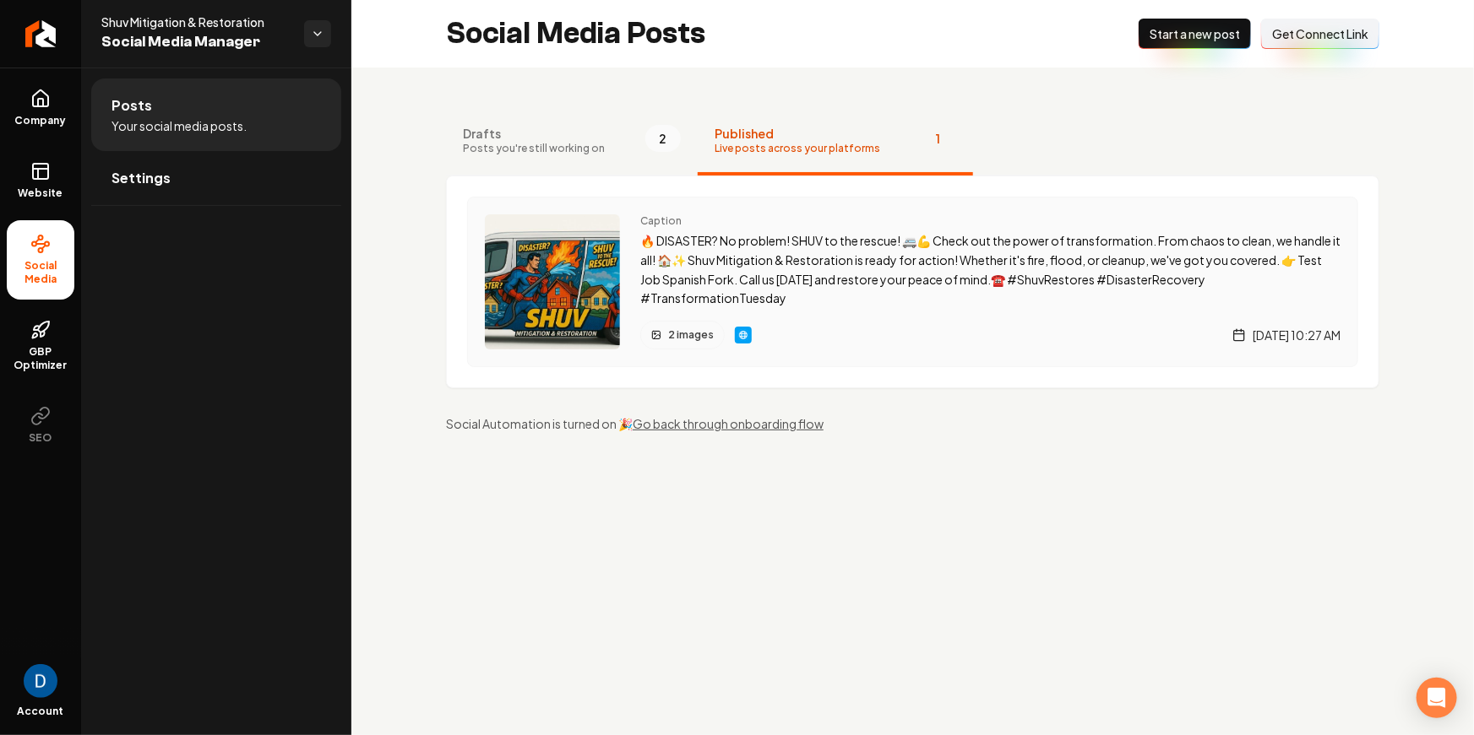
click at [741, 334] on img "Main content area" at bounding box center [743, 335] width 14 height 14
click at [53, 143] on ul "Company Website Social Media GBP Optimizer SEO" at bounding box center [40, 267] width 81 height 398
click at [49, 126] on span "Company" at bounding box center [40, 121] width 65 height 14
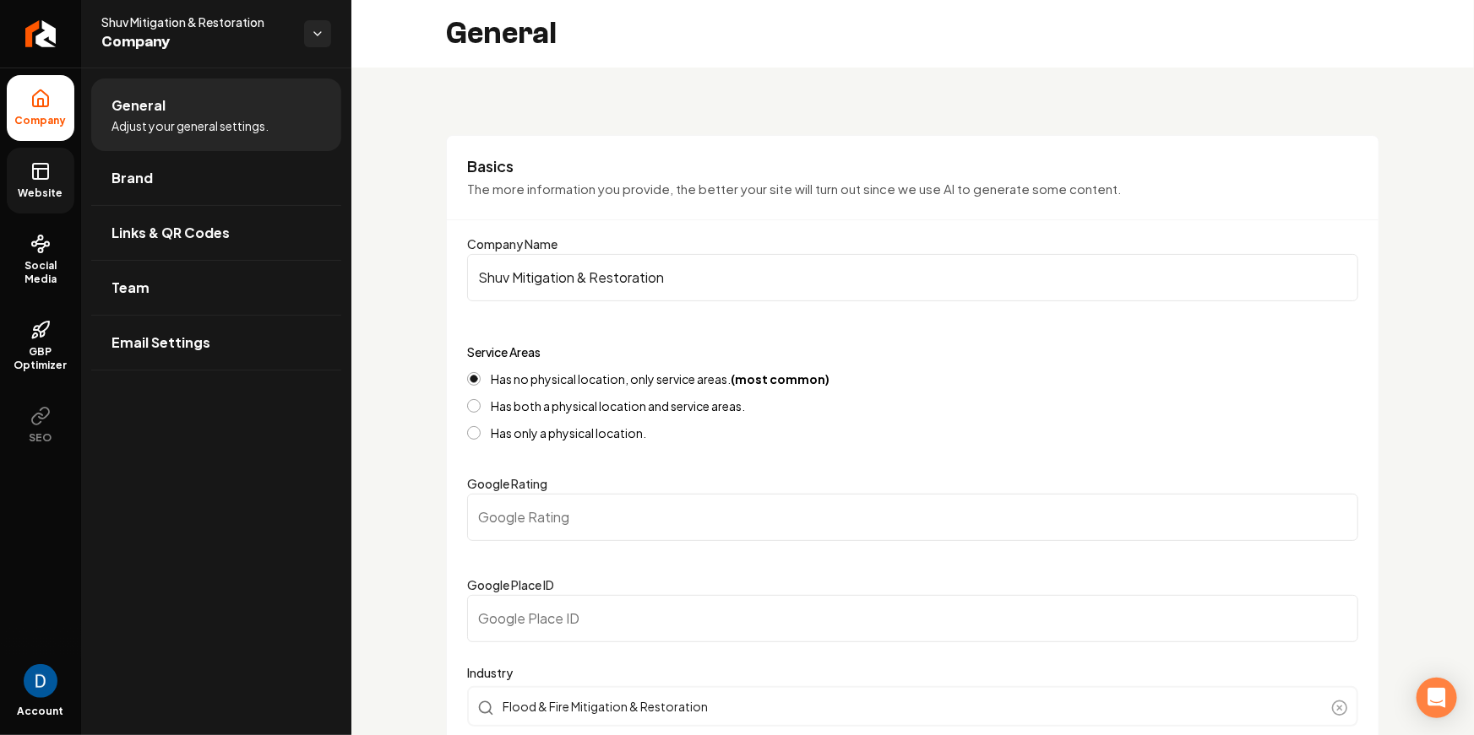
click at [41, 187] on span "Website" at bounding box center [41, 194] width 58 height 14
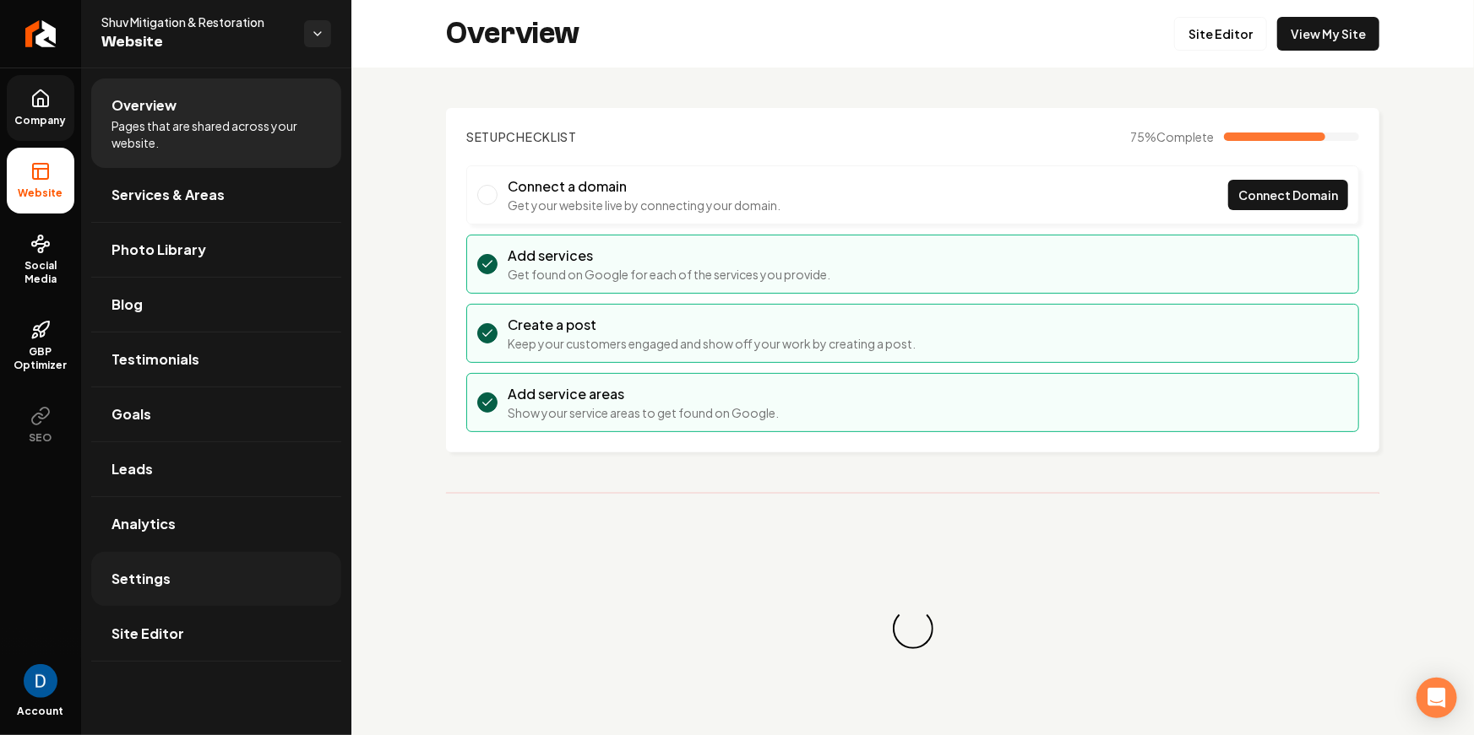
click at [176, 583] on link "Settings" at bounding box center [216, 579] width 250 height 54
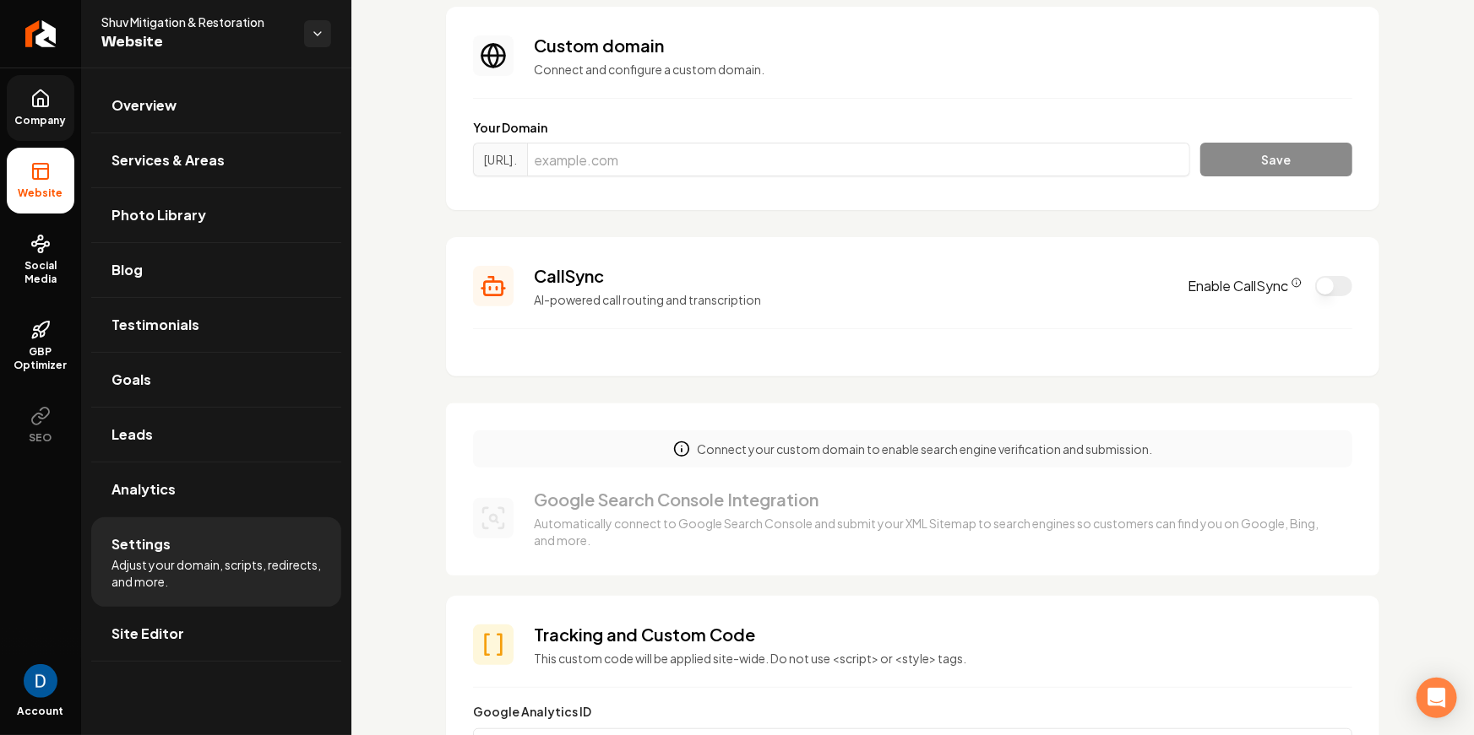
scroll to position [110, 0]
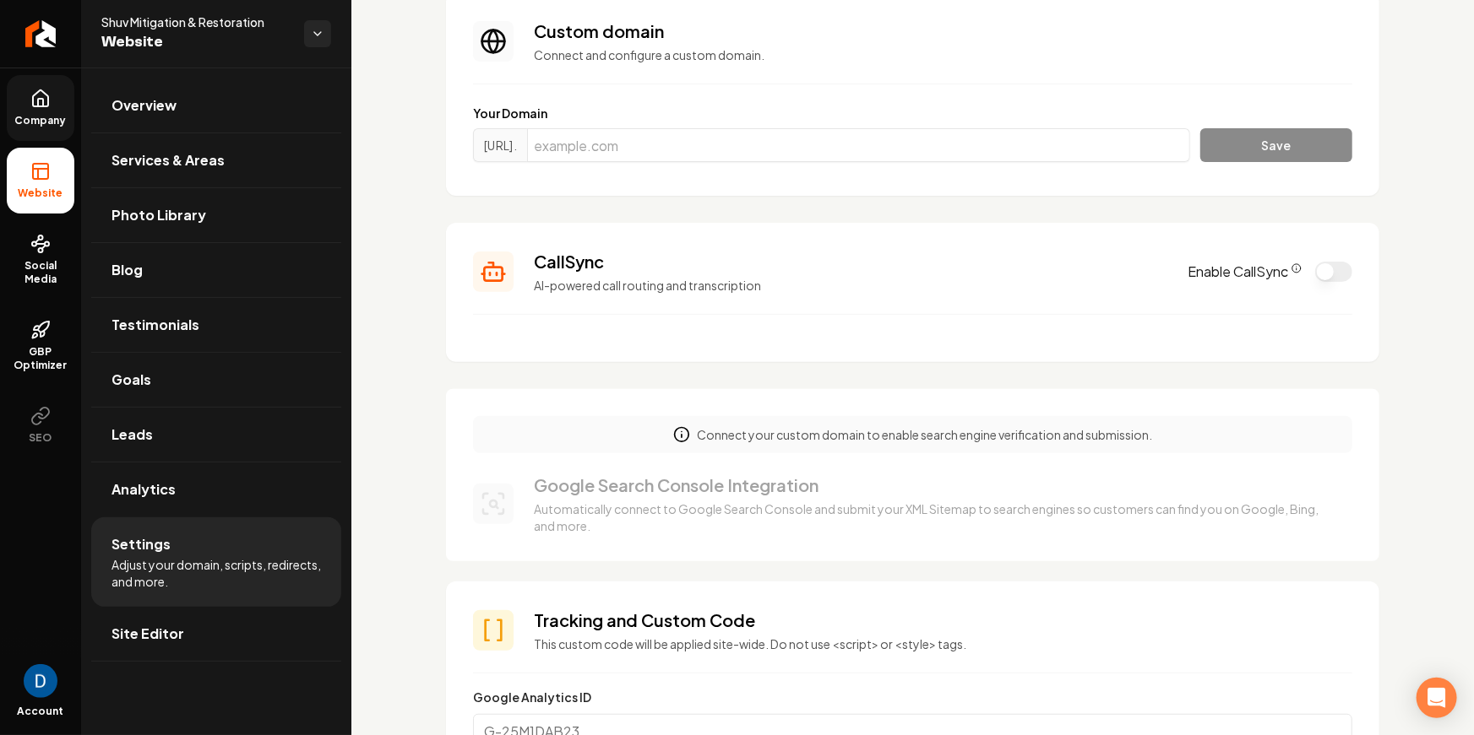
click at [1297, 274] on label "Enable CallSync" at bounding box center [1244, 272] width 114 height 20
click at [1315, 274] on button "Enable CallSync" at bounding box center [1333, 272] width 37 height 20
click at [1296, 263] on icon "CallSync Info" at bounding box center [1296, 267] width 10 height 10
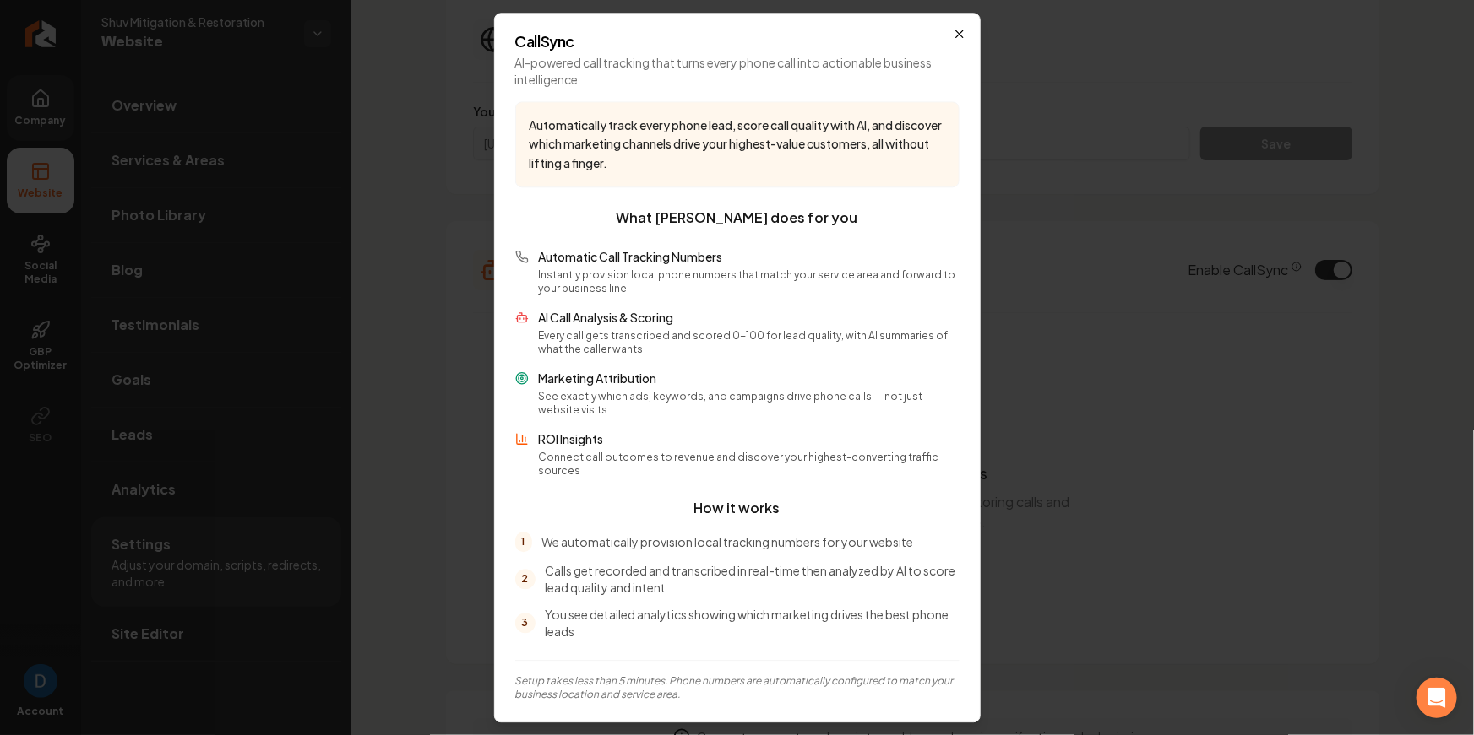
click at [960, 36] on icon "button" at bounding box center [960, 34] width 14 height 14
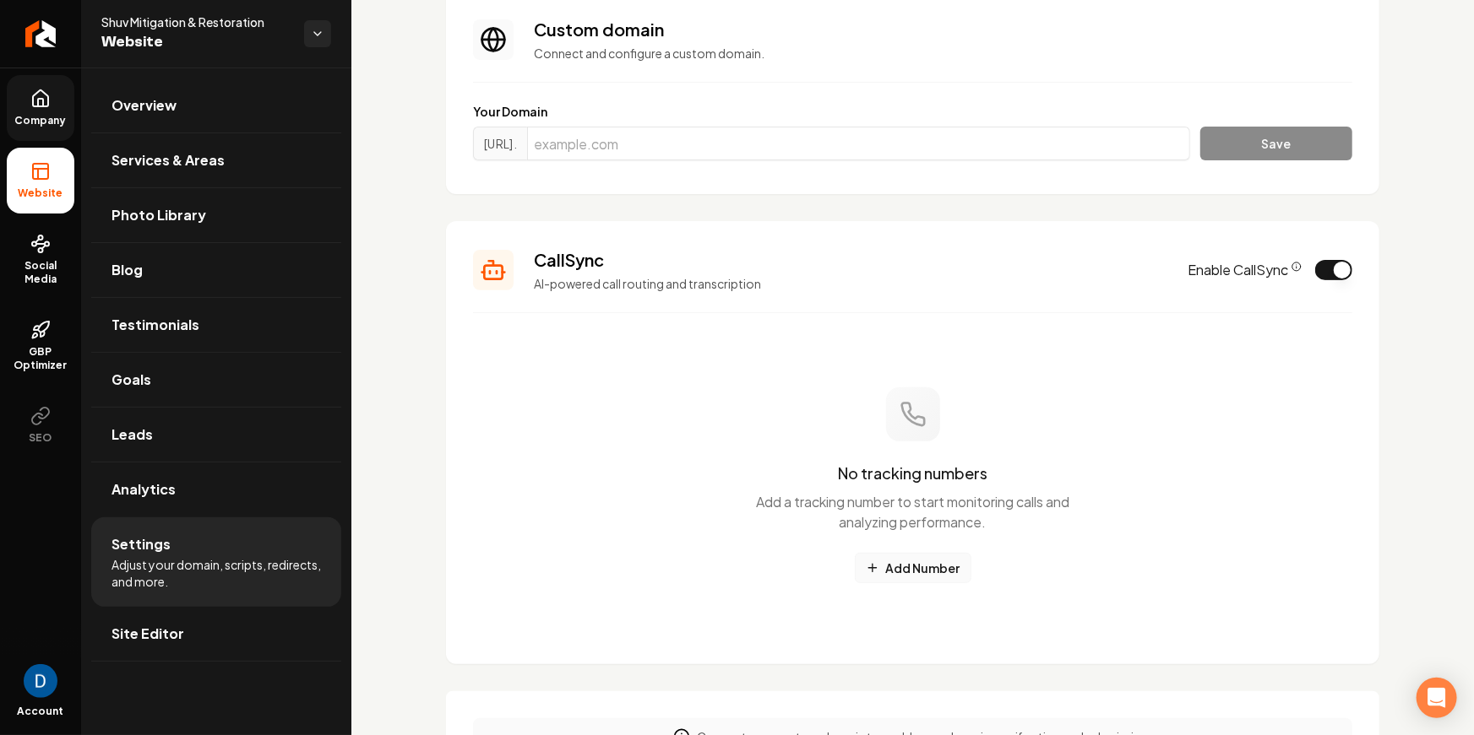
click at [923, 570] on button "Add Number" at bounding box center [913, 568] width 117 height 30
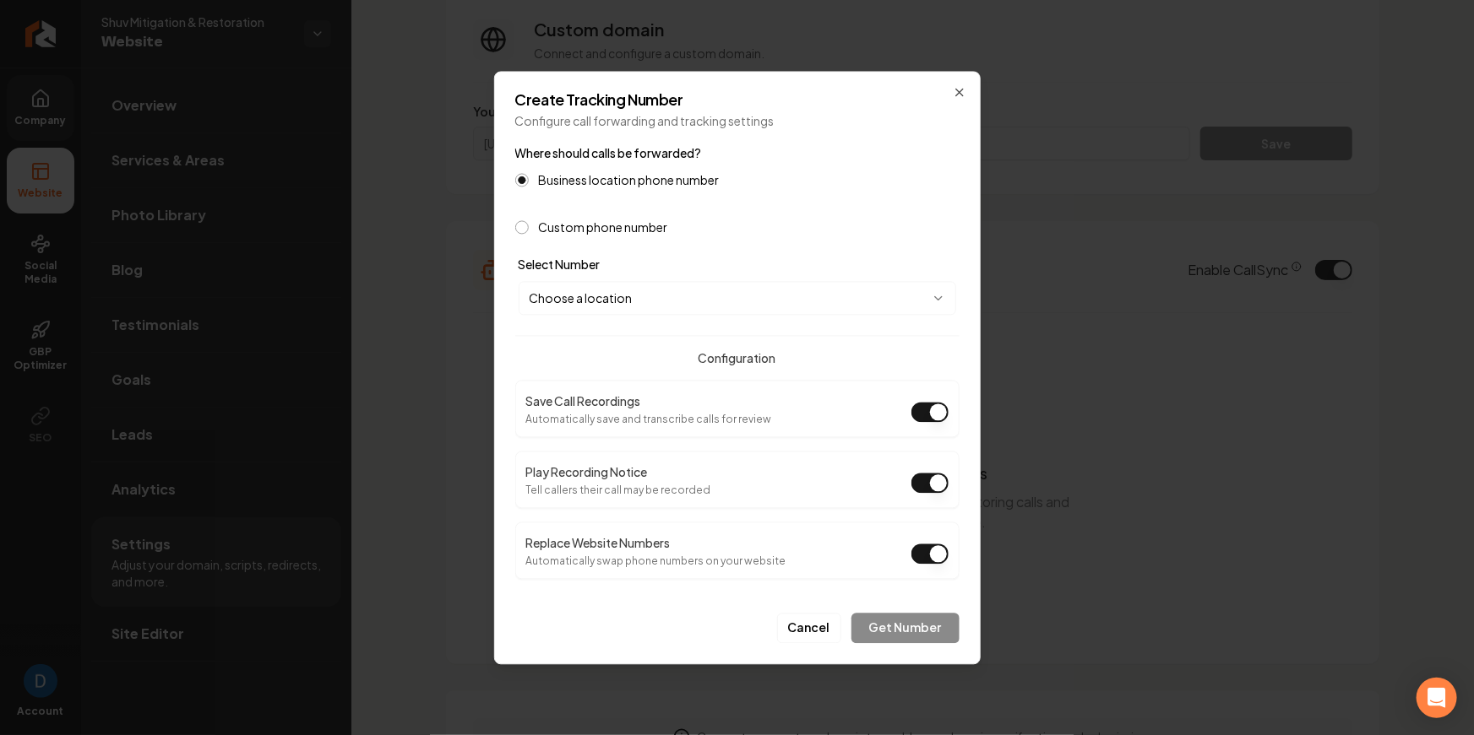
click at [920, 488] on button "Play Recording Notice" at bounding box center [929, 483] width 37 height 20
click at [616, 307] on body "Company Website Social Media GBP Optimizer SEO Account Shuv Mitigation & Restor…" at bounding box center [737, 367] width 1474 height 735
select select "**********"
click at [904, 628] on button "Get Number" at bounding box center [905, 628] width 108 height 30
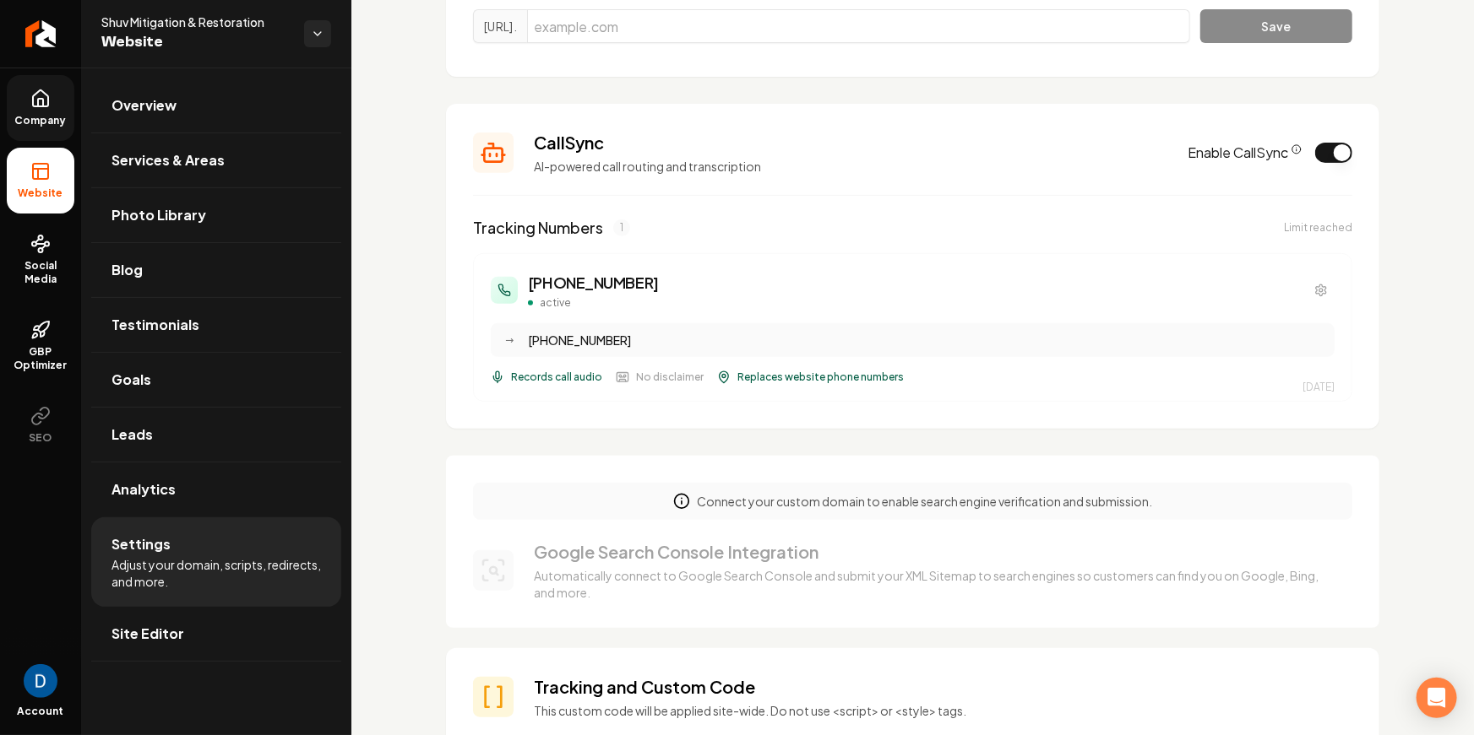
scroll to position [238, 0]
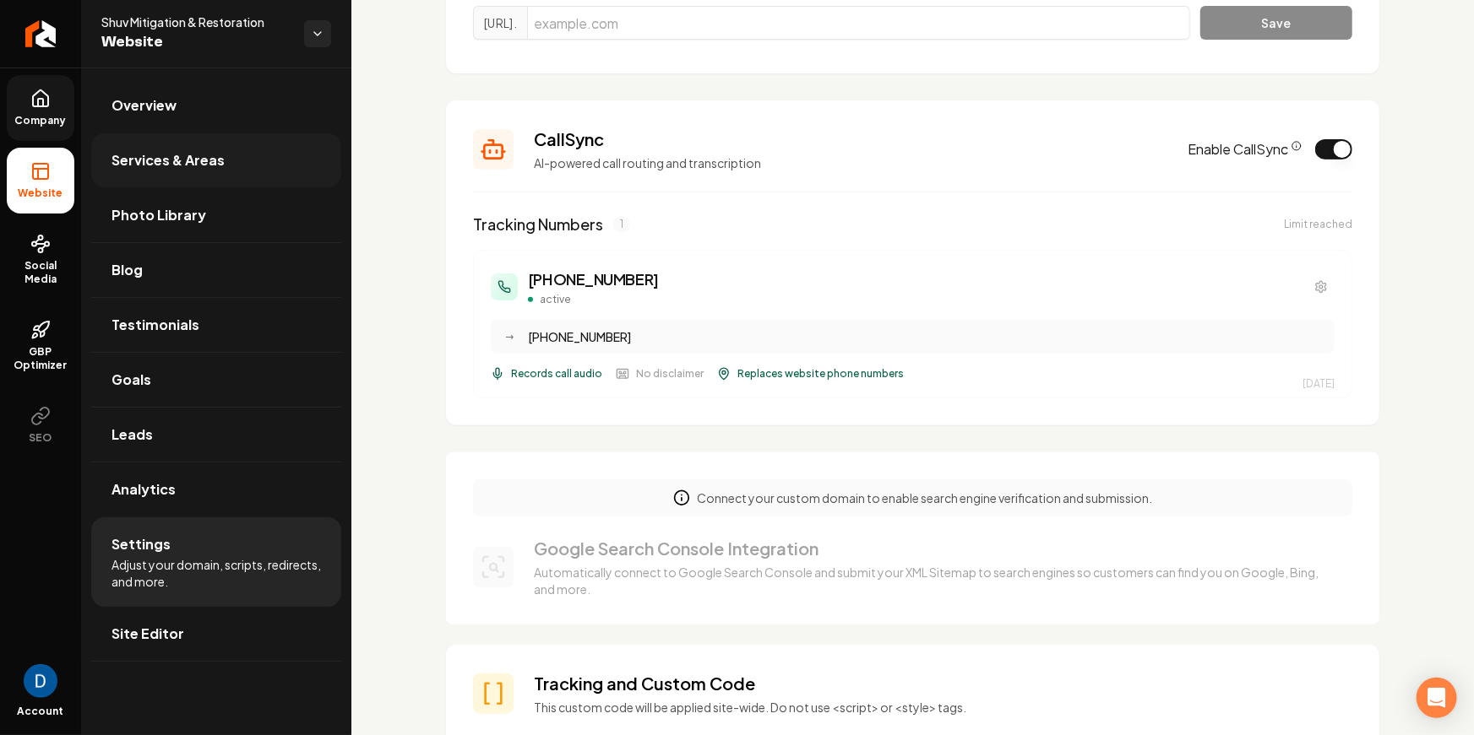
click at [176, 180] on link "Services & Areas" at bounding box center [216, 160] width 250 height 54
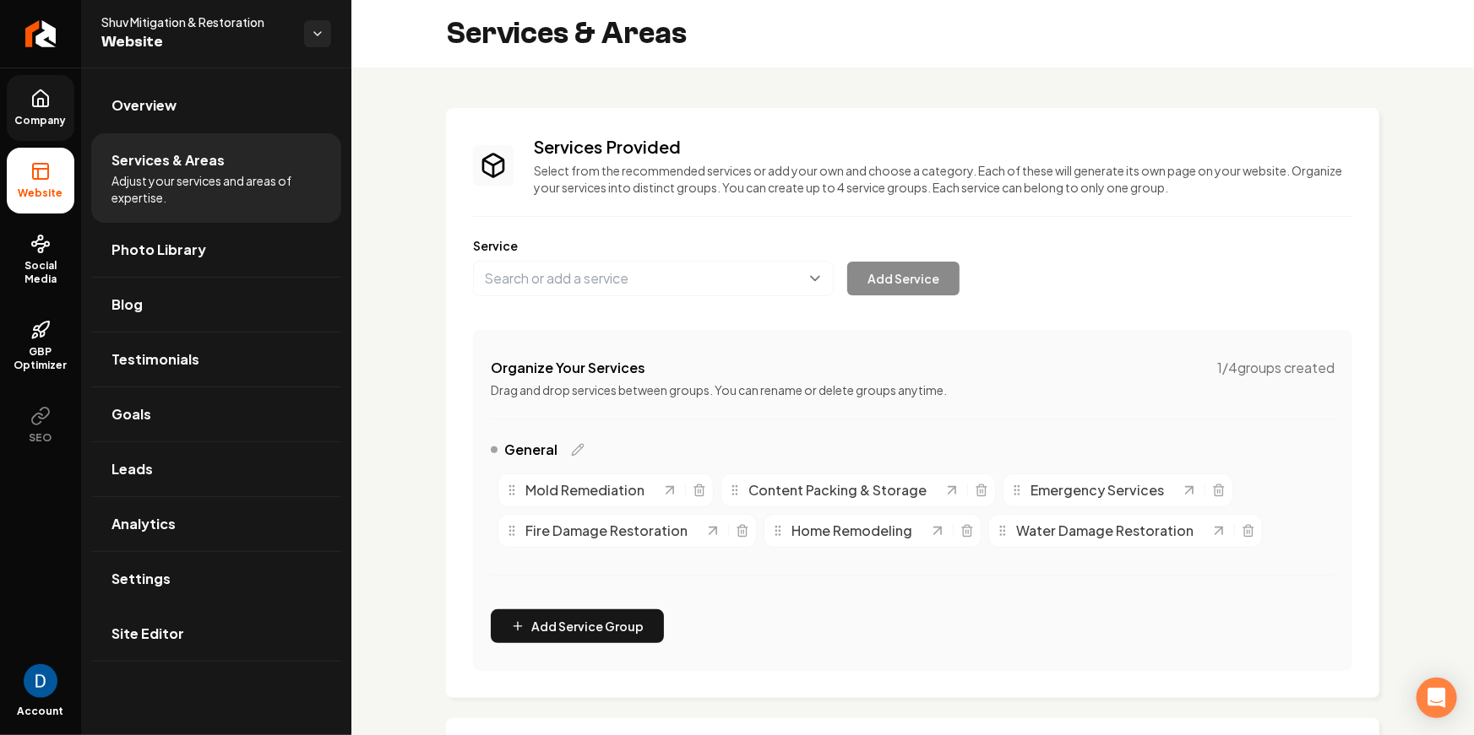
scroll to position [381, 0]
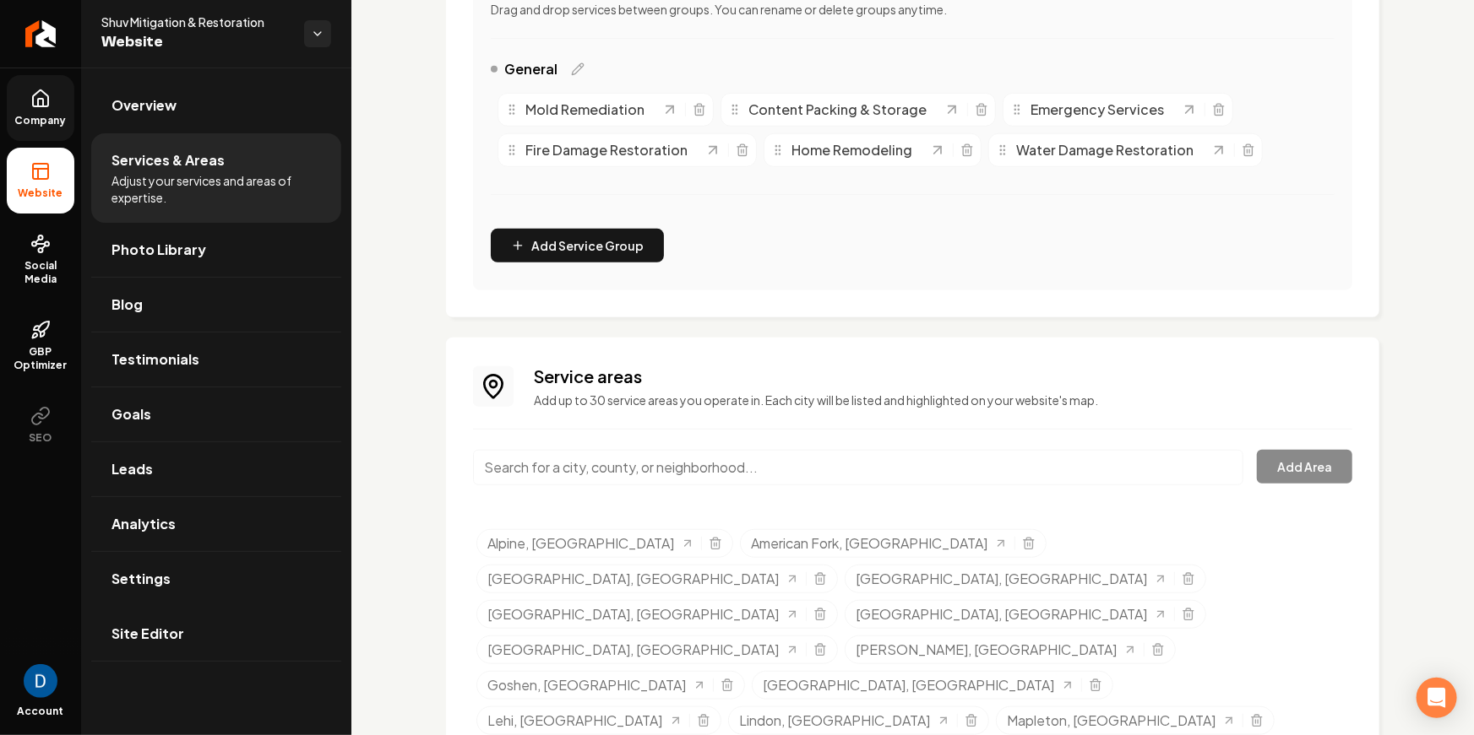
click at [649, 466] on input "Main content area" at bounding box center [858, 467] width 770 height 35
paste input "Nephi"
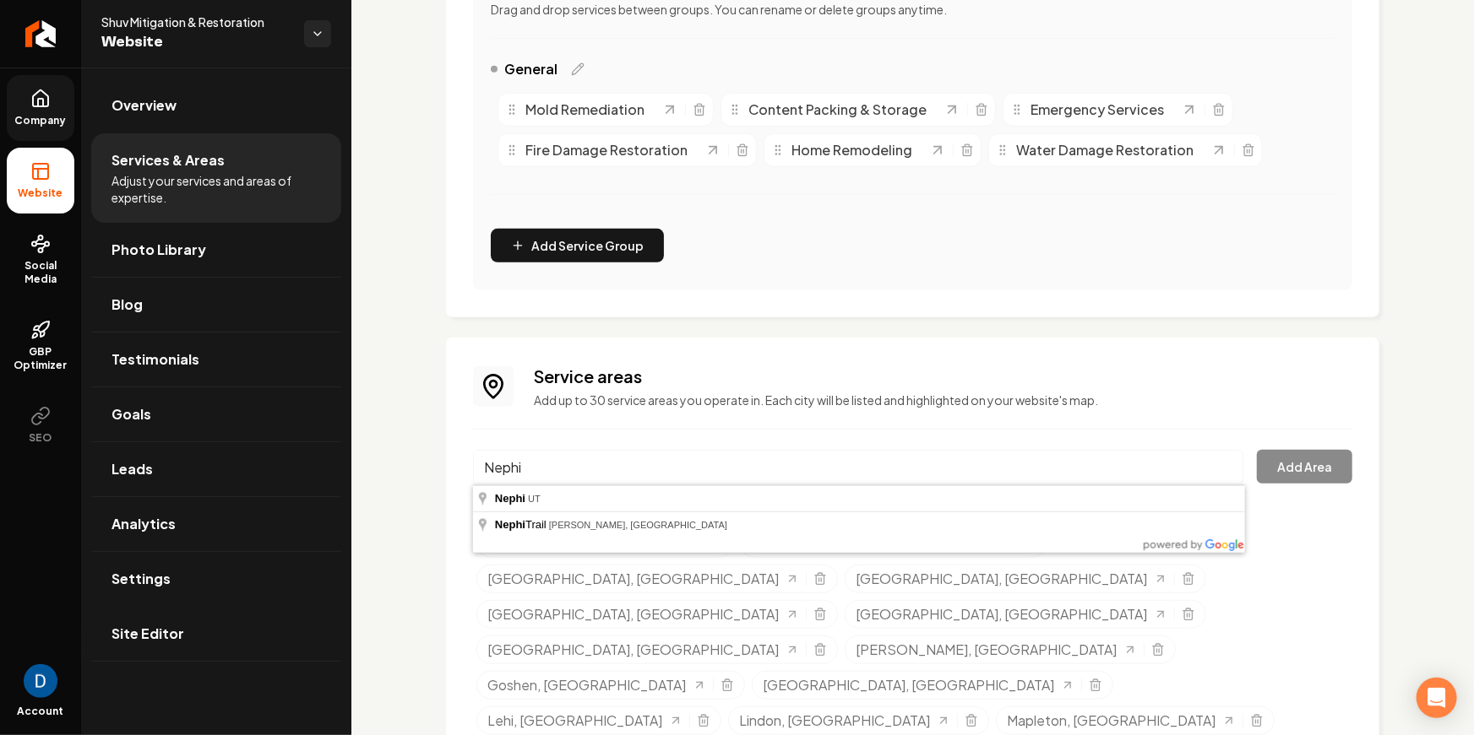
scroll to position [375, 0]
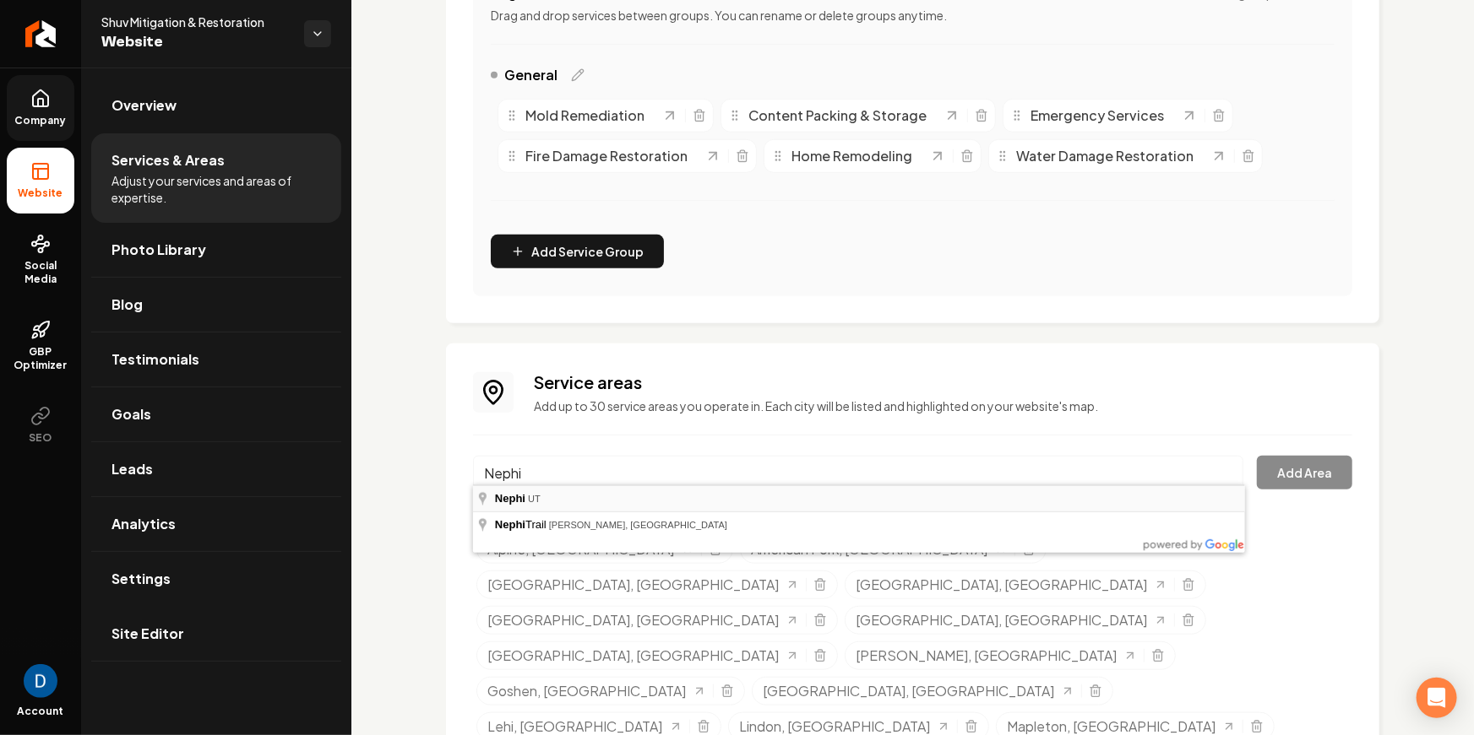
type input "Nephi, UT"
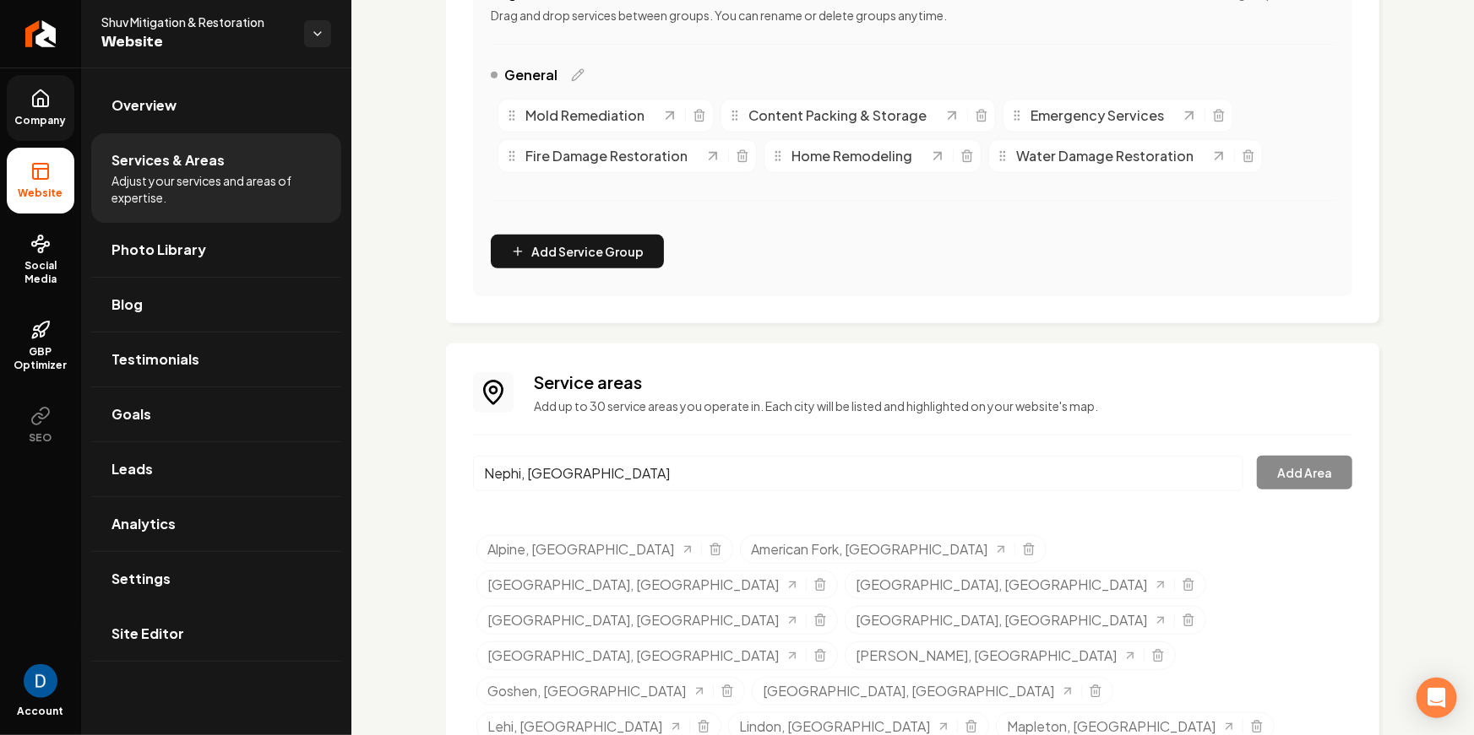
scroll to position [361, 0]
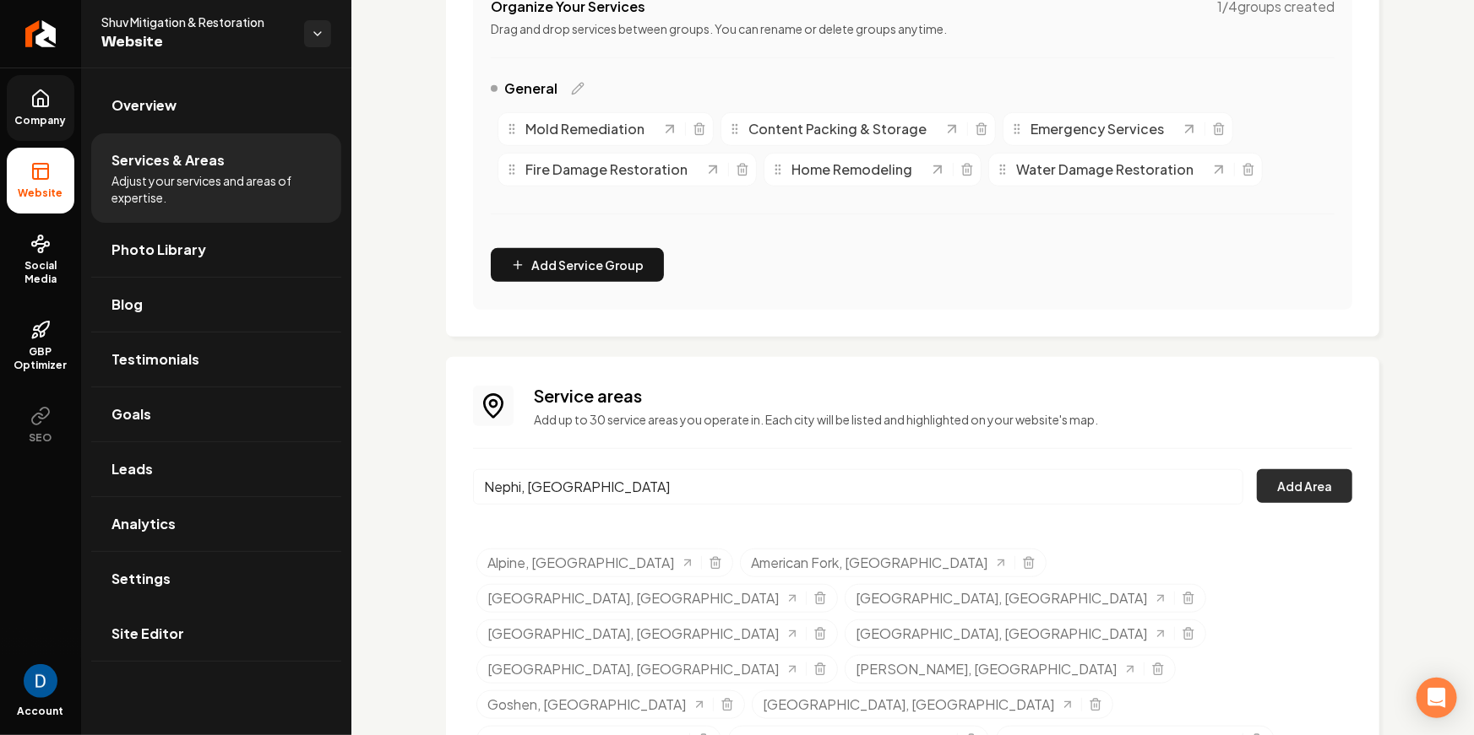
click at [1340, 488] on button "Add Area" at bounding box center [1304, 487] width 95 height 34
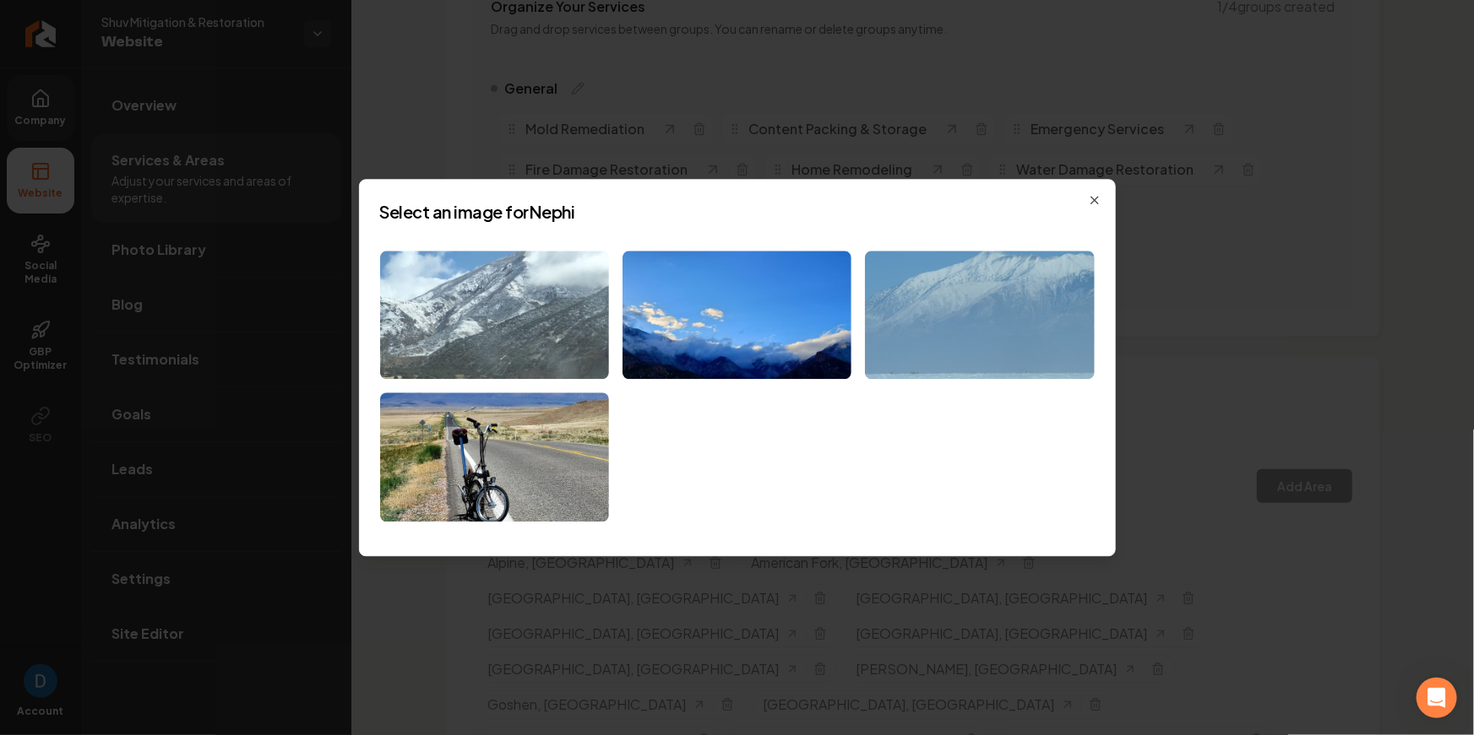
click at [551, 307] on img at bounding box center [494, 315] width 229 height 129
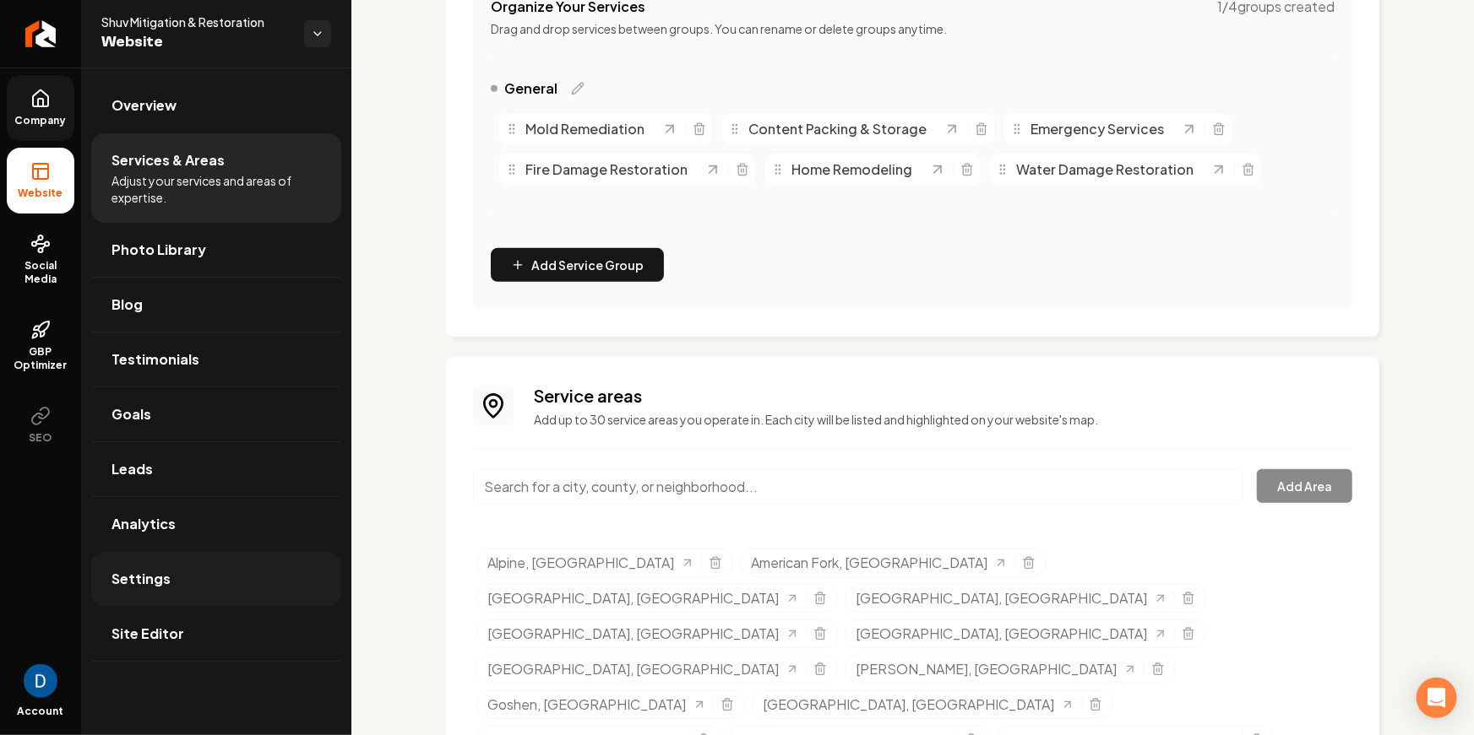
click at [132, 579] on span "Settings" at bounding box center [140, 579] width 59 height 20
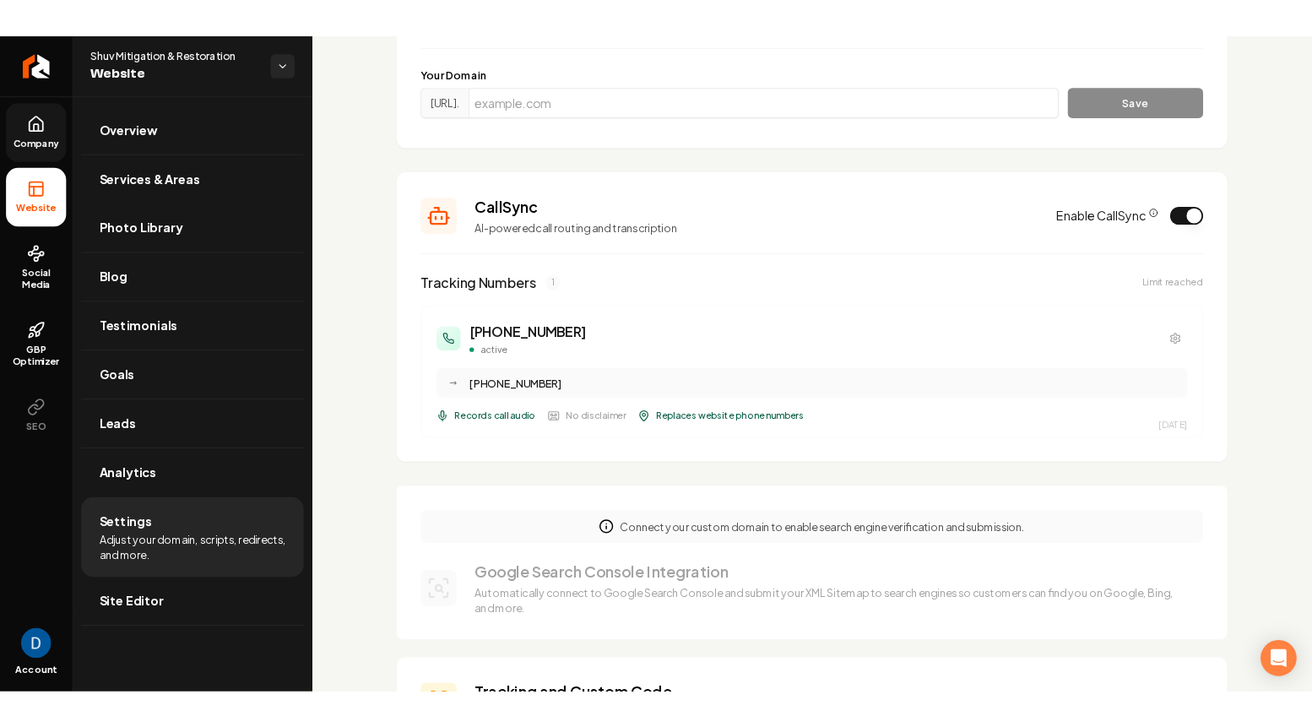
scroll to position [152, 0]
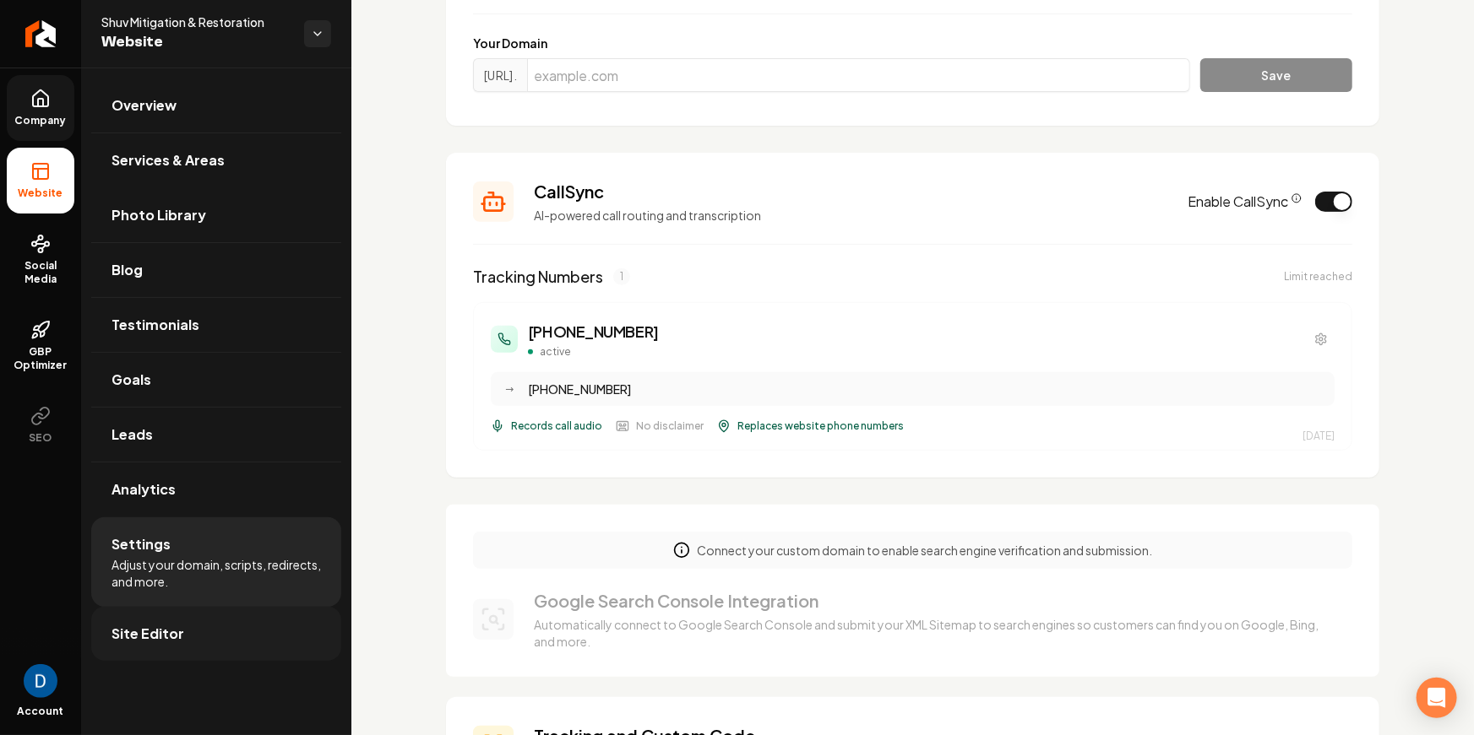
click at [210, 620] on link "Site Editor" at bounding box center [216, 634] width 250 height 54
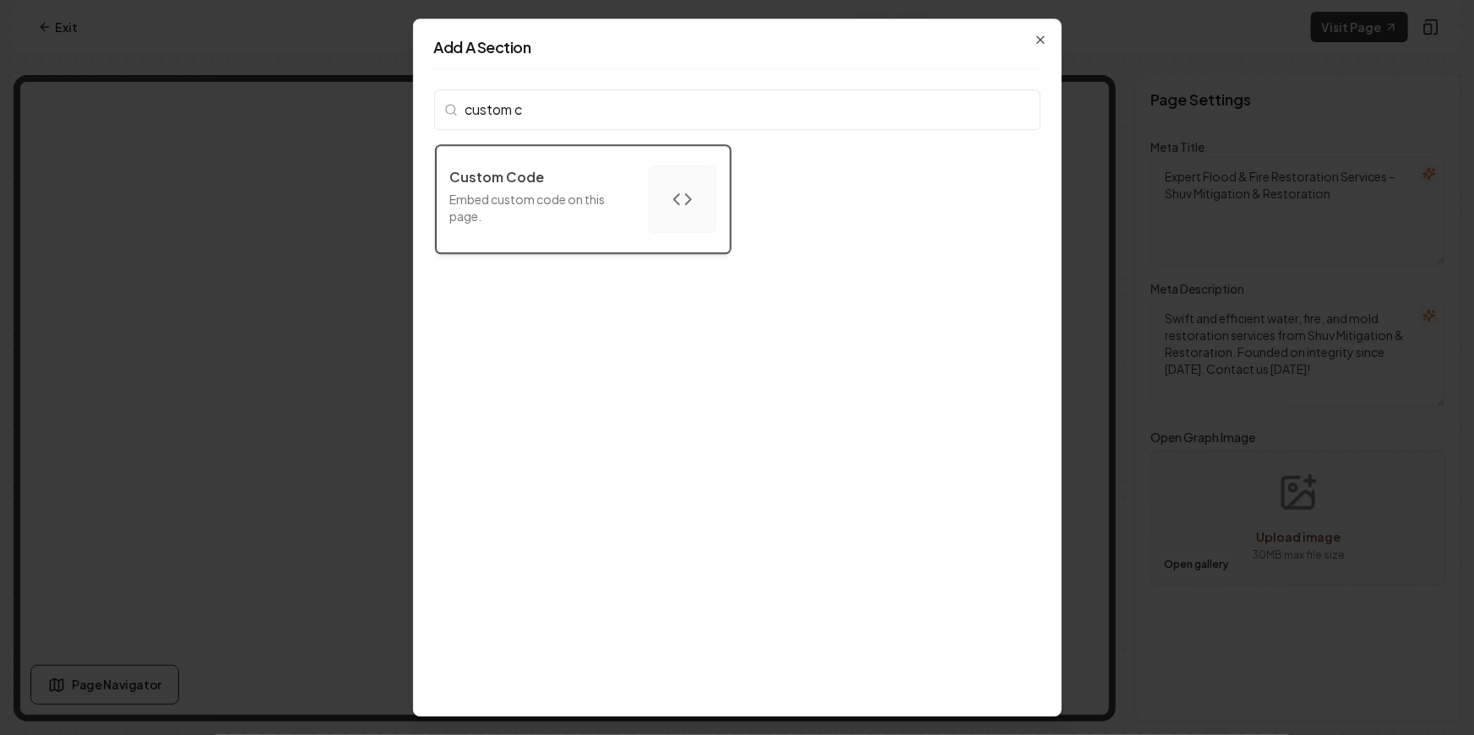
type input "custom c"
click at [649, 214] on div "button" at bounding box center [683, 200] width 68 height 68
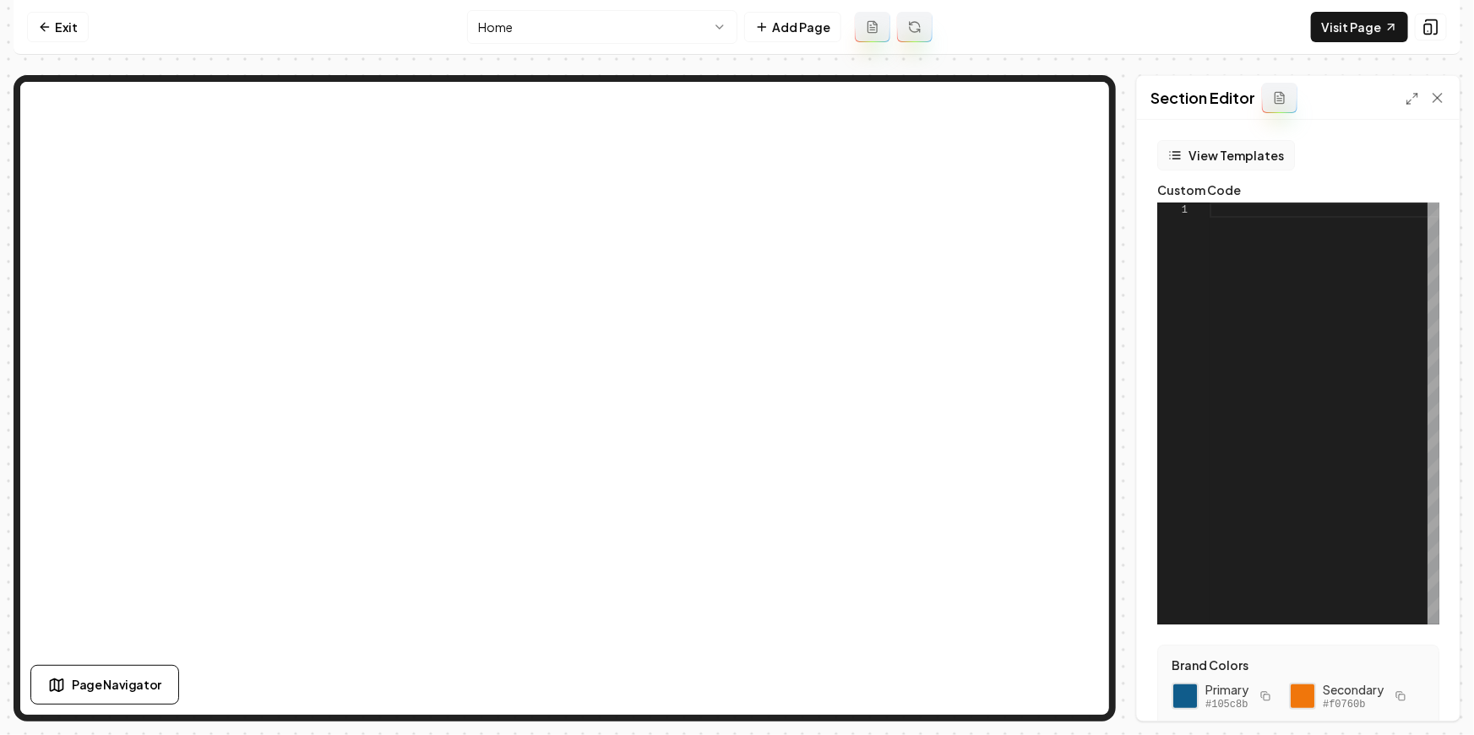
click at [1216, 161] on button "View Templates" at bounding box center [1226, 155] width 138 height 30
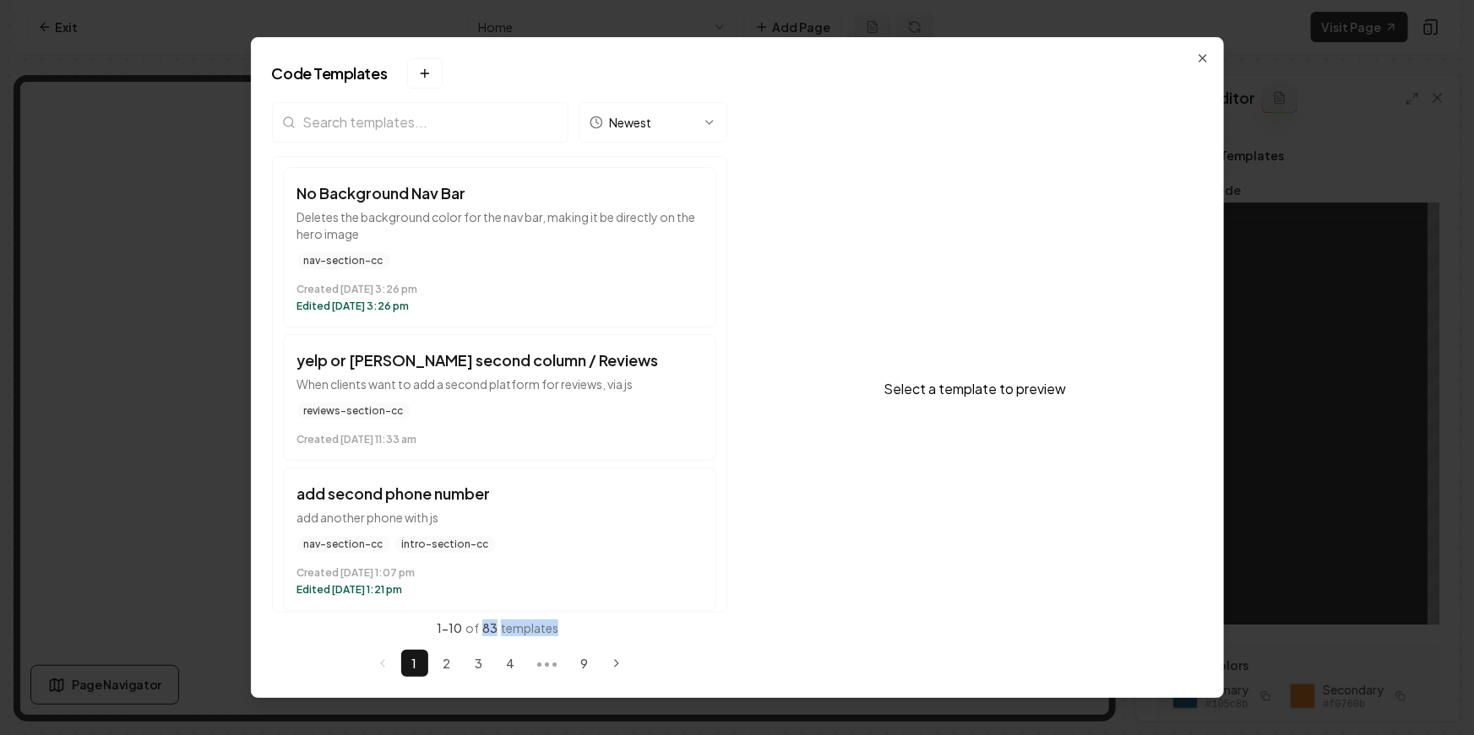
drag, startPoint x: 484, startPoint y: 629, endPoint x: 632, endPoint y: 621, distance: 148.0
click at [632, 621] on div "1 - 10 of 83 templates" at bounding box center [499, 628] width 455 height 17
click at [1200, 60] on icon "button" at bounding box center [1203, 59] width 14 height 14
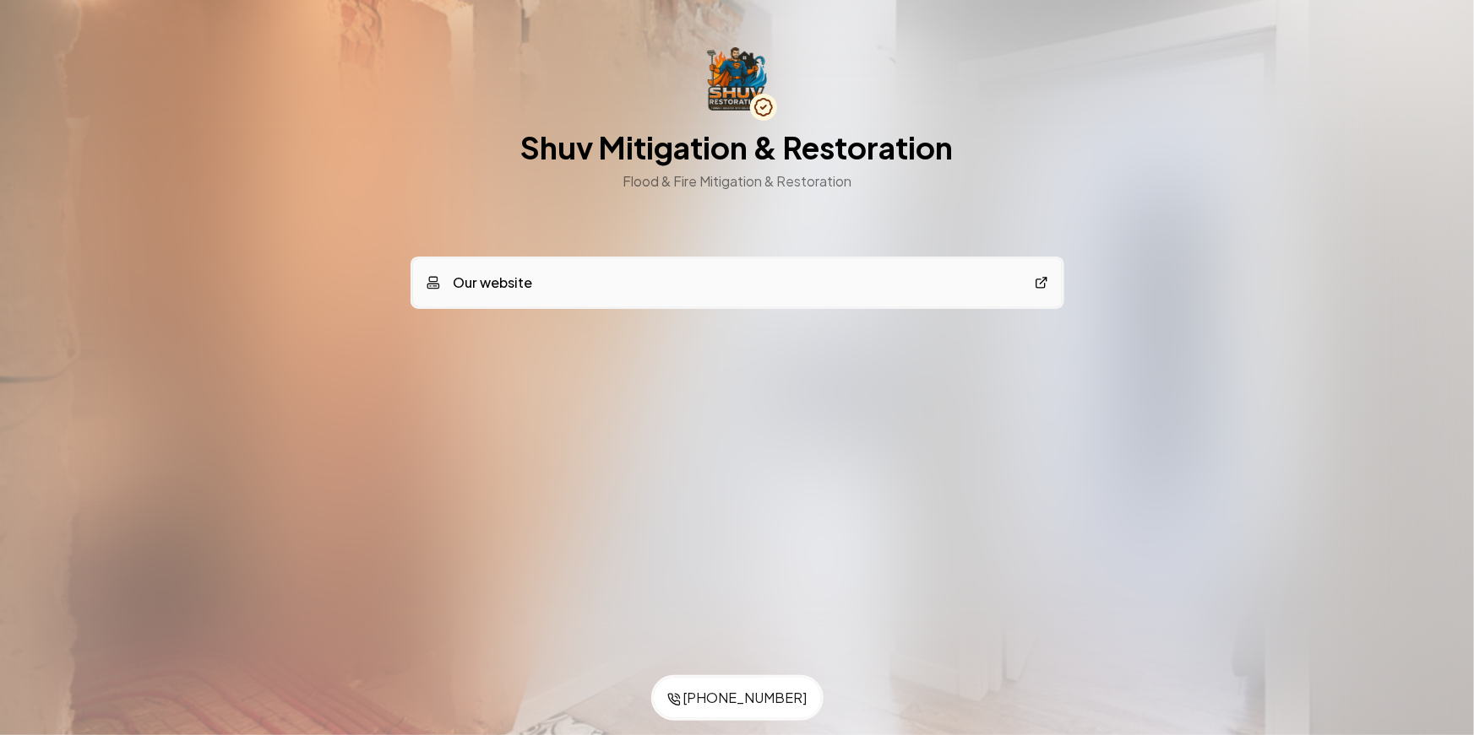
click at [583, 102] on div "Shuv Mitigation & Restoration Flood & Fire Mitigation & Restoration" at bounding box center [737, 119] width 432 height 144
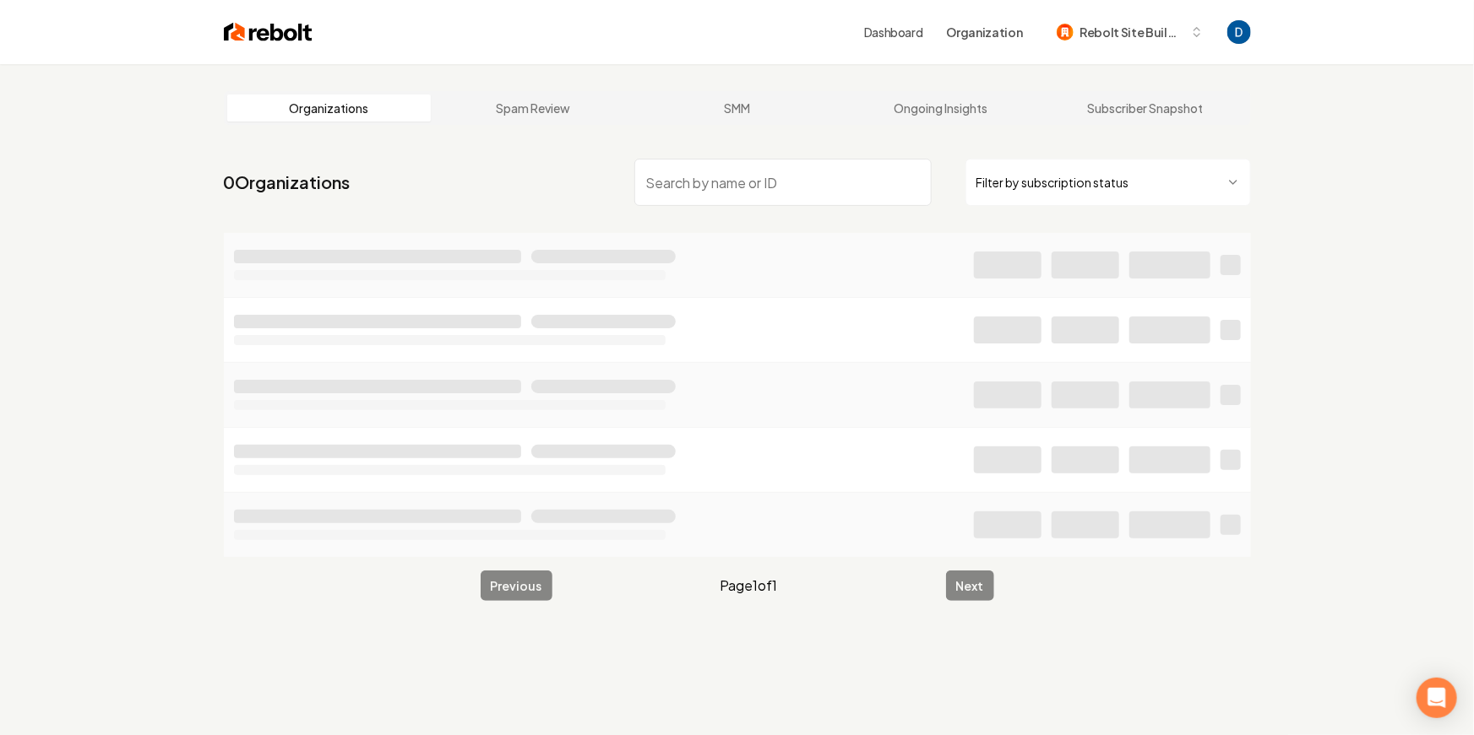
click at [782, 180] on input "search" at bounding box center [782, 182] width 297 height 47
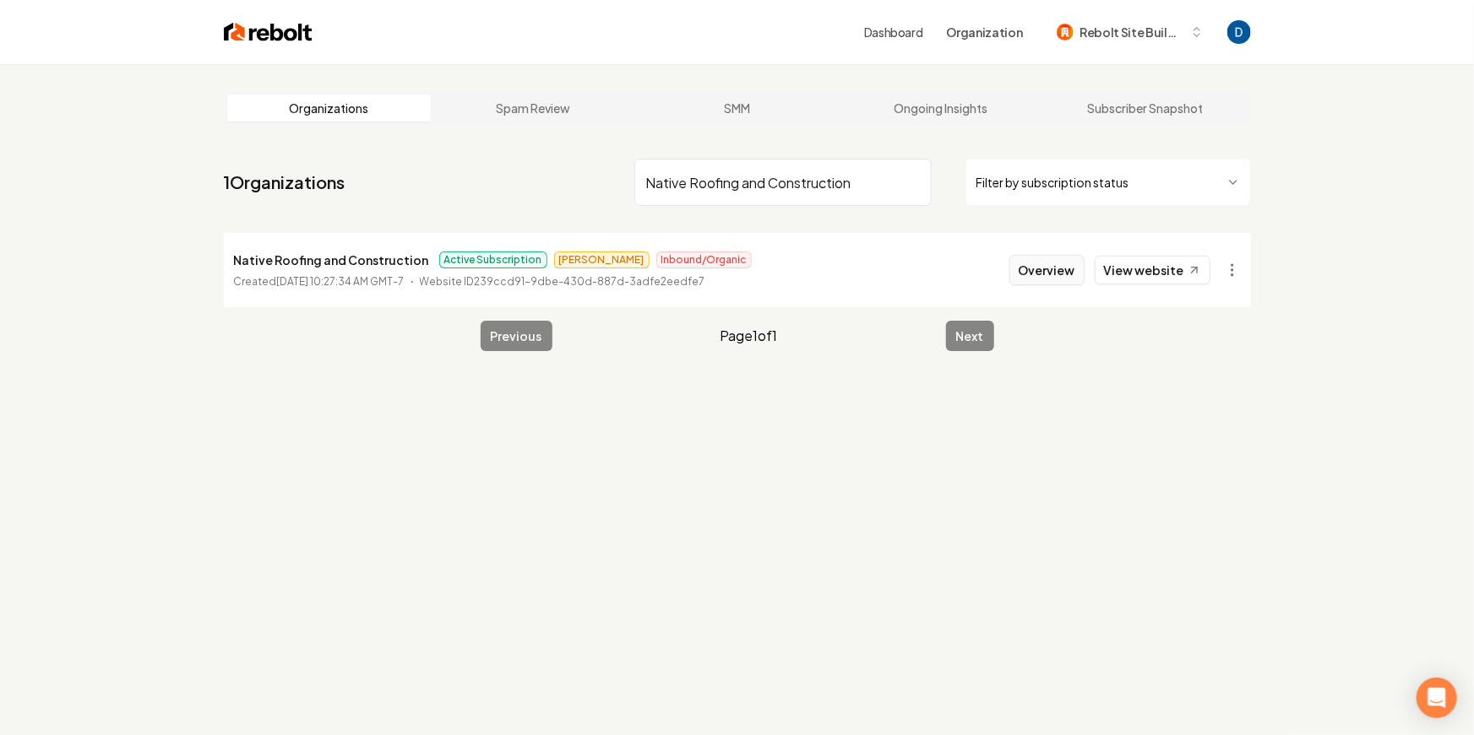
type input "Native Roofing and Construction"
click at [1048, 265] on button "Overview" at bounding box center [1046, 270] width 75 height 30
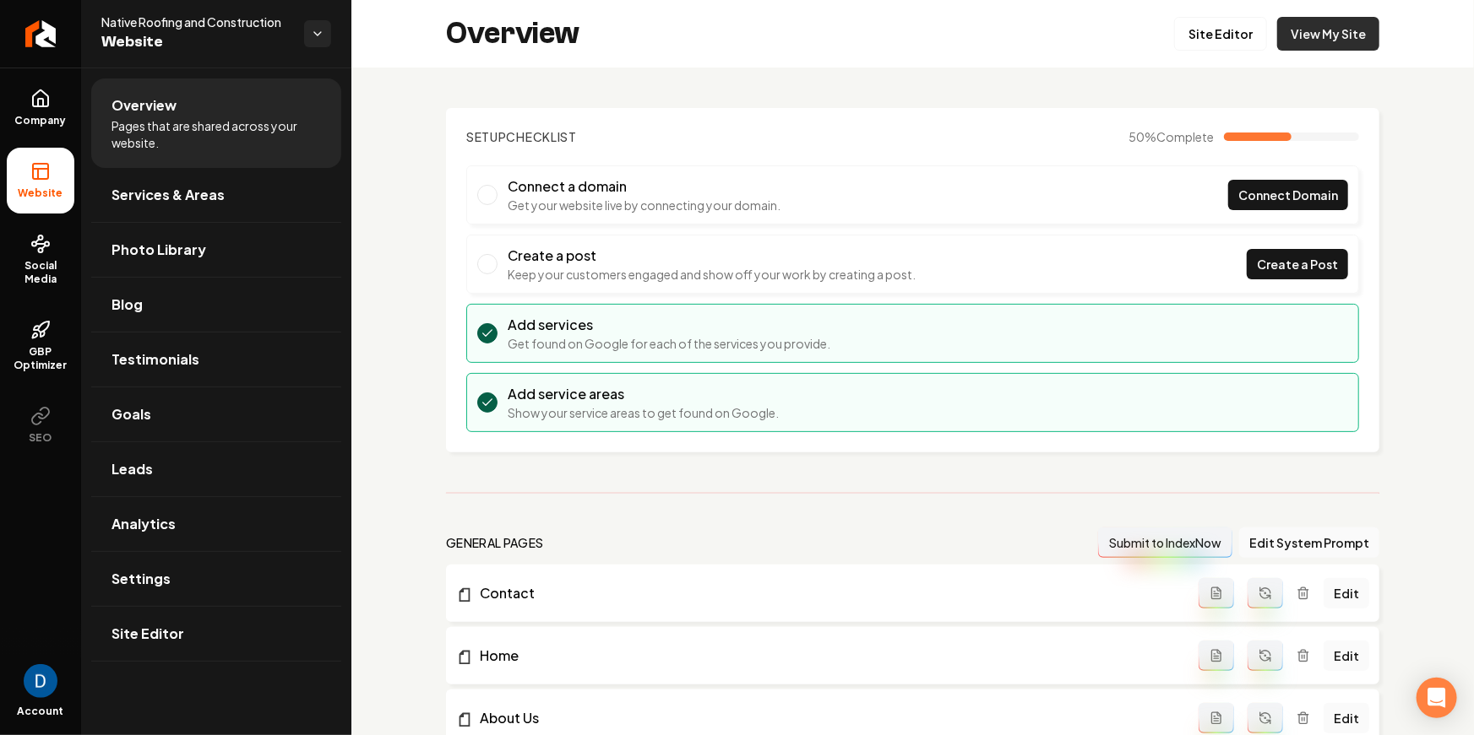
click at [1308, 26] on link "View My Site" at bounding box center [1328, 34] width 102 height 34
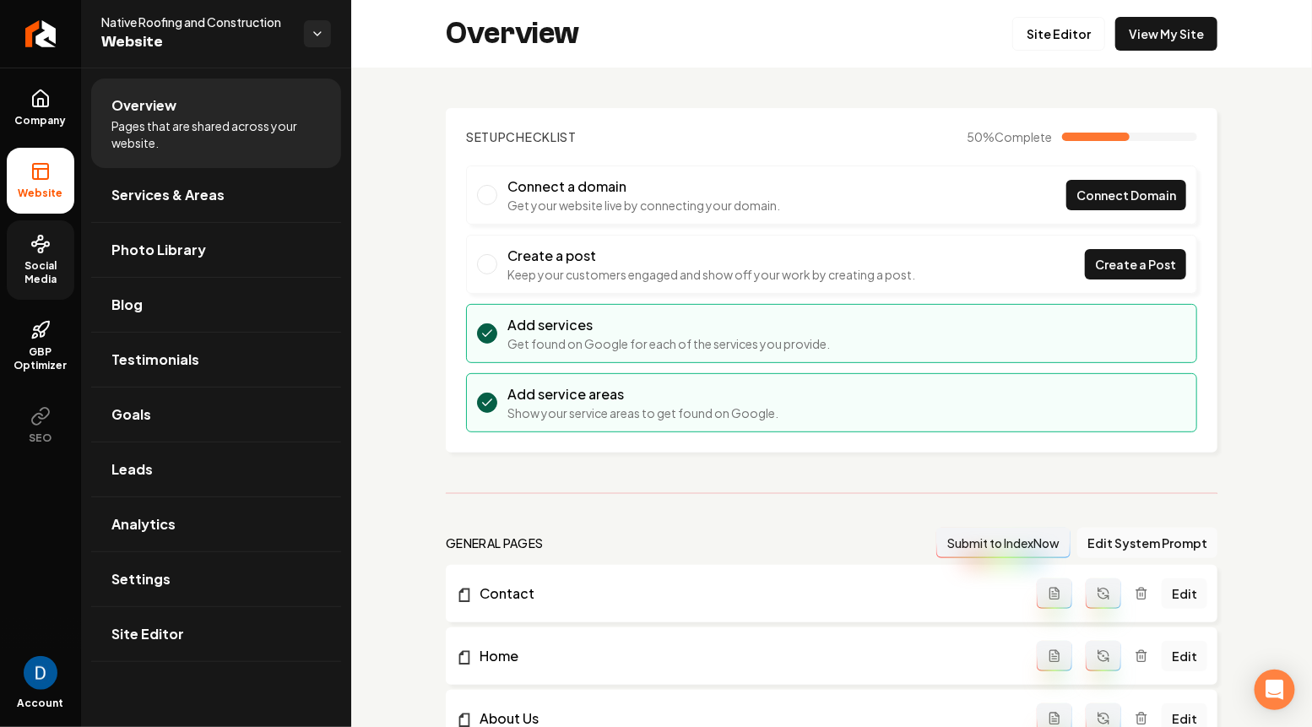
click at [46, 264] on span "Social Media" at bounding box center [41, 272] width 68 height 27
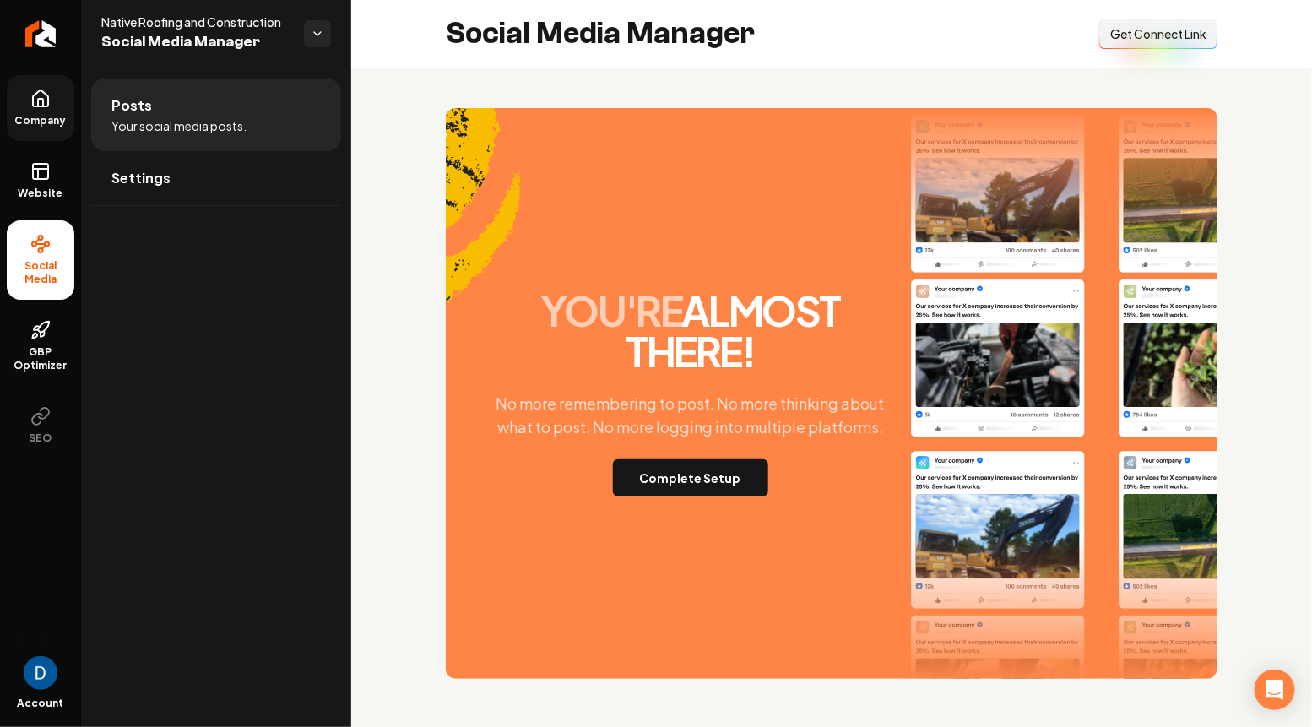
click at [35, 100] on icon at bounding box center [40, 99] width 20 height 20
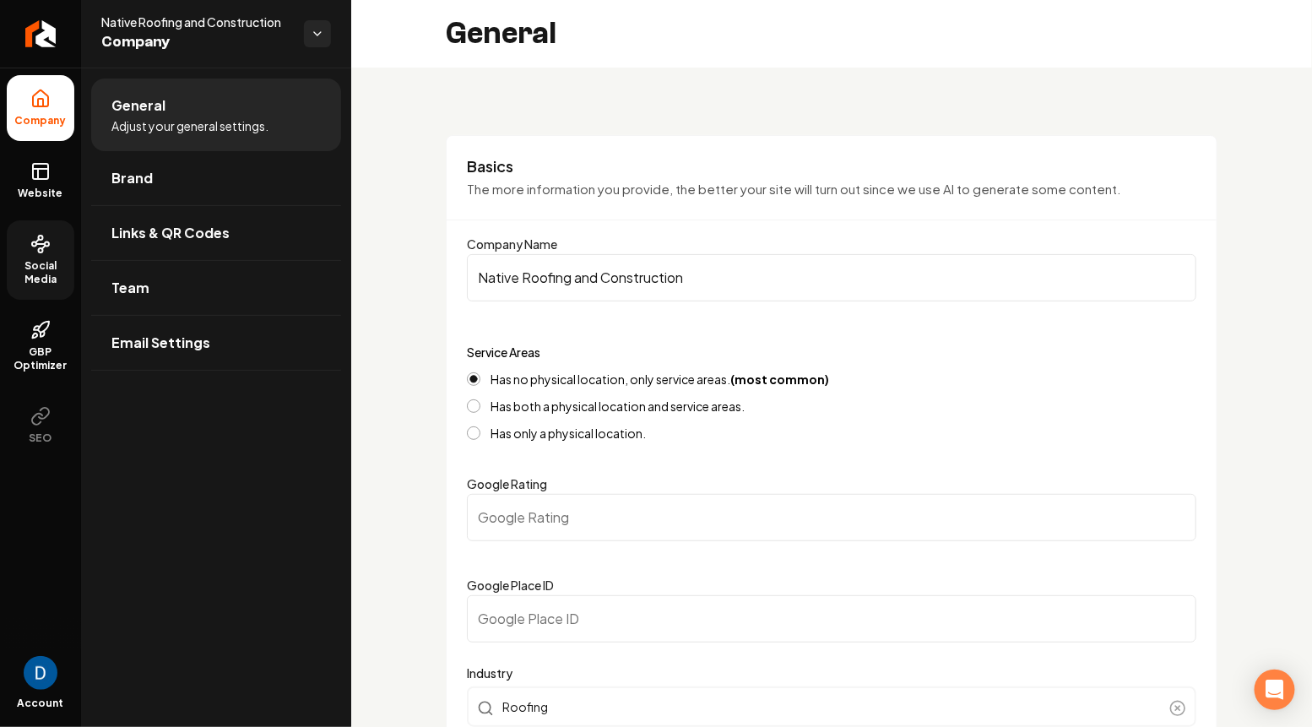
click at [35, 258] on link "Social Media" at bounding box center [41, 259] width 68 height 79
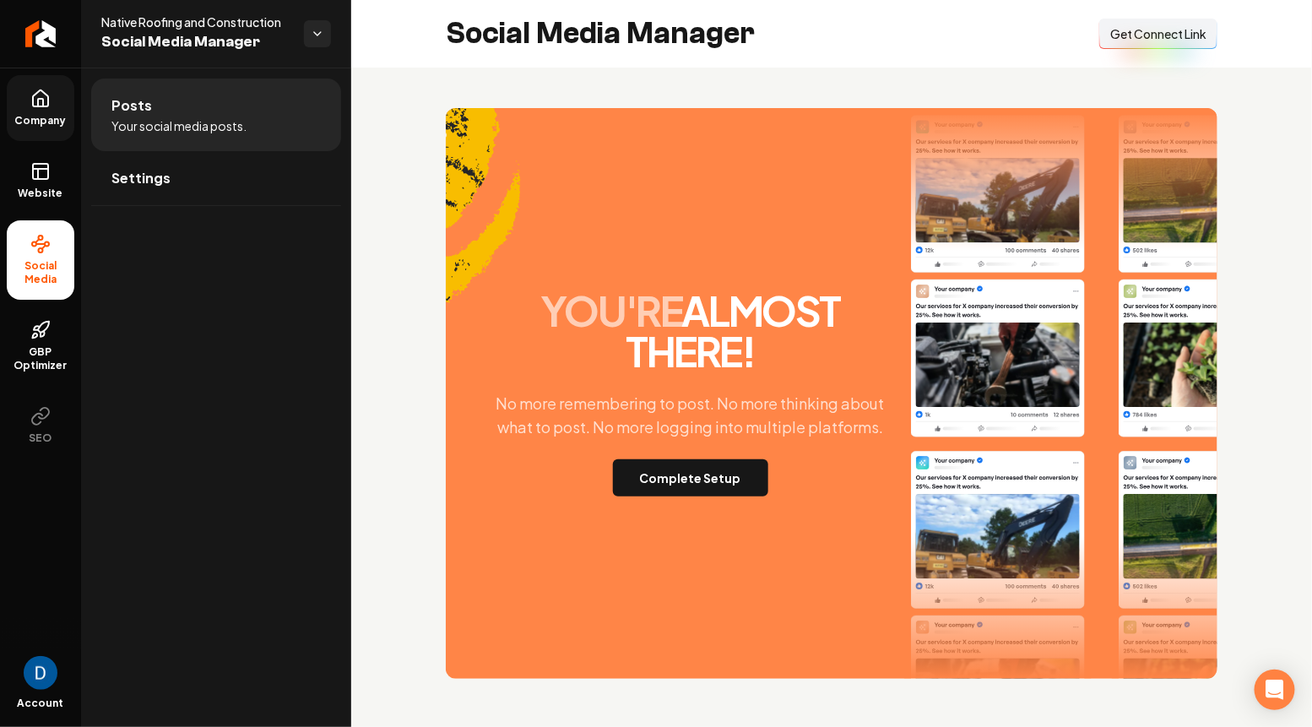
click at [36, 106] on icon at bounding box center [40, 98] width 15 height 16
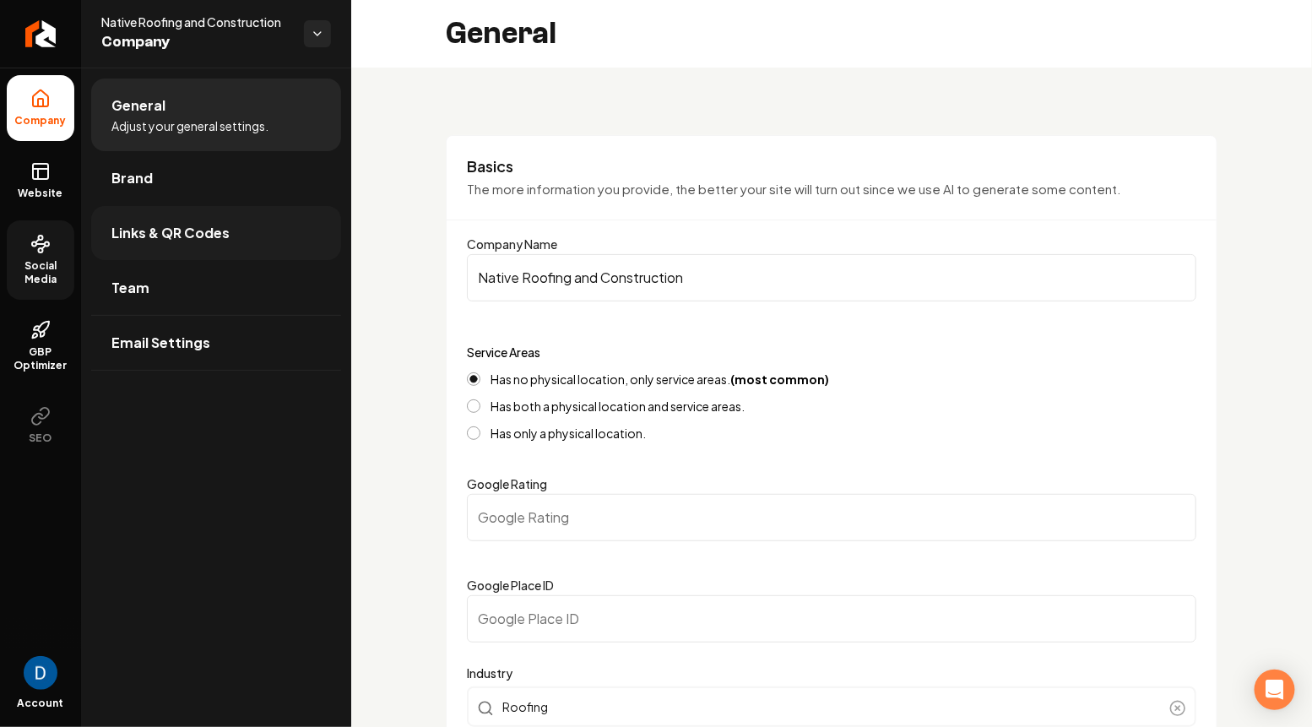
click at [171, 225] on span "Links & QR Codes" at bounding box center [170, 233] width 118 height 20
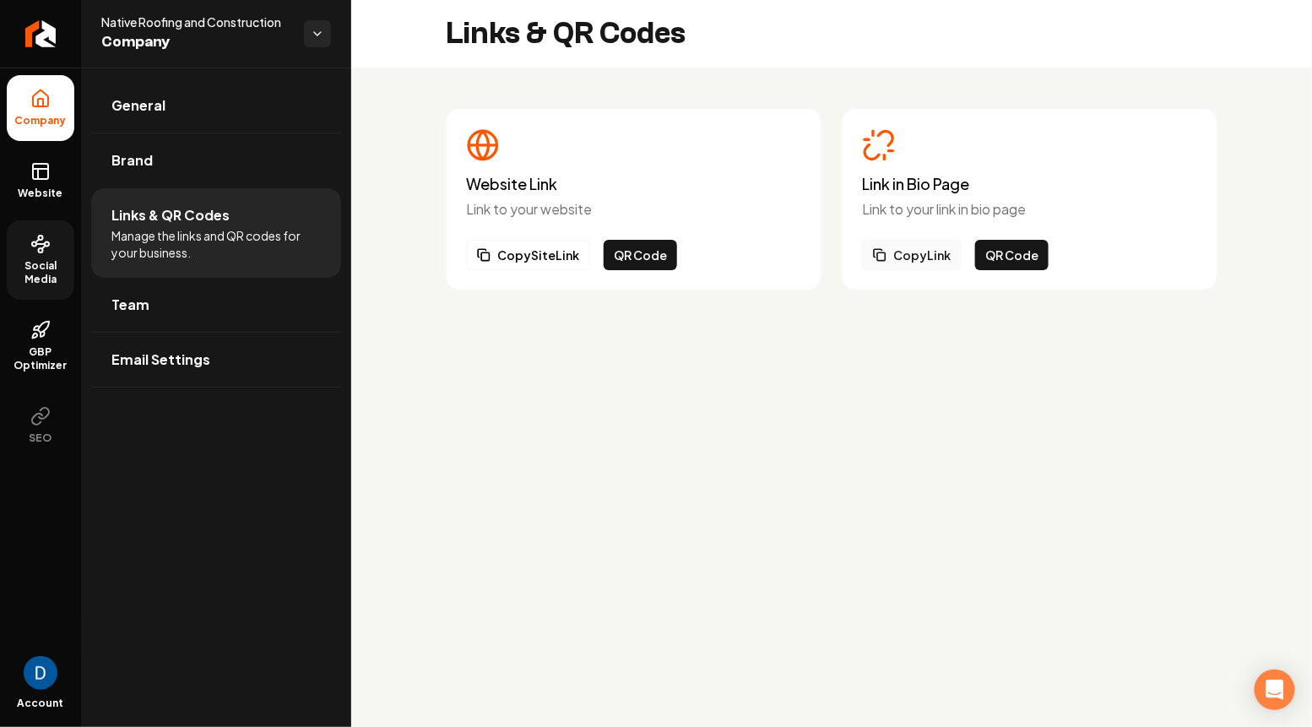
click at [936, 252] on button "Copy Link" at bounding box center [912, 255] width 100 height 30
click at [924, 252] on button "Copy Link" at bounding box center [912, 255] width 100 height 30
click at [31, 182] on link "Website" at bounding box center [41, 181] width 68 height 66
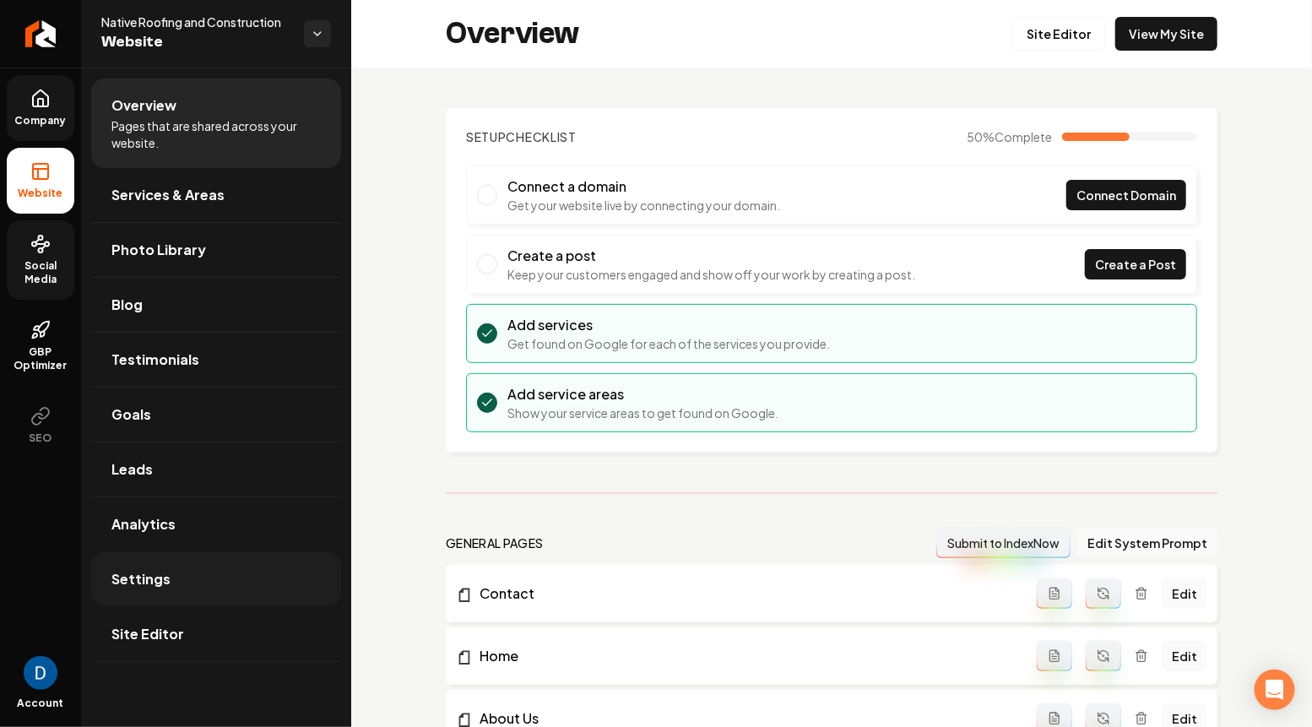
click at [179, 581] on link "Settings" at bounding box center [216, 579] width 250 height 54
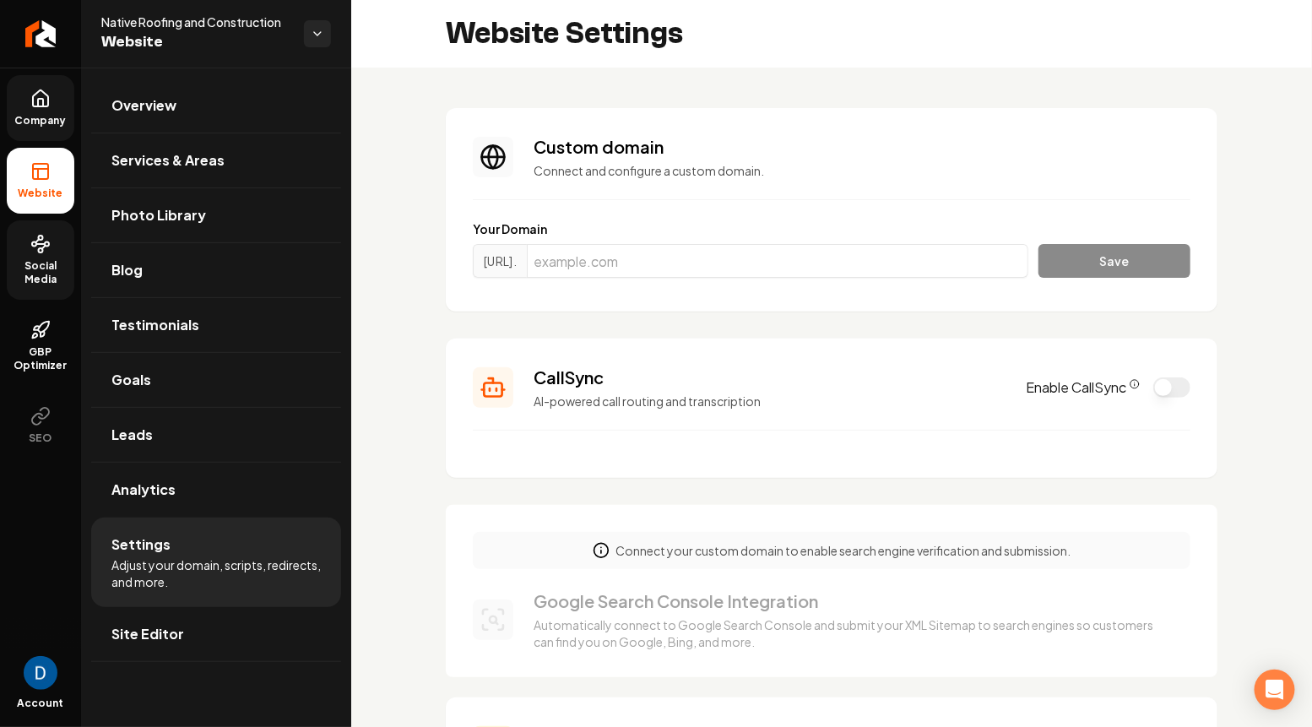
scroll to position [90, 0]
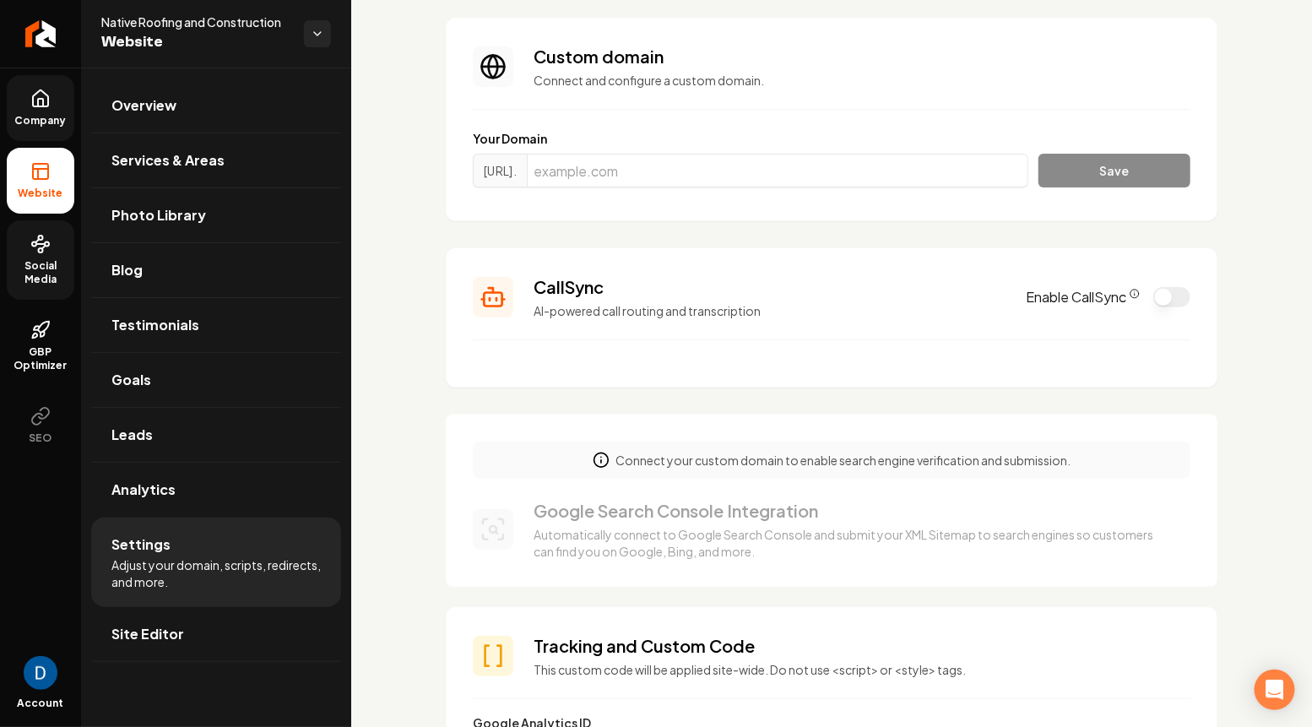
click at [1133, 292] on icon "CallSync Info" at bounding box center [1135, 294] width 10 height 10
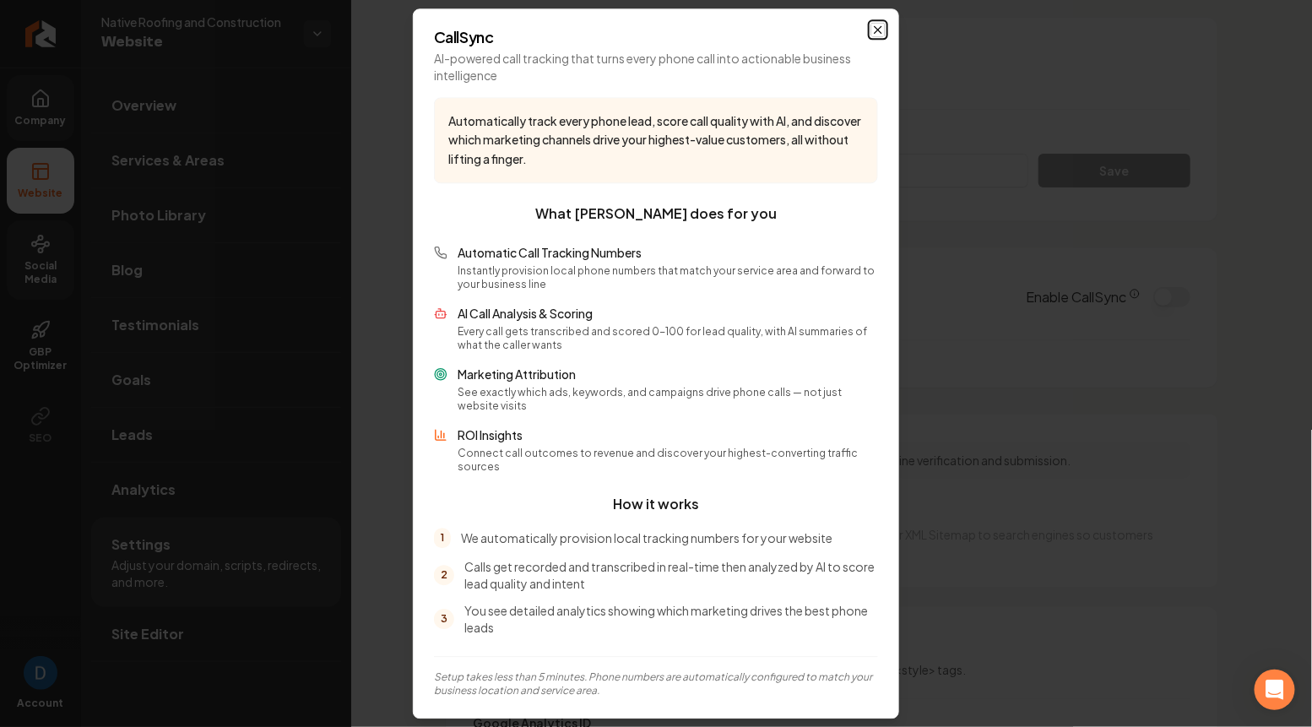
click at [877, 34] on icon "button" at bounding box center [878, 30] width 14 height 14
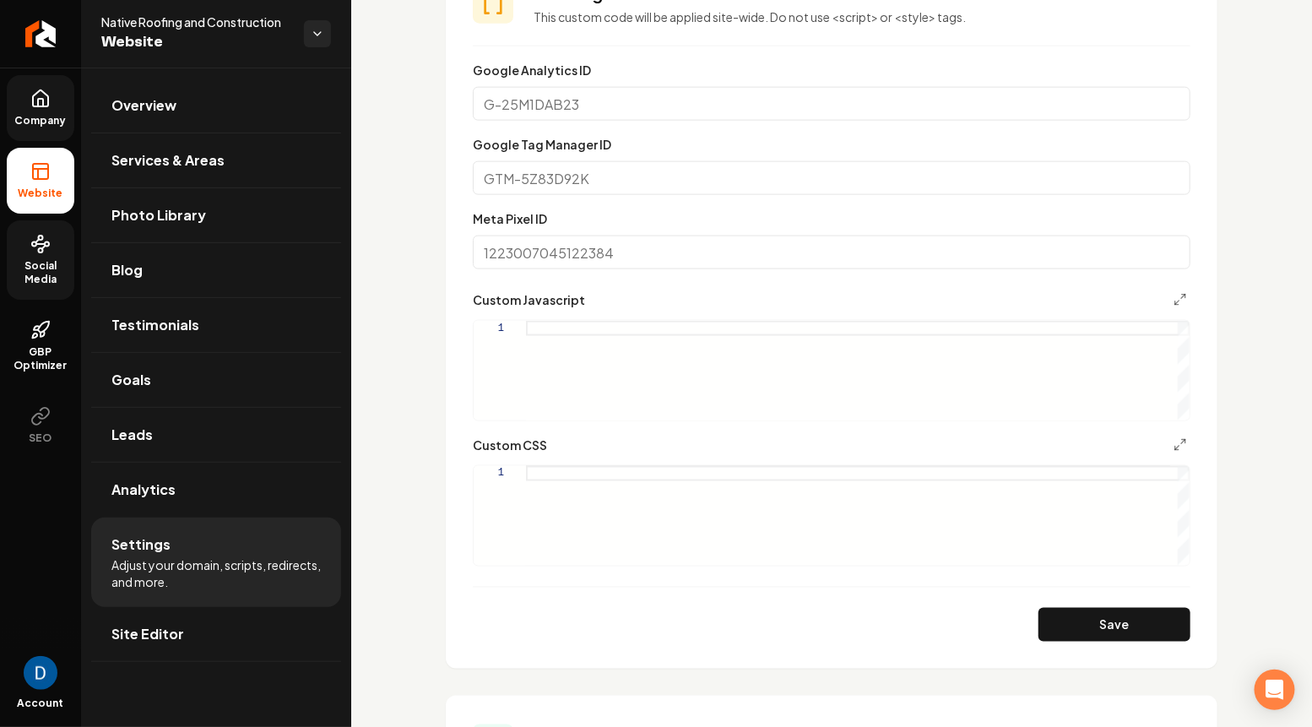
scroll to position [0, 0]
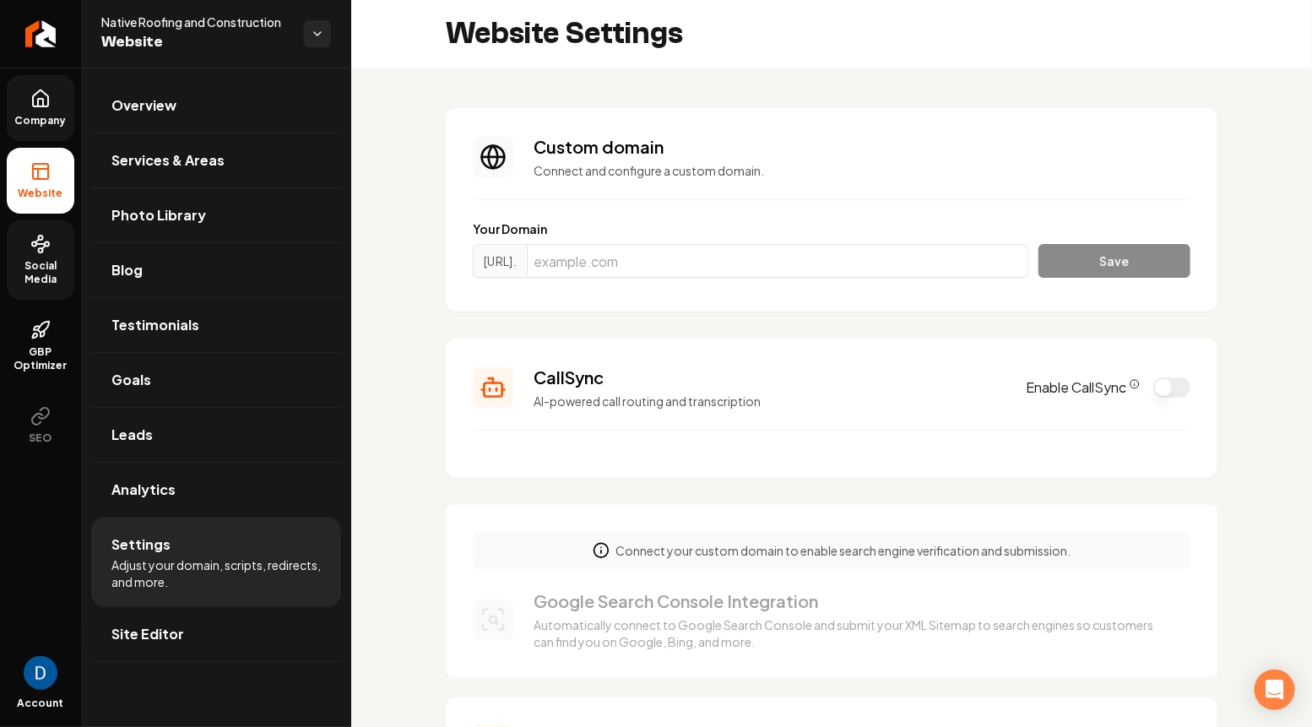
click at [223, 28] on span "Native Roofing and Construction" at bounding box center [195, 22] width 189 height 17
copy span "Native Roofing and Construction"
click at [191, 17] on span "Native Roofing and Construction" at bounding box center [195, 22] width 189 height 17
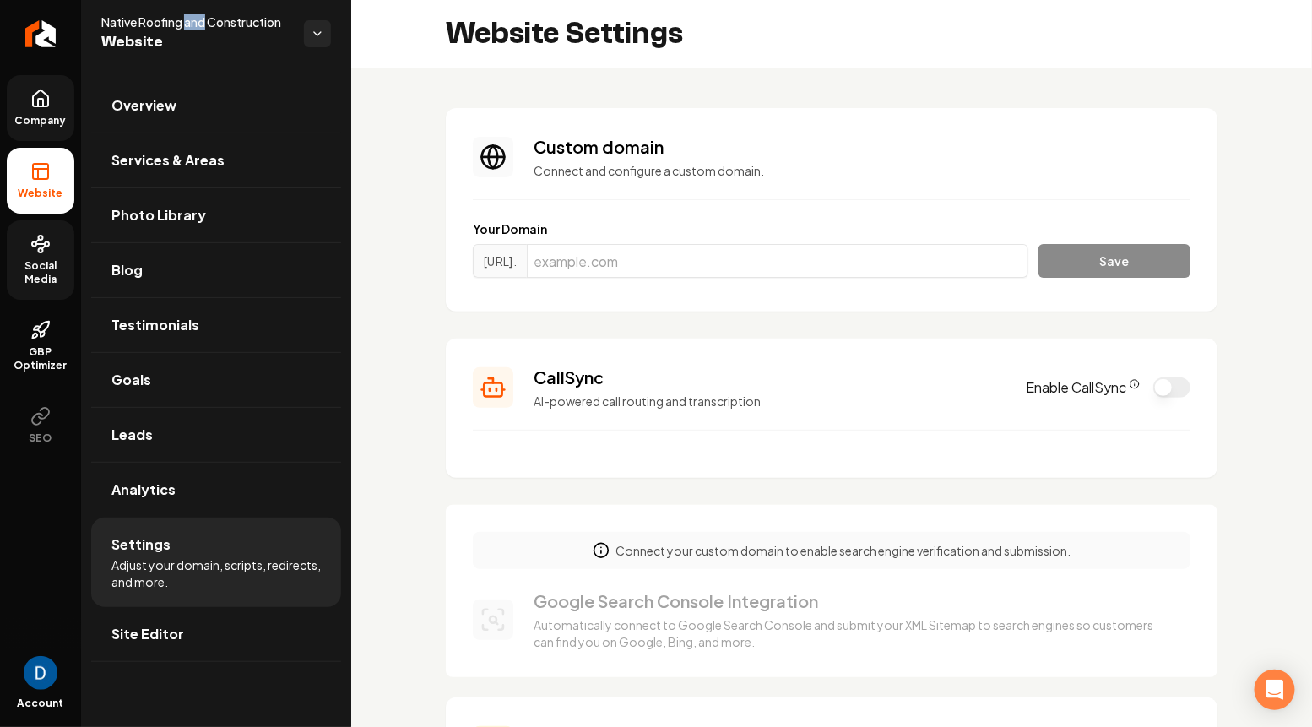
click at [191, 17] on span "Native Roofing and Construction" at bounding box center [195, 22] width 189 height 17
copy span "Native Roofing and Construction"
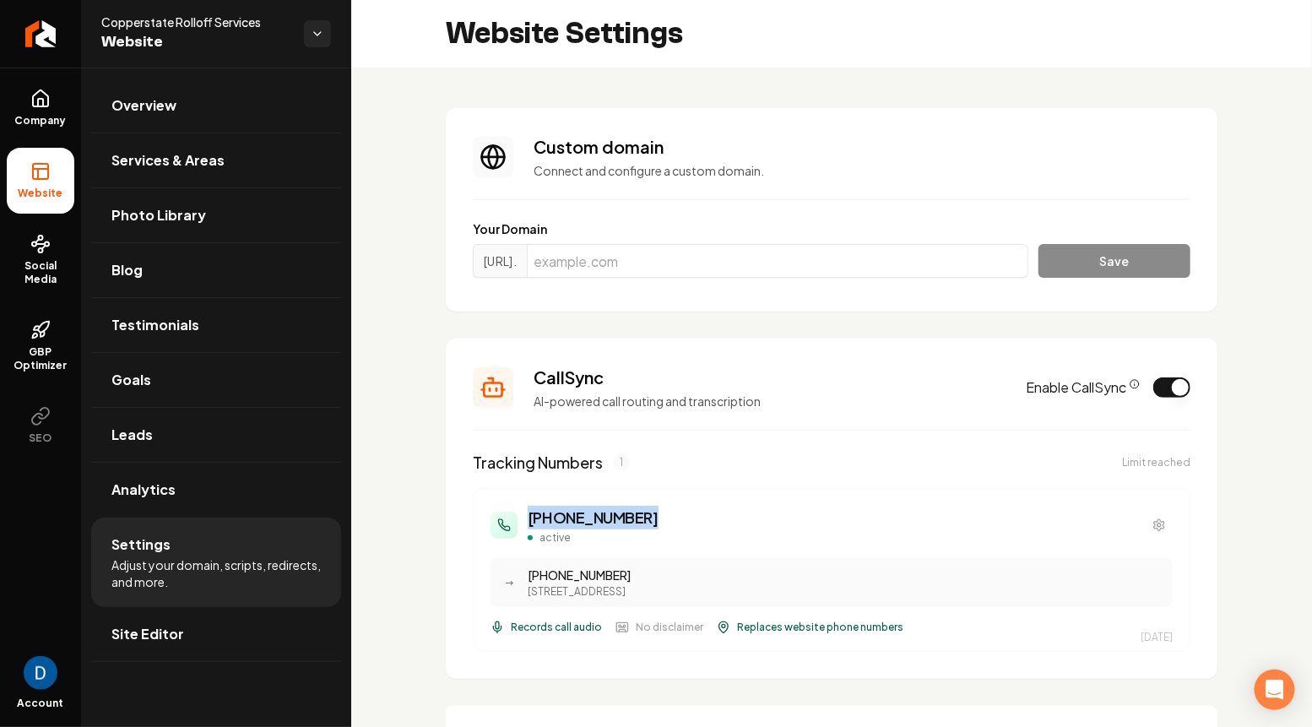
scroll to position [60, 0]
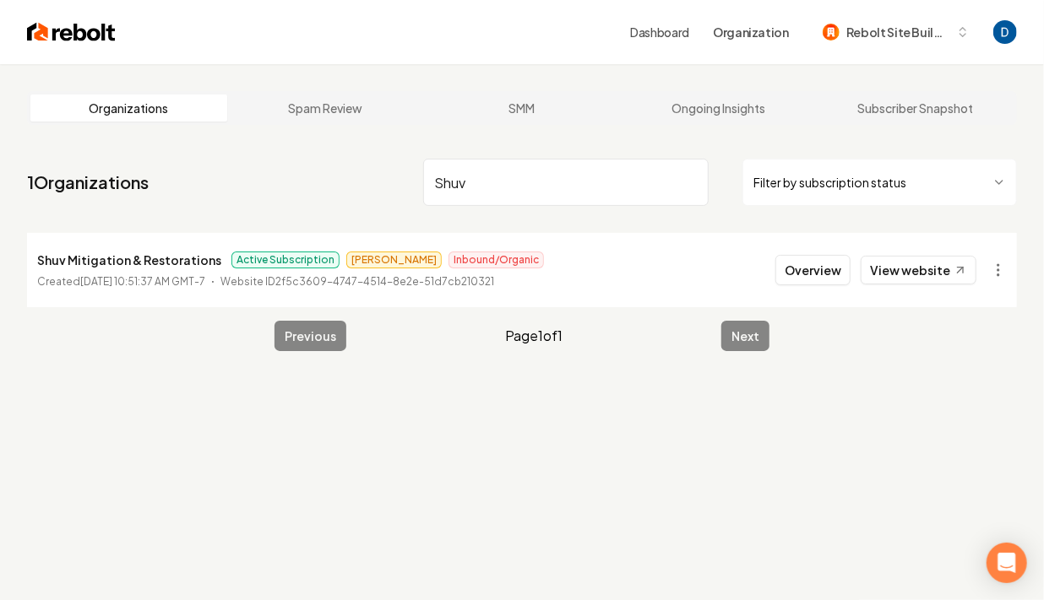
type input "Shuv"
click at [136, 258] on p "Shuv Mitigation & Restorations" at bounding box center [129, 260] width 184 height 20
copy p "Shuv Mitigation & Restorations"
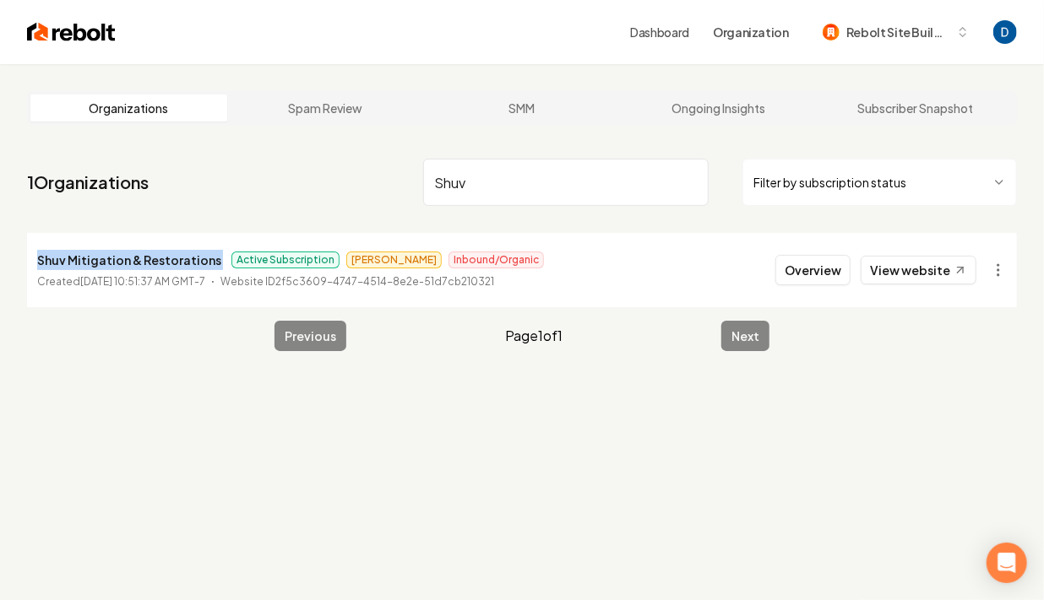
click at [126, 255] on p "Shuv Mitigation & Restorations" at bounding box center [129, 260] width 184 height 20
